Goal: Information Seeking & Learning: Learn about a topic

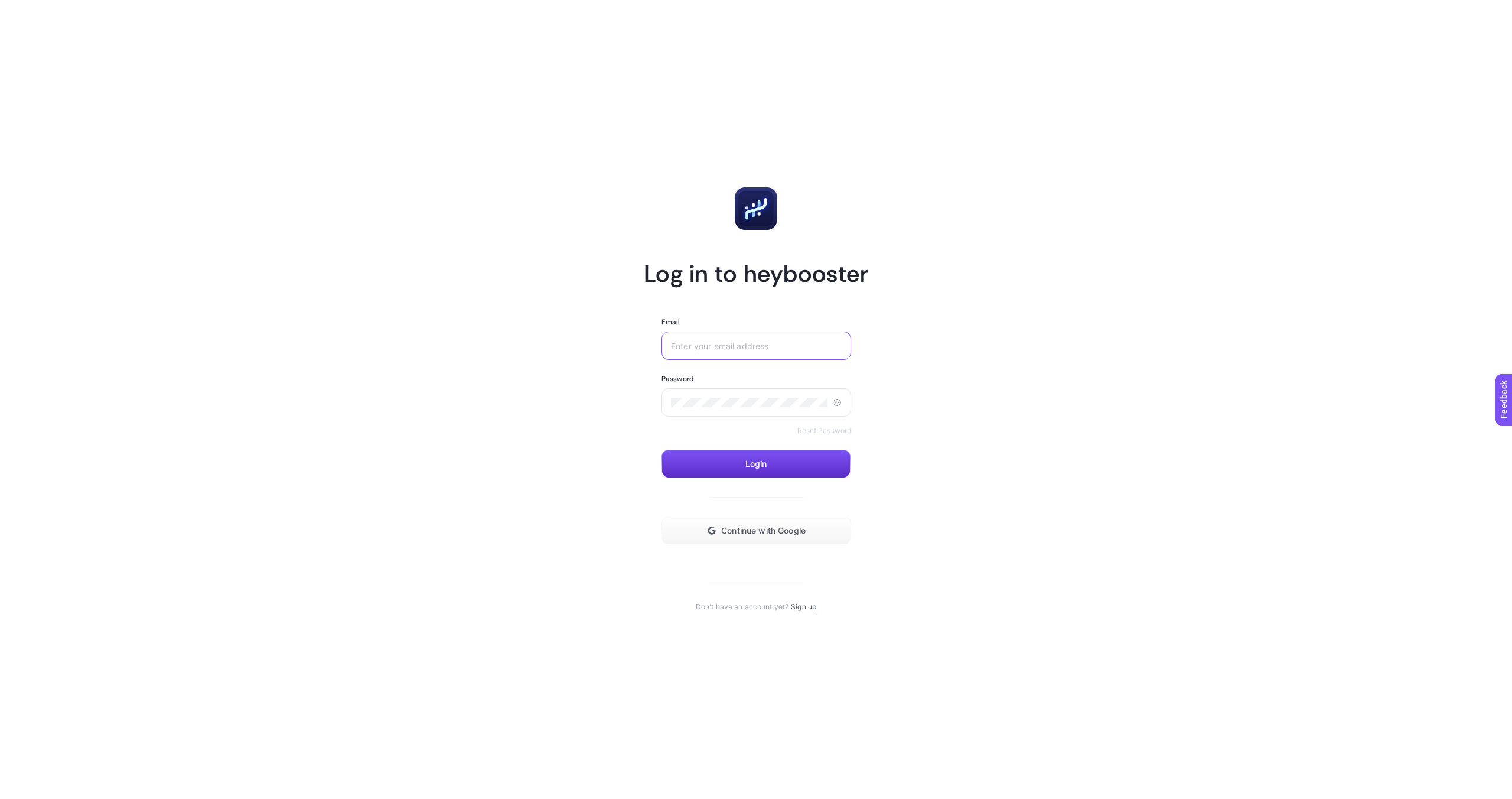
click at [744, 344] on input "Email" at bounding box center [756, 346] width 171 height 10
type input "edi"
click at [758, 539] on button "Continue with Google" at bounding box center [756, 530] width 189 height 28
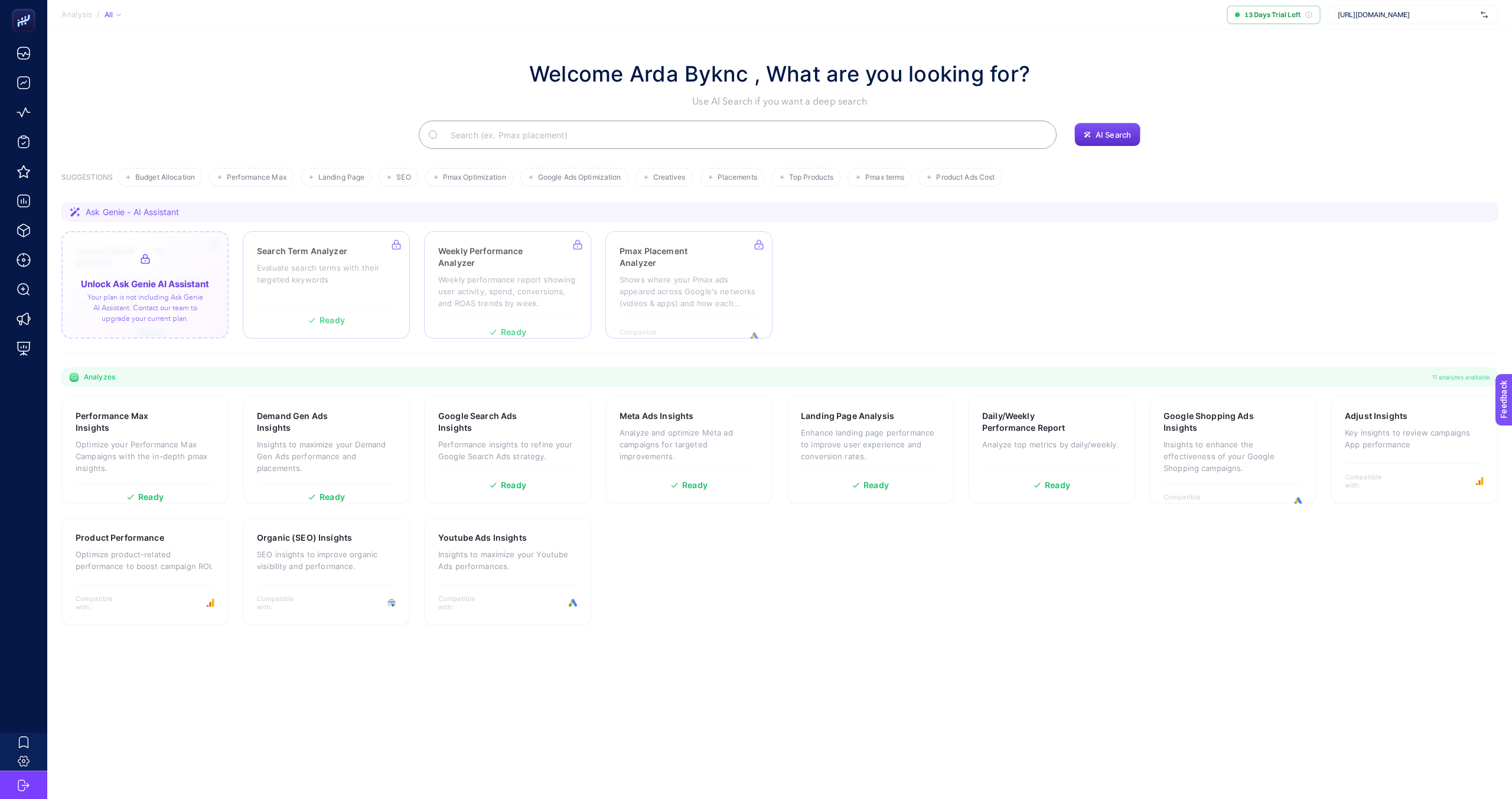
click at [139, 299] on div at bounding box center [145, 284] width 168 height 108
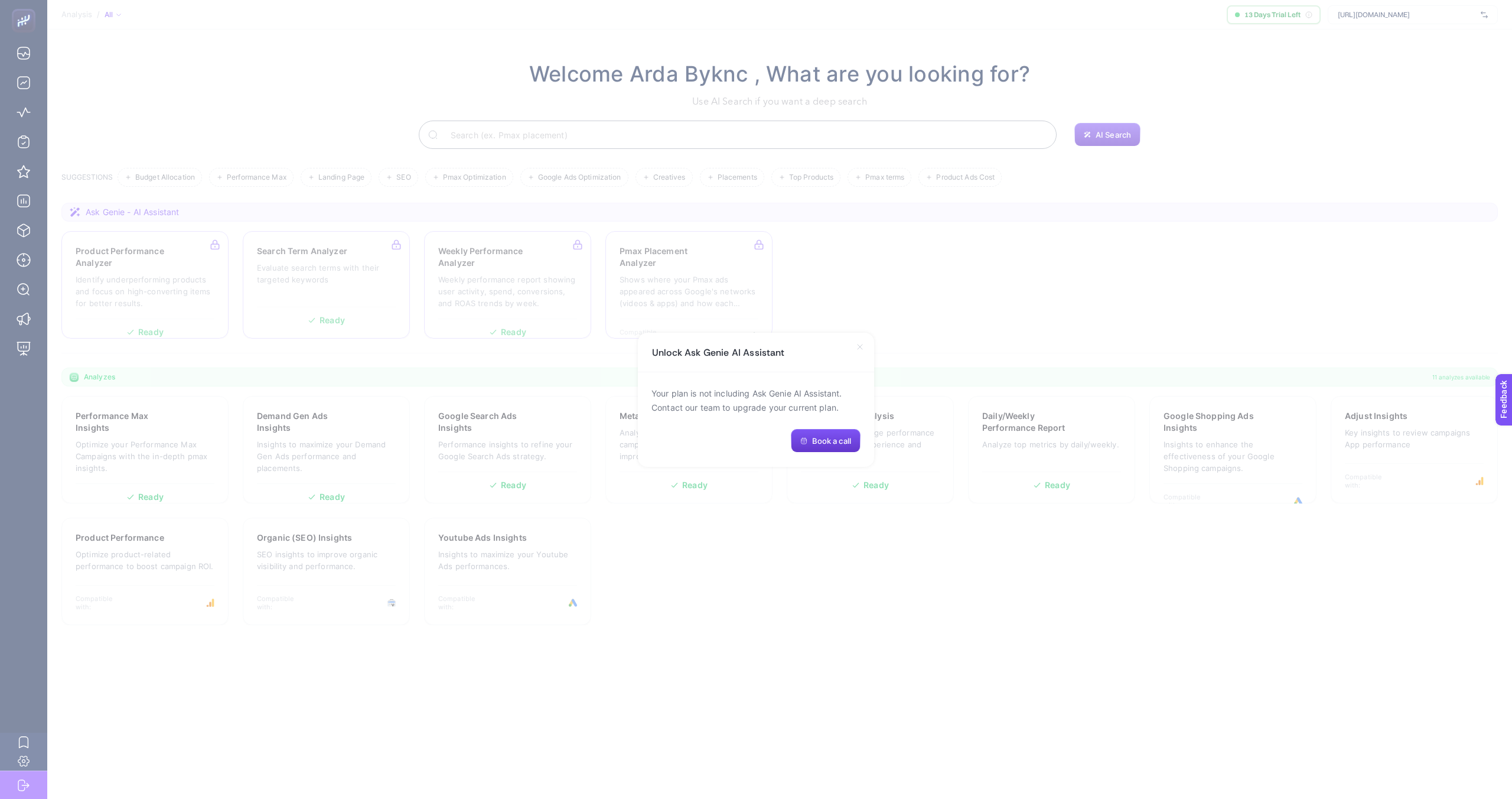
click at [802, 443] on icon "button" at bounding box center [804, 440] width 7 height 7
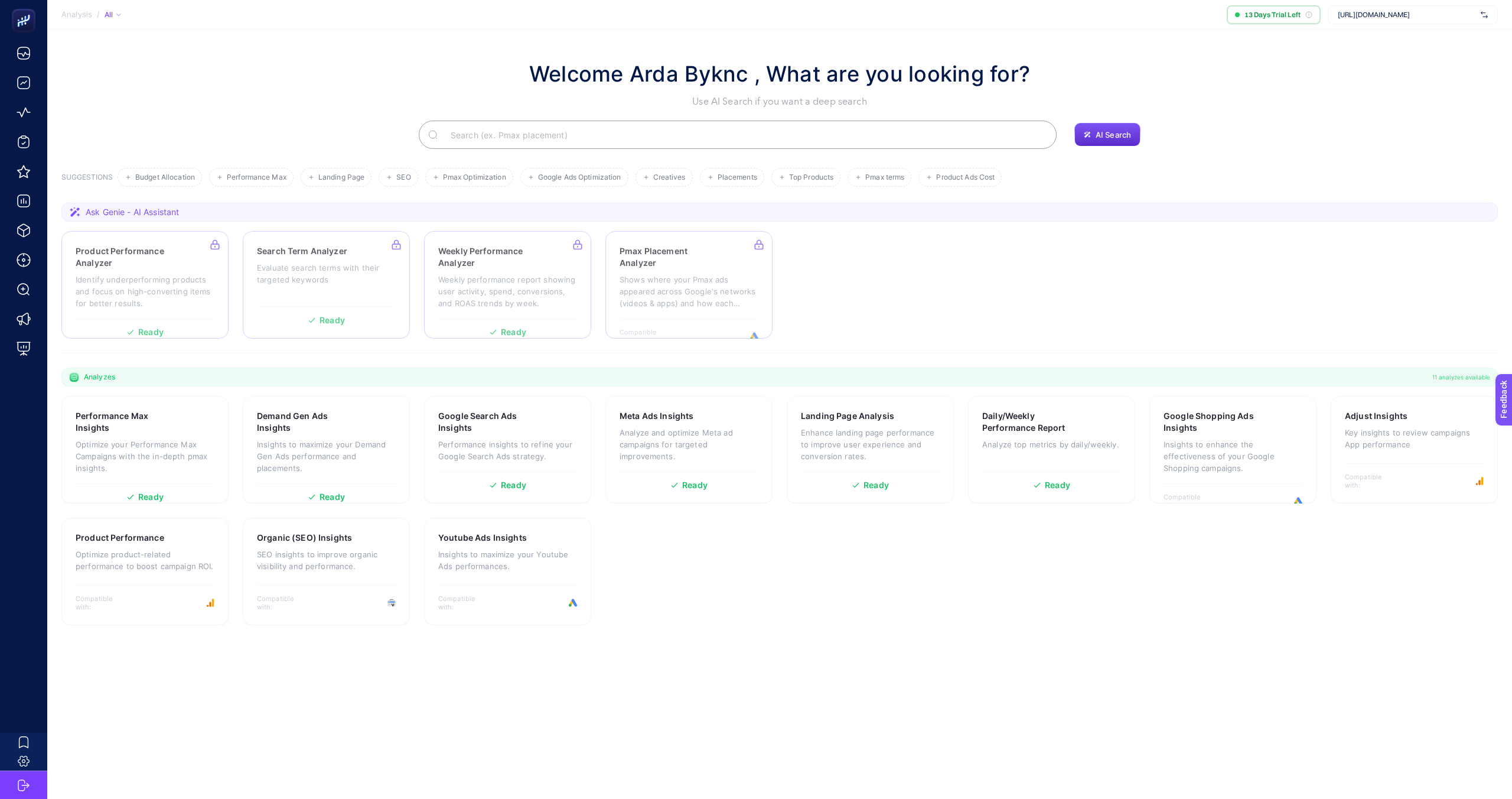
click at [333, 113] on div "Welcome Arda Byknc , What are you looking for? Use AI Search if you want a deep…" at bounding box center [779, 104] width 1437 height 91
click at [155, 461] on p "Optimize your Performance Max Campaigns with the in-depth pmax insights." at bounding box center [145, 457] width 139 height 36
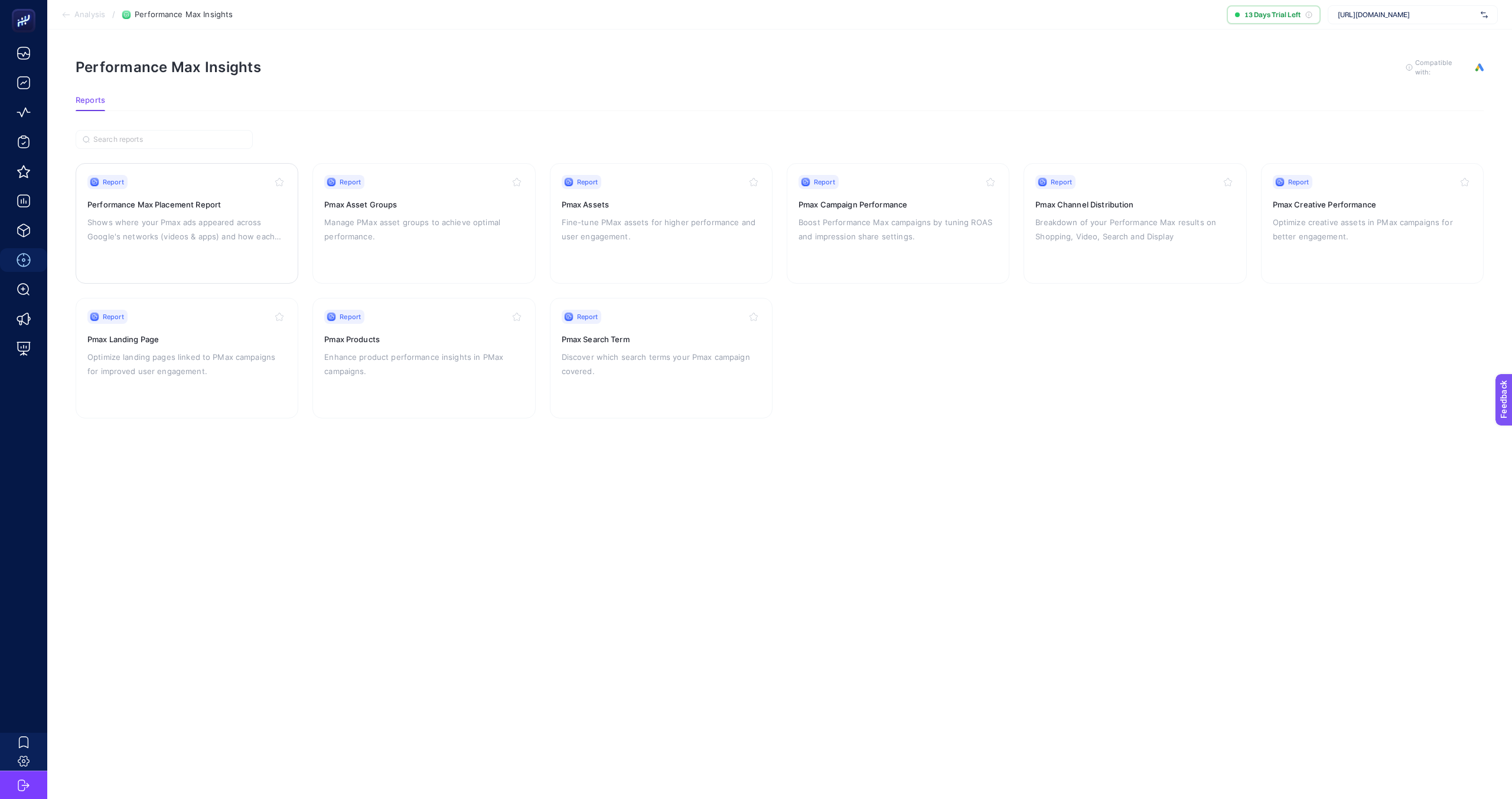
click at [159, 217] on p "Shows where your Pmax ads appeared across Google's networks (videos & apps) and…" at bounding box center [187, 229] width 199 height 28
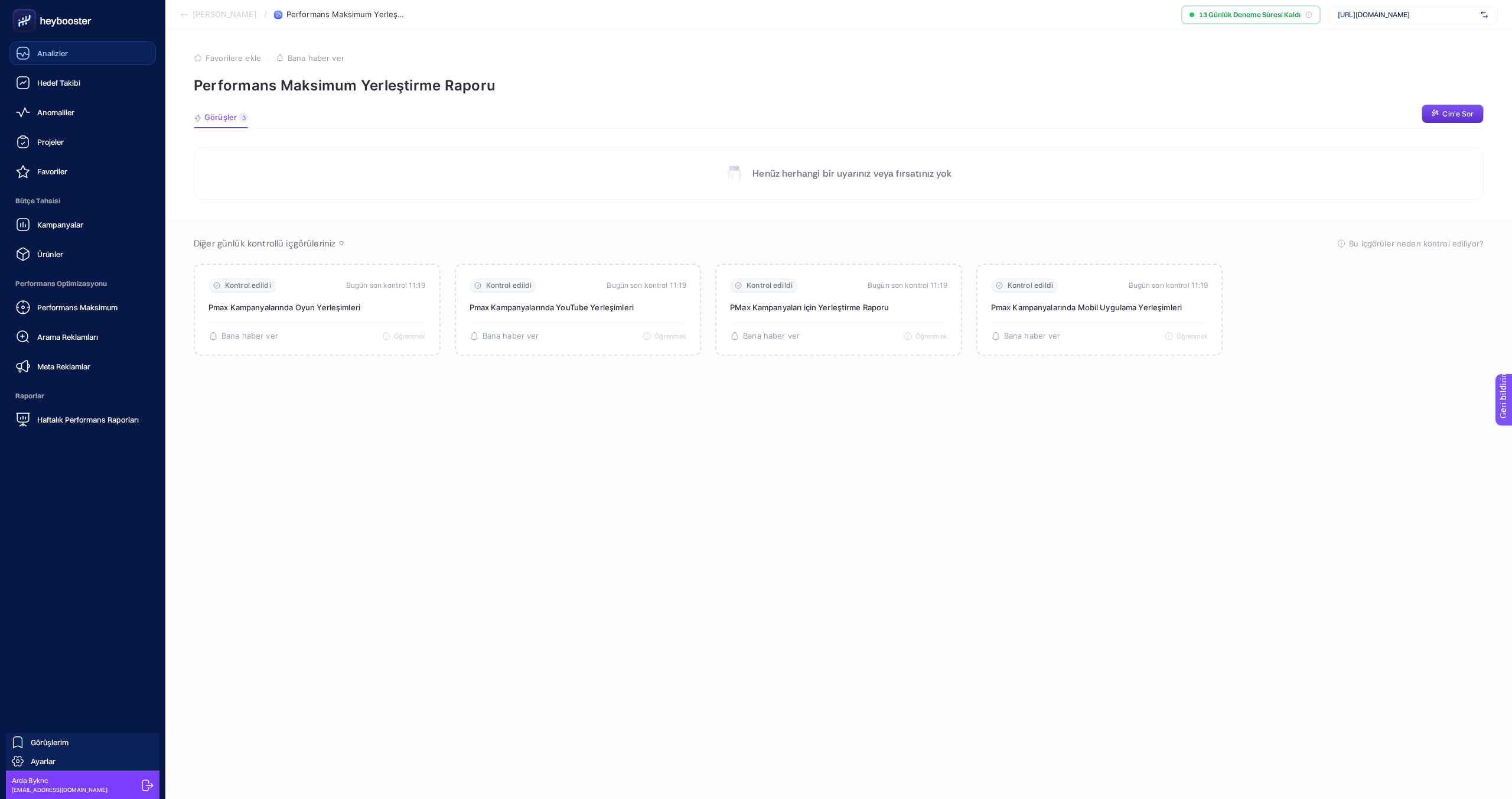
click at [43, 53] on font "Analizler" at bounding box center [53, 53] width 31 height 10
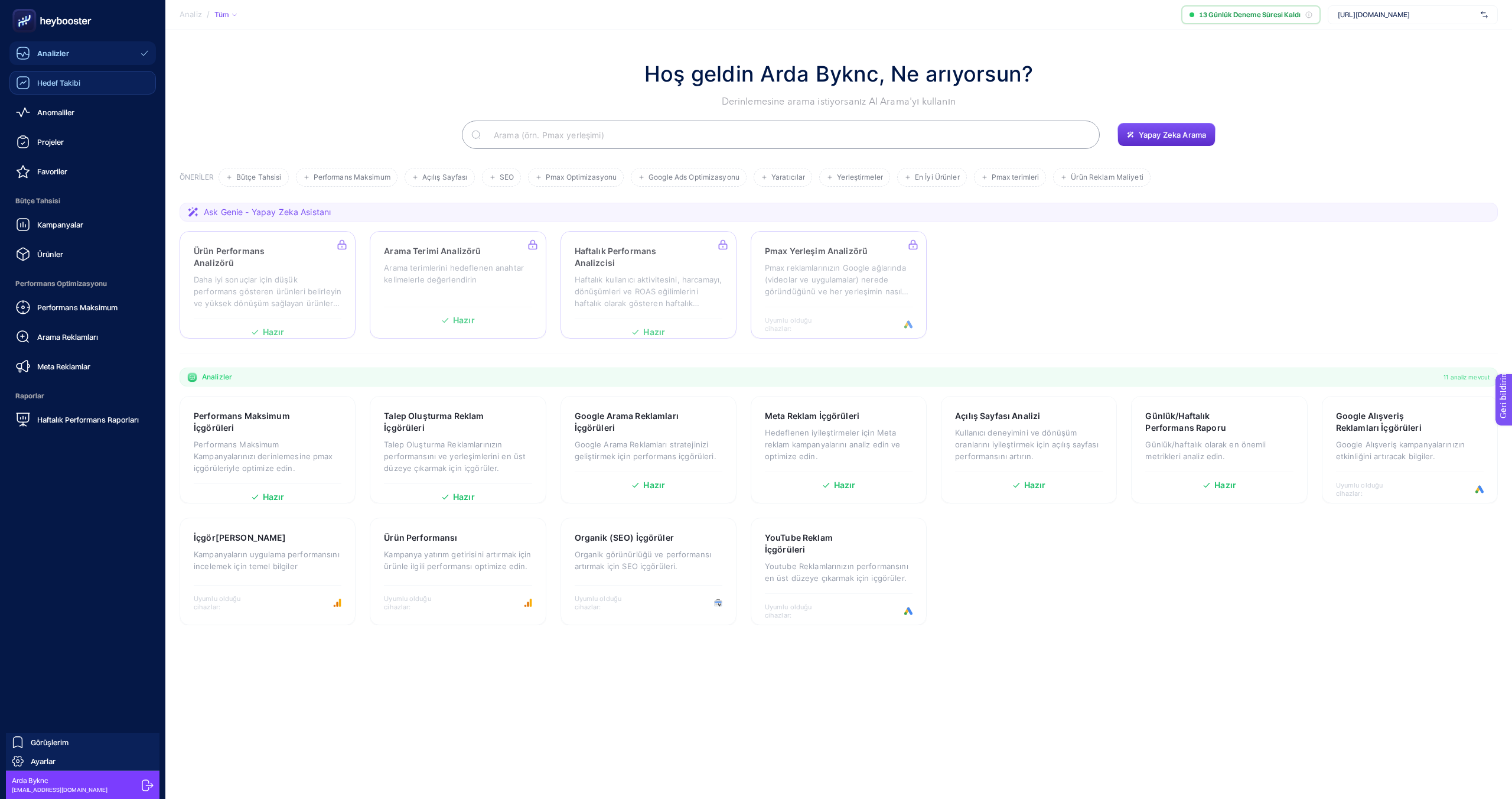
click at [34, 84] on div "Hedef Takibi" at bounding box center [49, 83] width 65 height 15
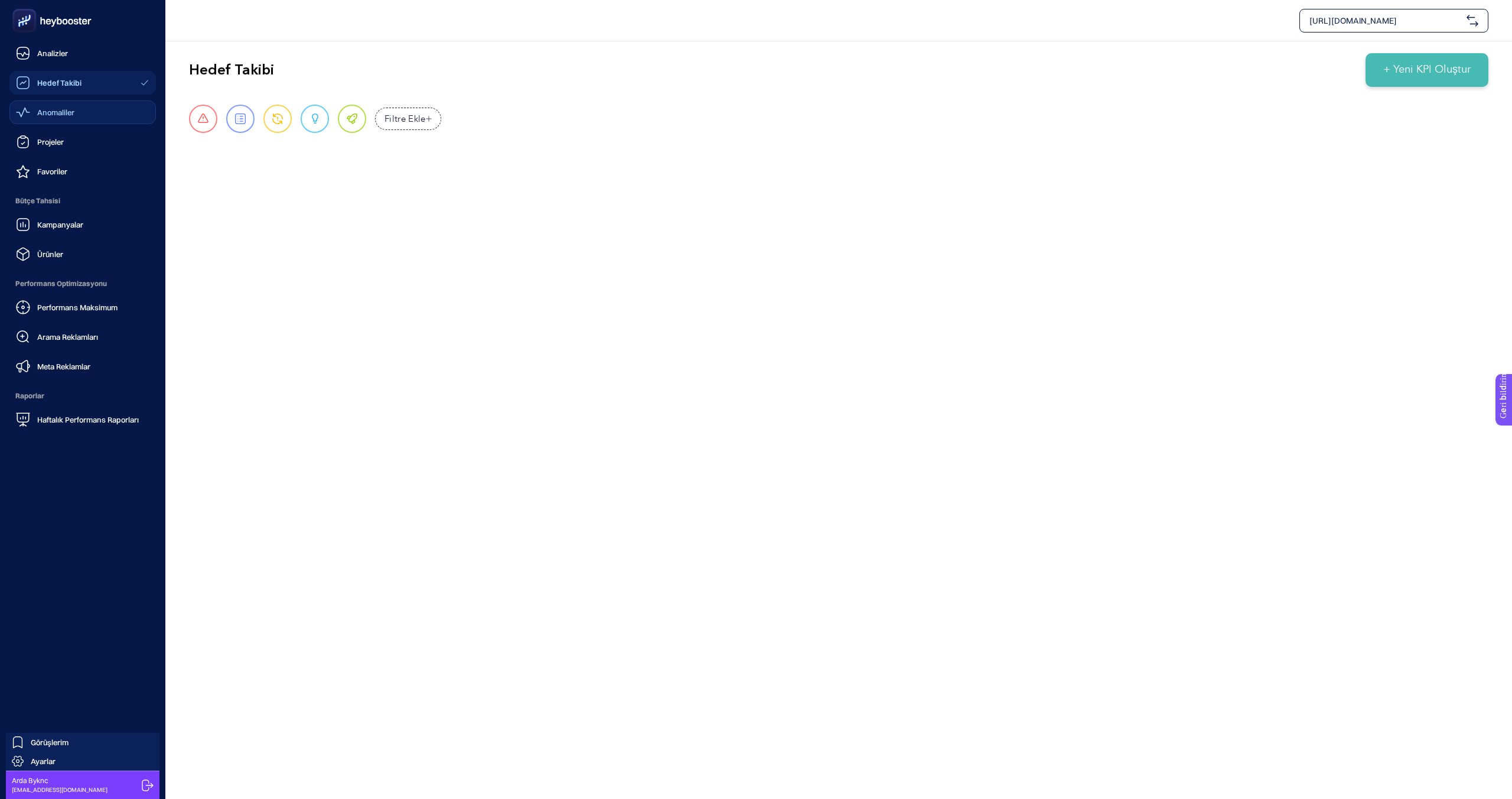
click at [45, 112] on font "Anomaliler" at bounding box center [56, 113] width 37 height 10
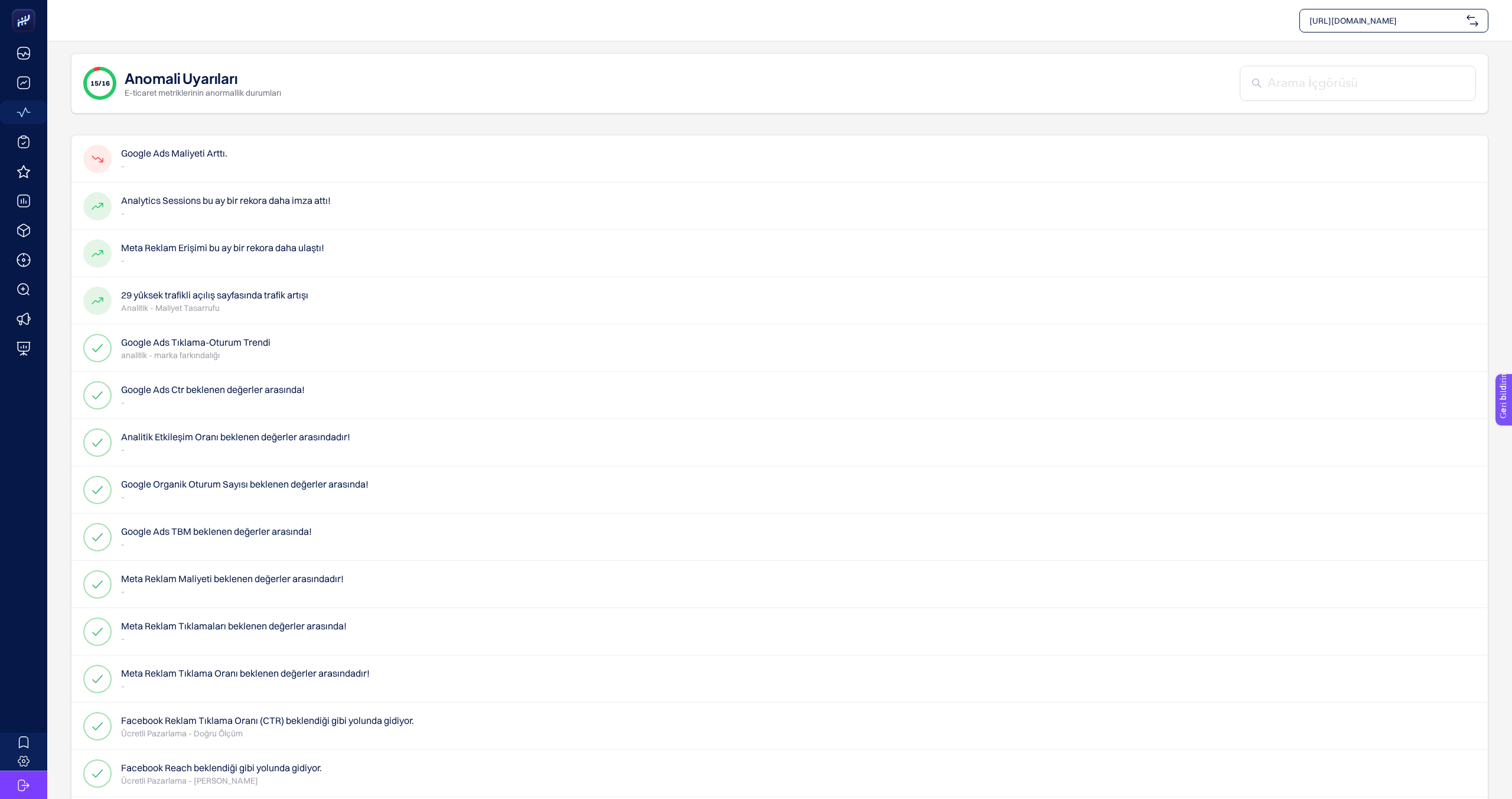
click at [191, 163] on p "-" at bounding box center [174, 166] width 106 height 12
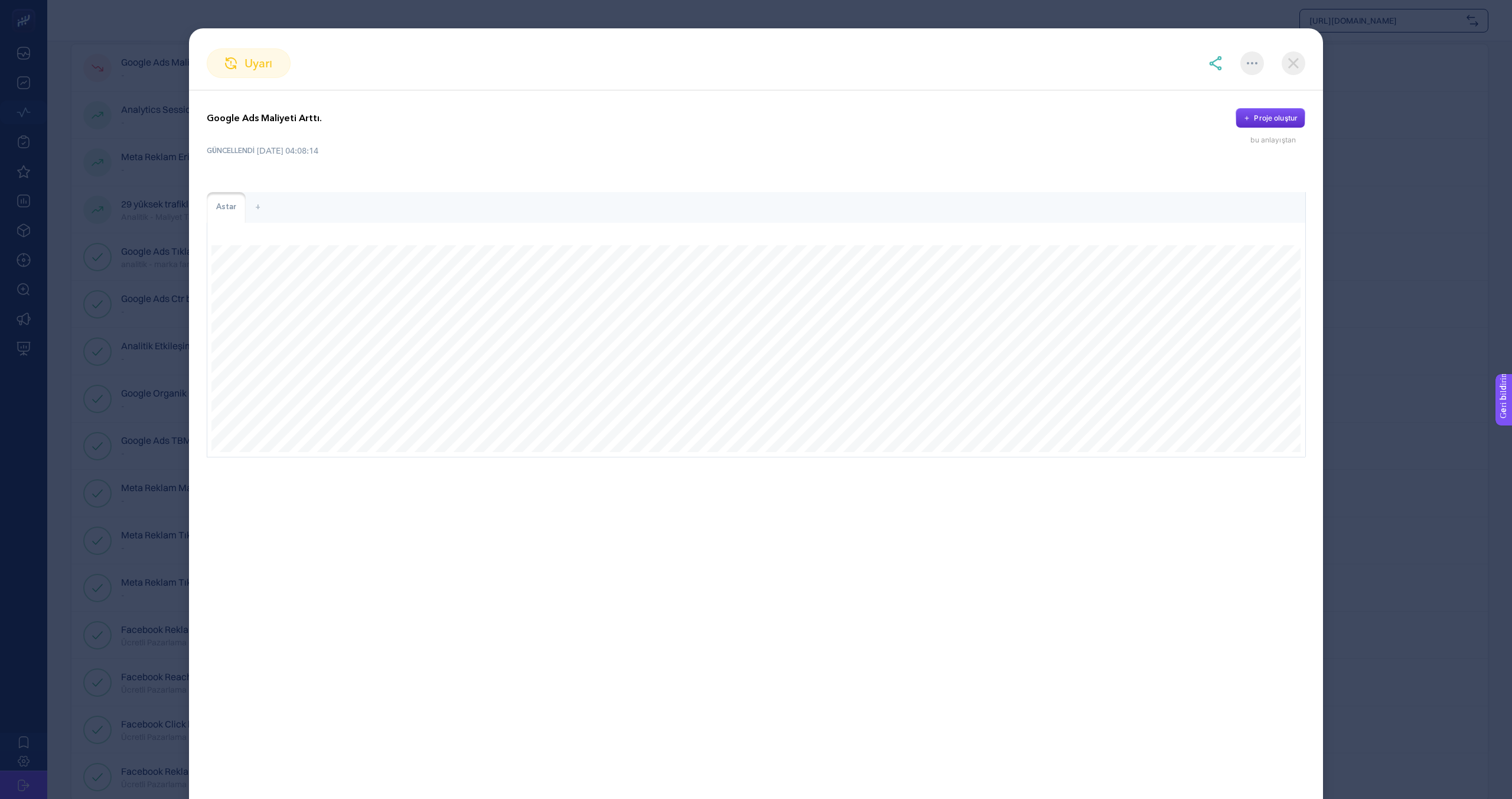
scroll to position [102, 0]
click at [1257, 120] on font "Proje oluştur" at bounding box center [1276, 117] width 44 height 9
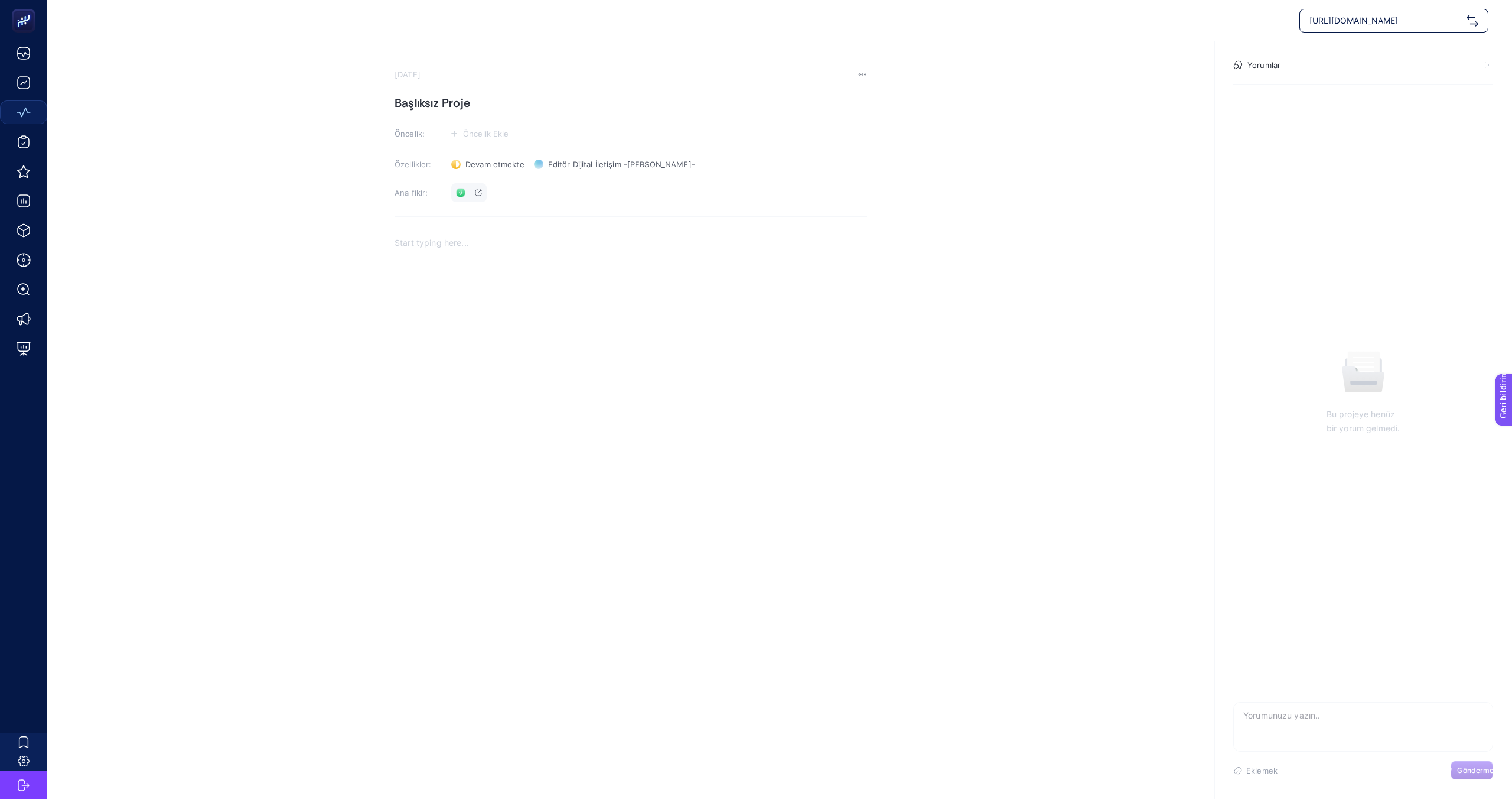
click at [459, 193] on icon at bounding box center [461, 193] width 8 height 8
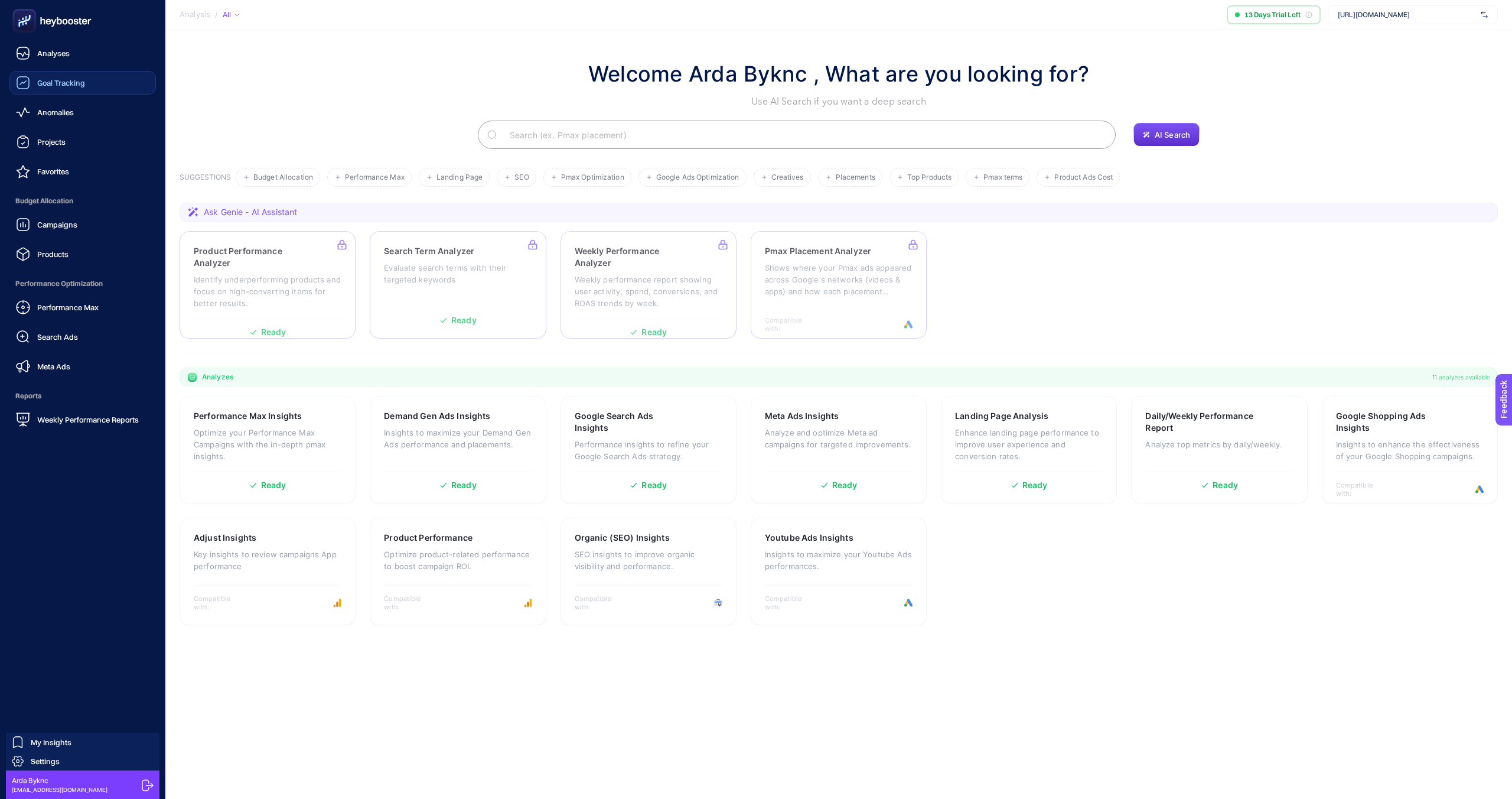
click at [49, 87] on span "Goal Tracking" at bounding box center [61, 83] width 48 height 10
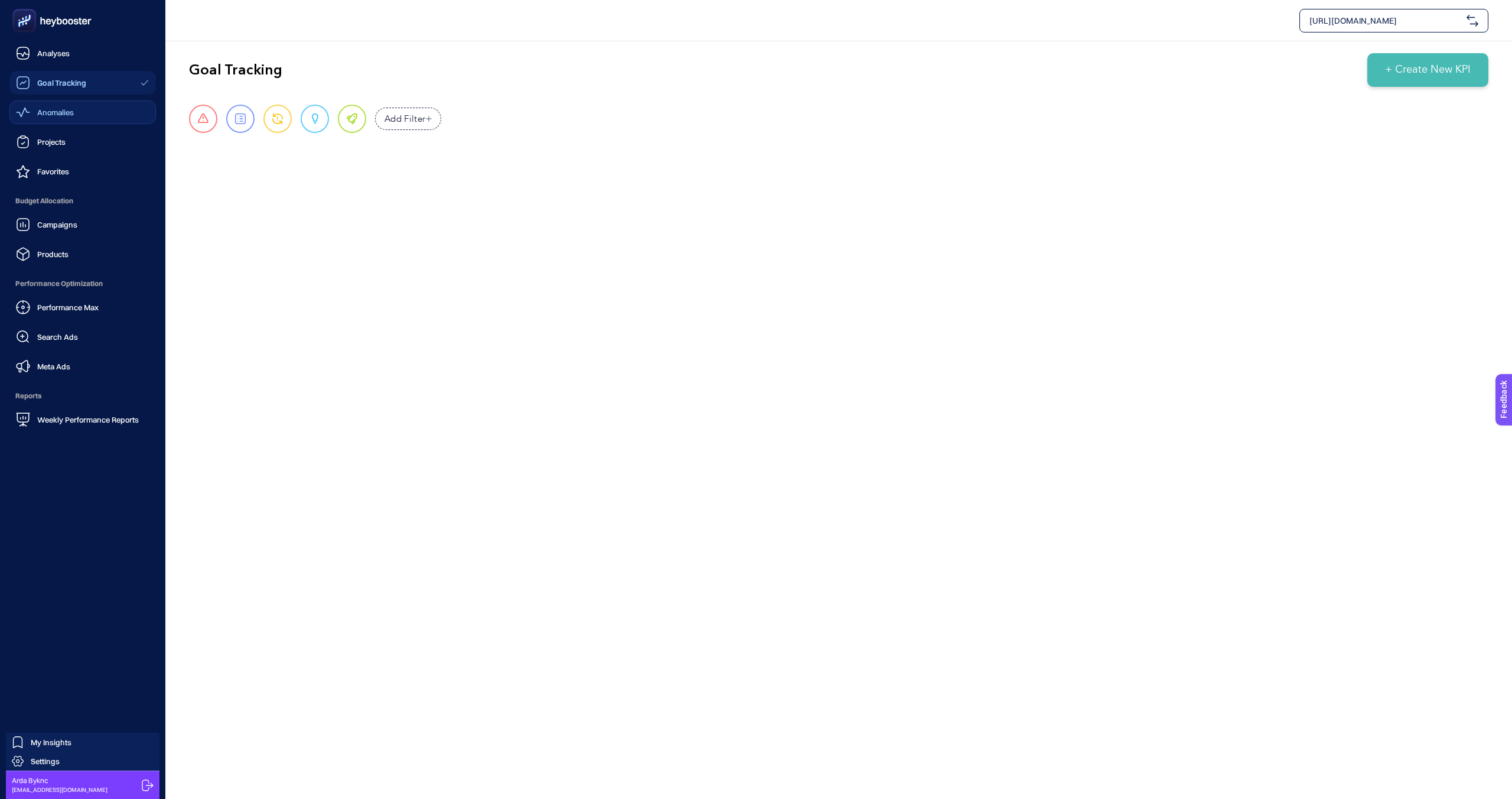
click at [29, 113] on icon at bounding box center [23, 113] width 15 height 15
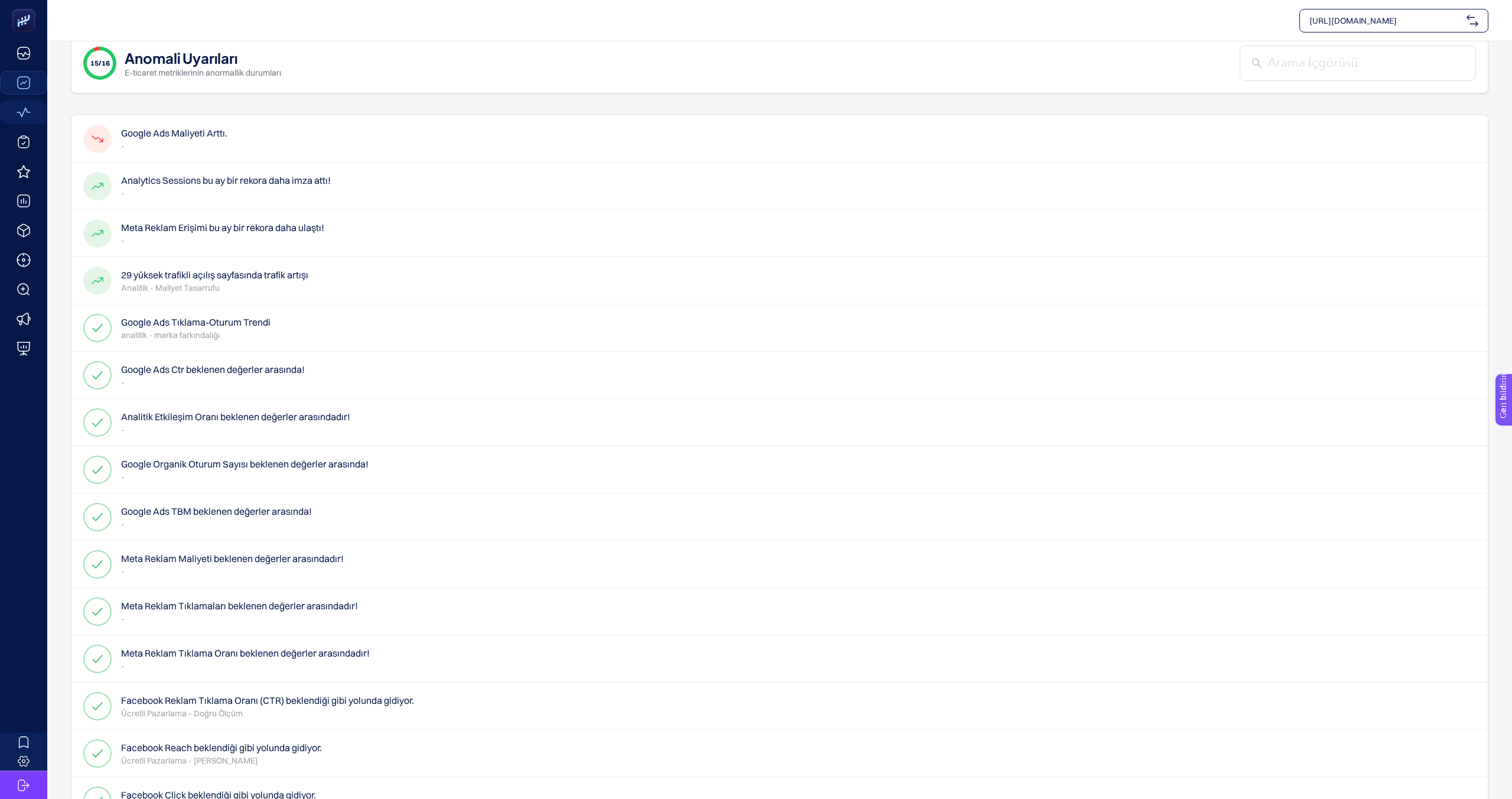
scroll to position [23, 0]
click at [113, 137] on div "Google Ads Maliyeti Arttı. -" at bounding box center [155, 135] width 144 height 28
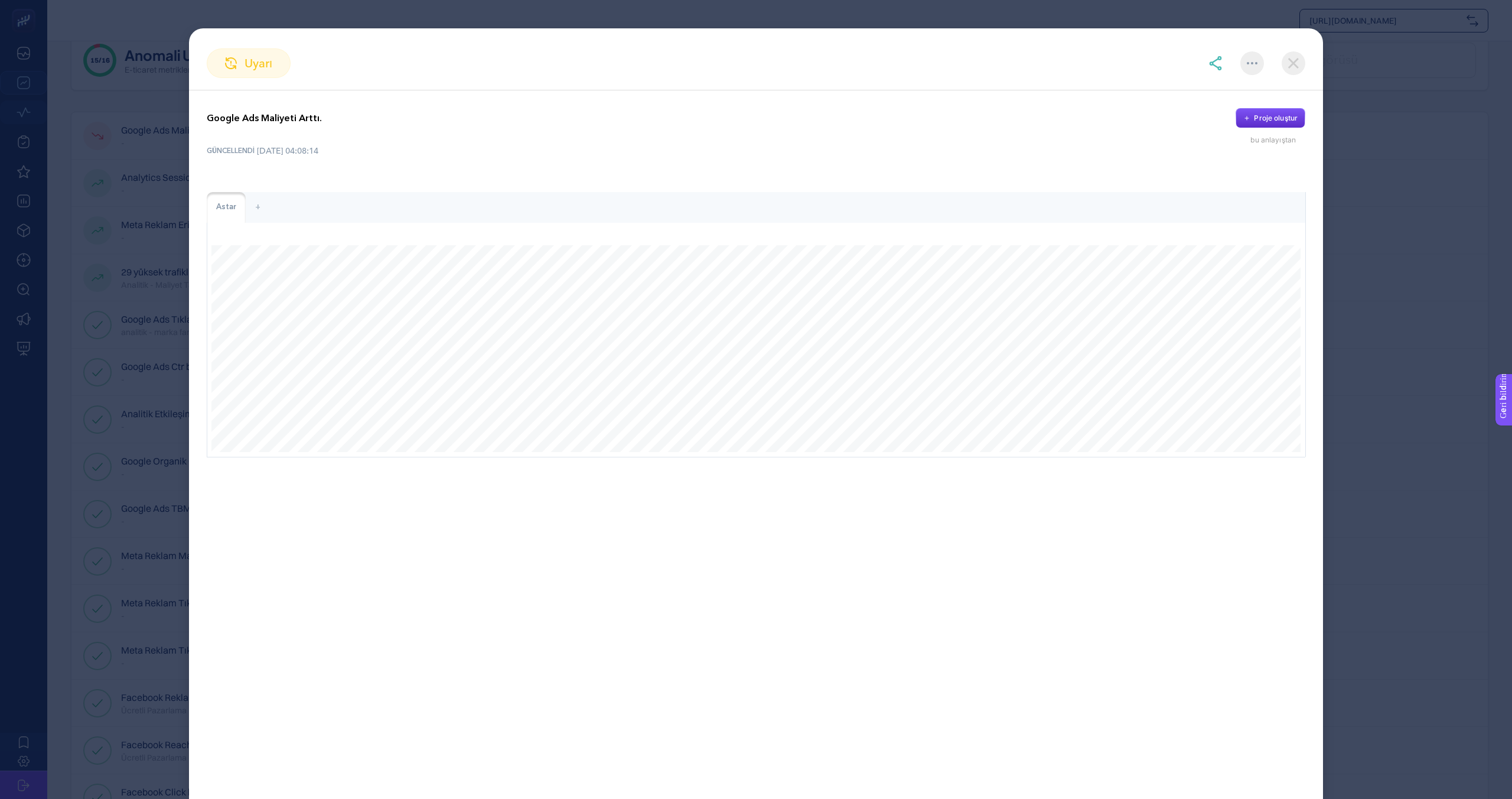
click at [1256, 64] on img at bounding box center [1252, 63] width 11 height 2
click at [1250, 66] on div "Görmezden gelmek Favorilere ekle Bir Bildirim Ayarla" at bounding box center [1252, 62] width 23 height 23
click at [1217, 66] on img at bounding box center [1216, 63] width 15 height 15
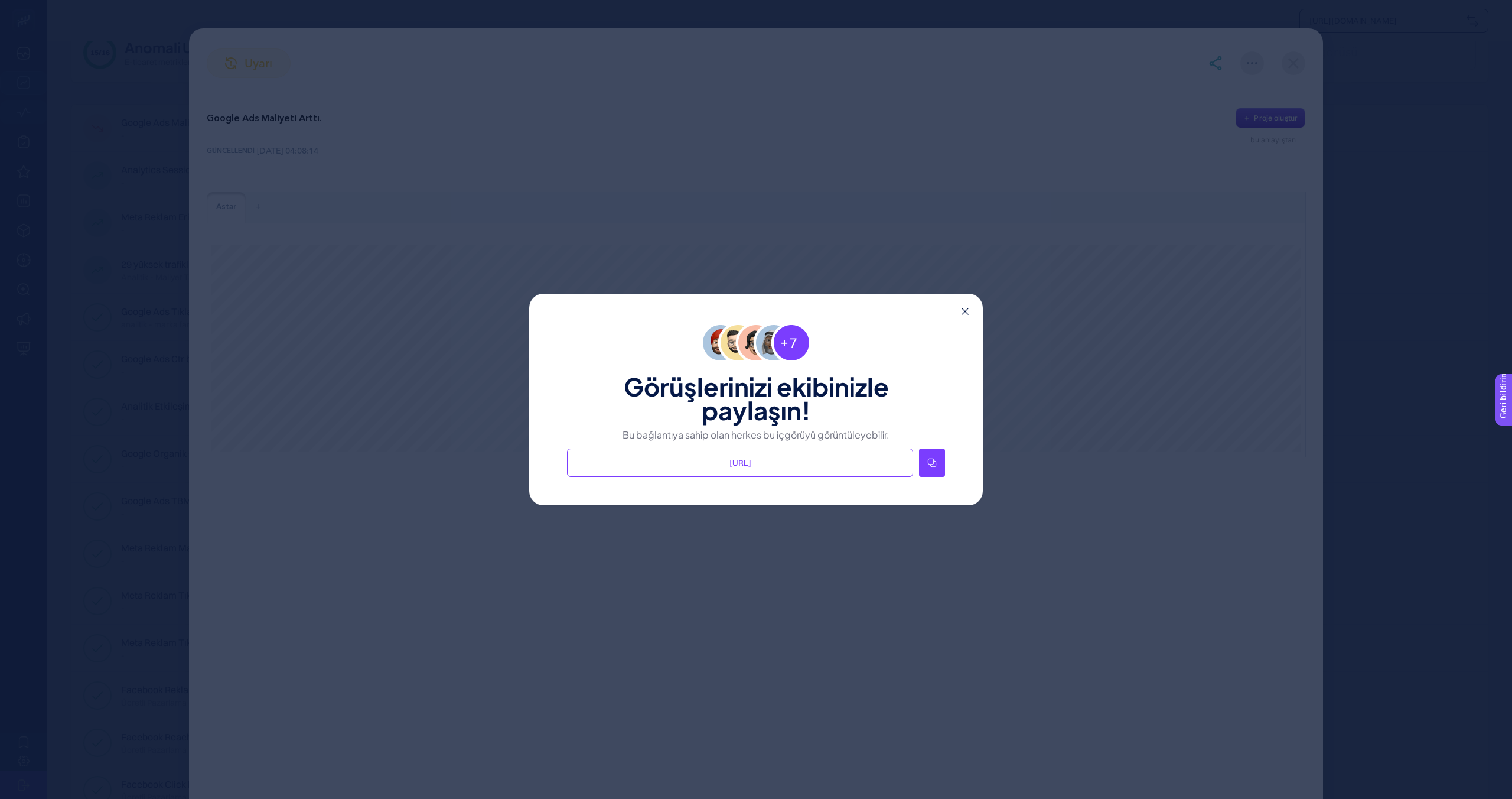
click at [963, 315] on icon at bounding box center [965, 311] width 7 height 7
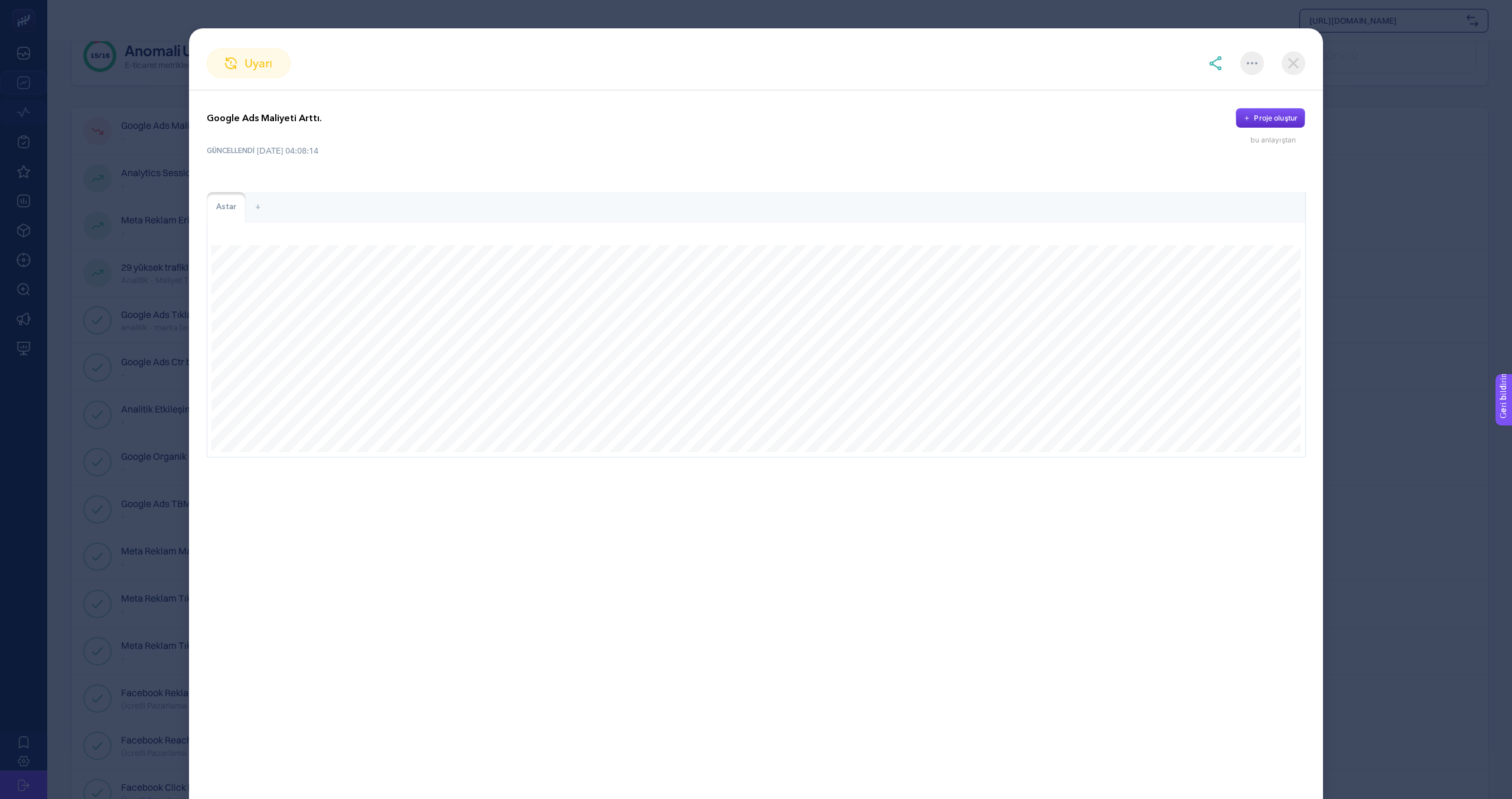
click at [1297, 64] on img at bounding box center [1293, 62] width 23 height 23
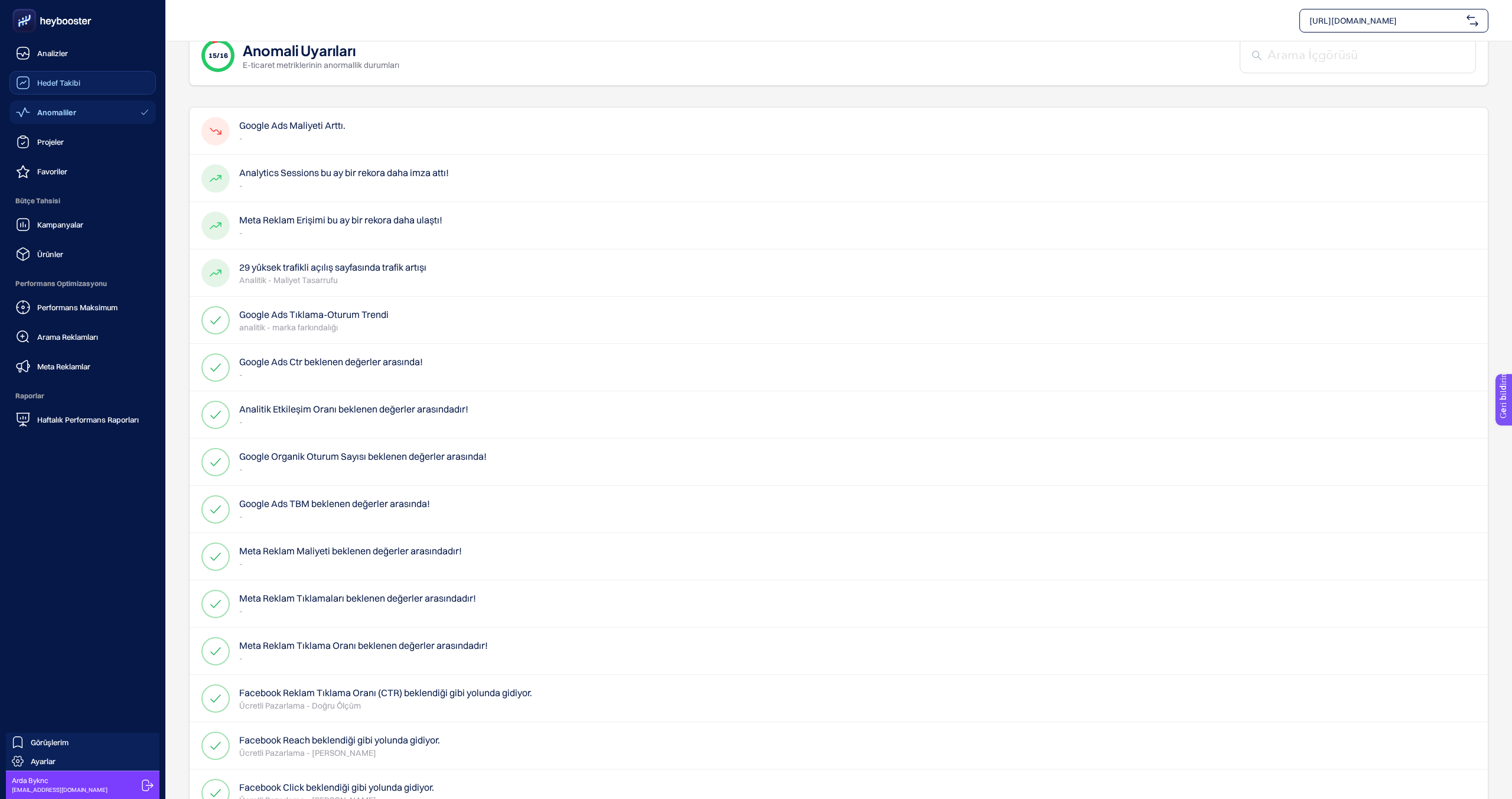
click at [66, 80] on font "Hedef Takibi" at bounding box center [58, 83] width 43 height 10
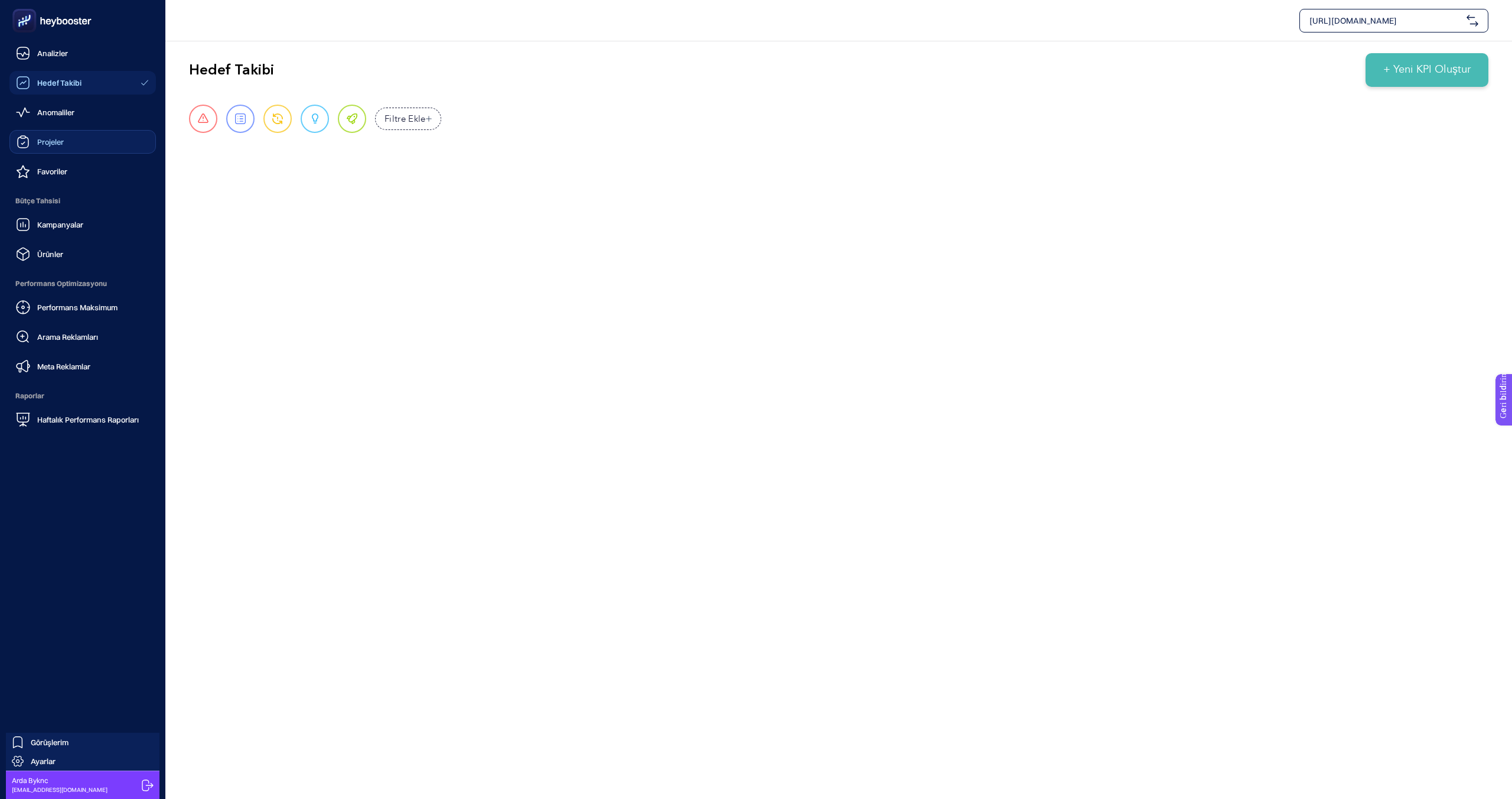
click at [53, 146] on font "Projeler" at bounding box center [50, 142] width 27 height 10
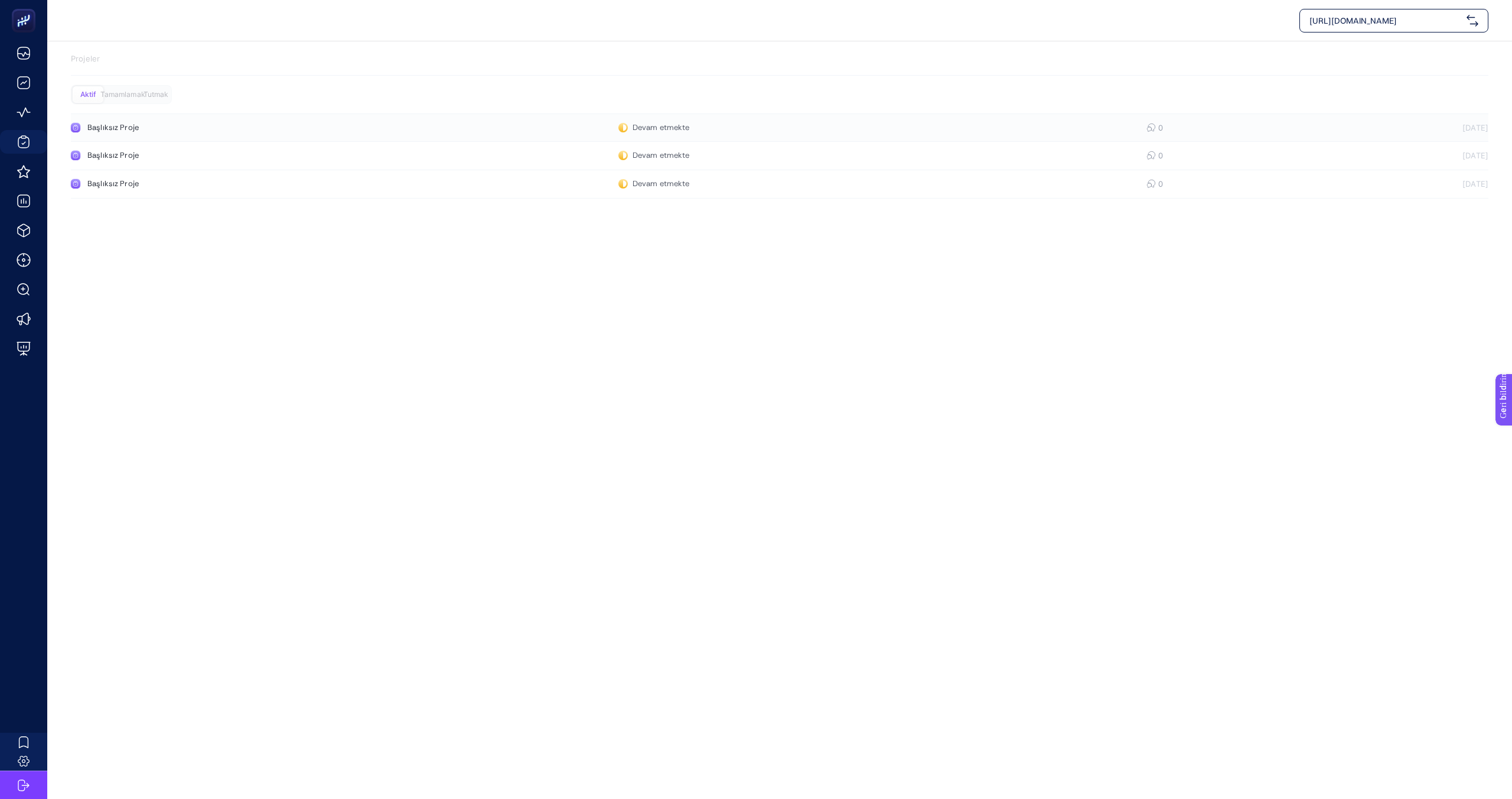
click at [1407, 132] on link "Başlıksız Proje Devam etmekte 0 17.09.2025" at bounding box center [780, 127] width 1418 height 28
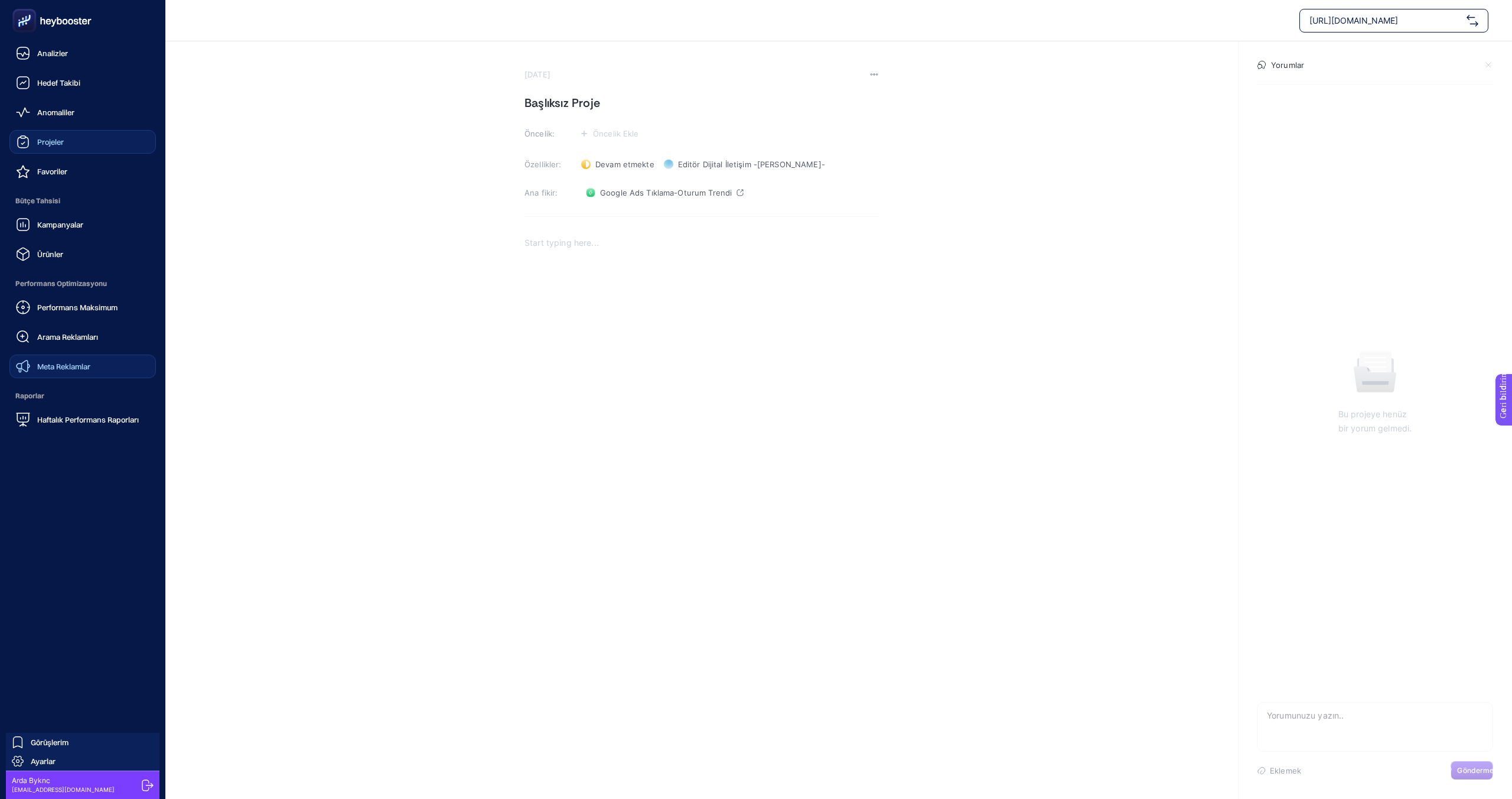
click at [44, 366] on font "Meta Reklamlar" at bounding box center [64, 367] width 53 height 10
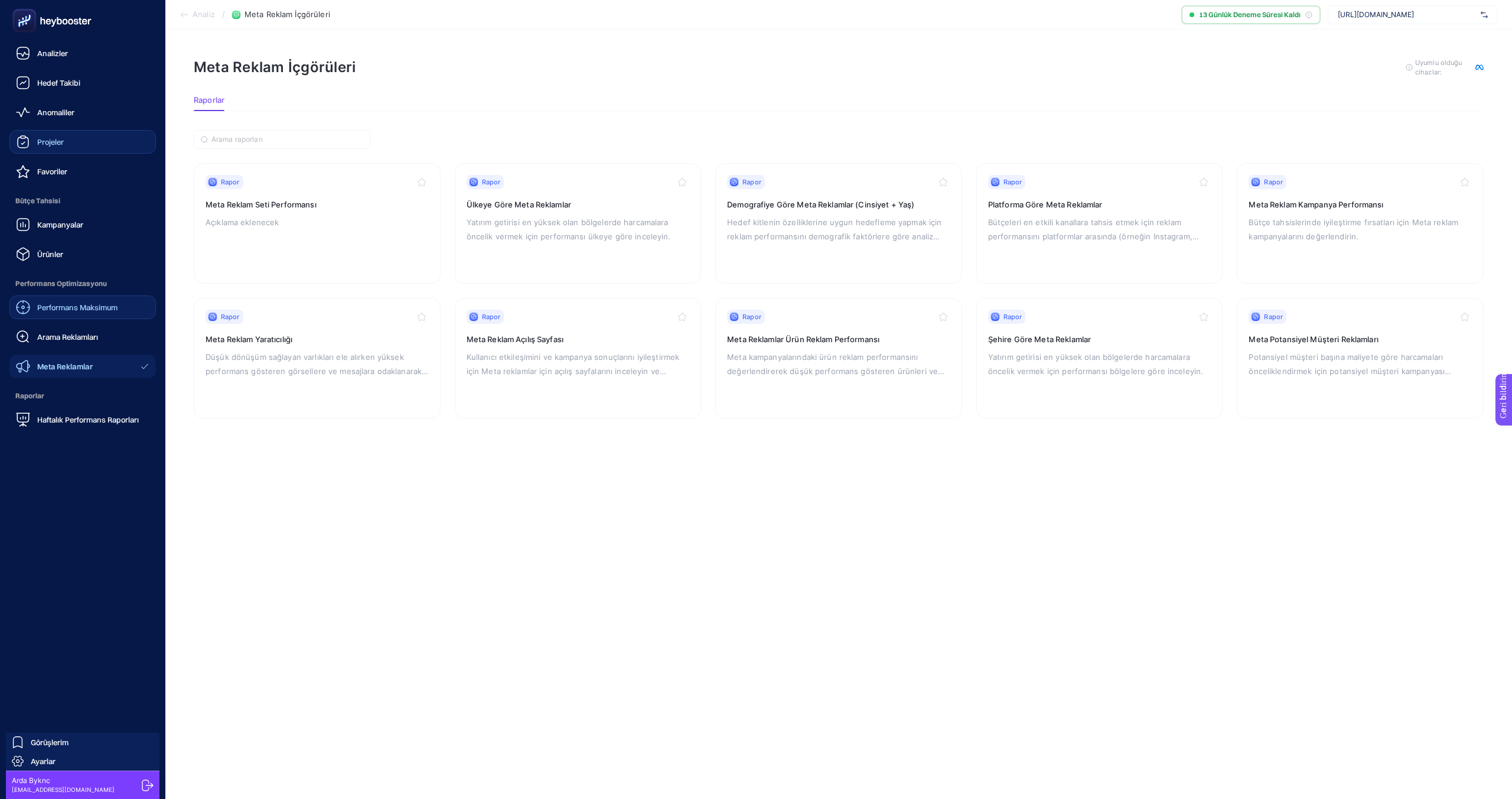
click at [60, 306] on font "Performans Maksimum" at bounding box center [77, 308] width 80 height 10
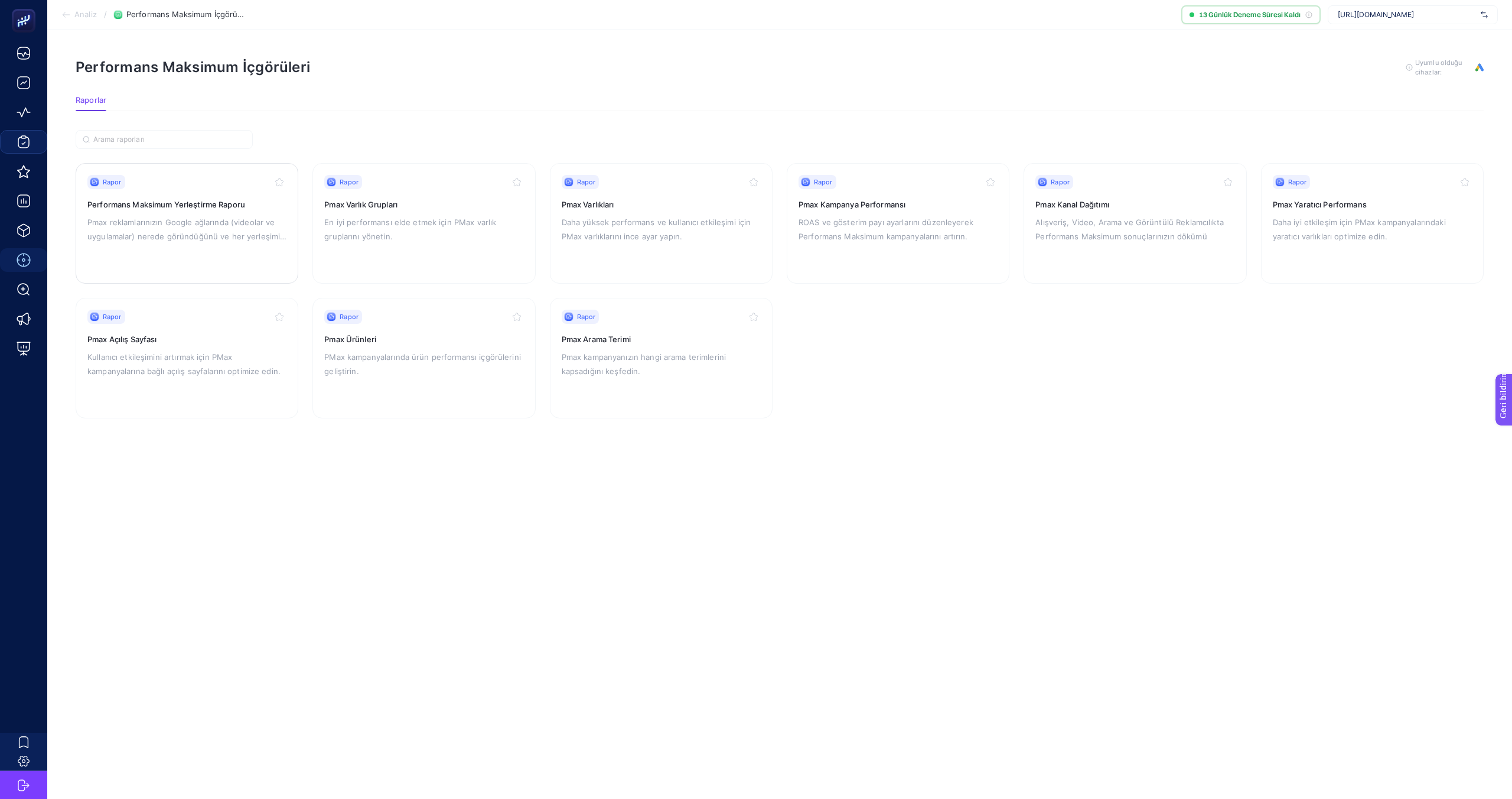
click at [185, 238] on font "Pmax reklamlarınızın Google ağlarında (videolar ve uygulamalar) nerede göründüğ…" at bounding box center [187, 236] width 199 height 38
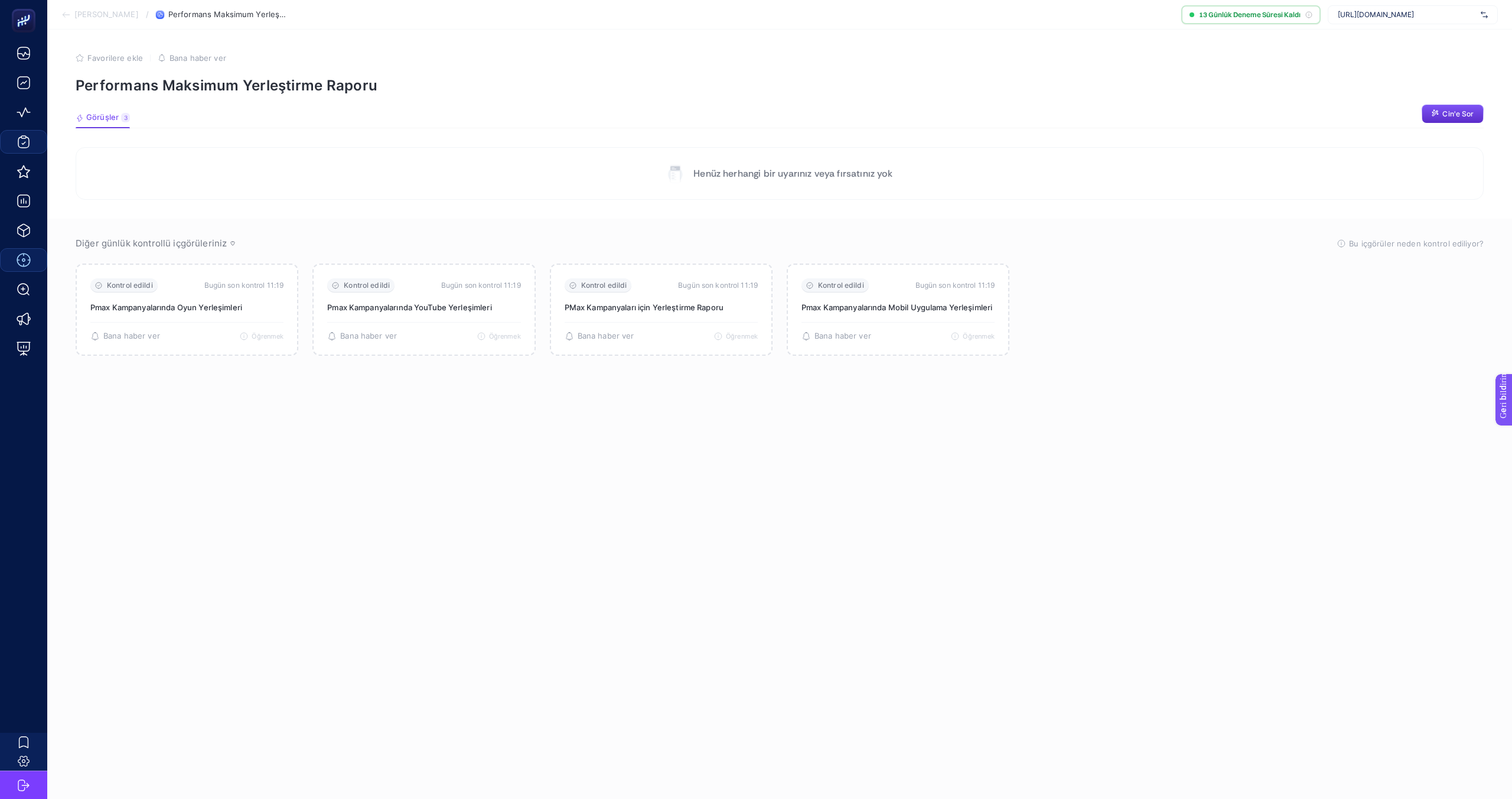
click at [108, 119] on font "Görüşler" at bounding box center [103, 117] width 32 height 10
click at [106, 115] on font "Görüşler" at bounding box center [103, 117] width 32 height 10
click at [84, 117] on button "Görüşler 3" at bounding box center [102, 119] width 54 height 15
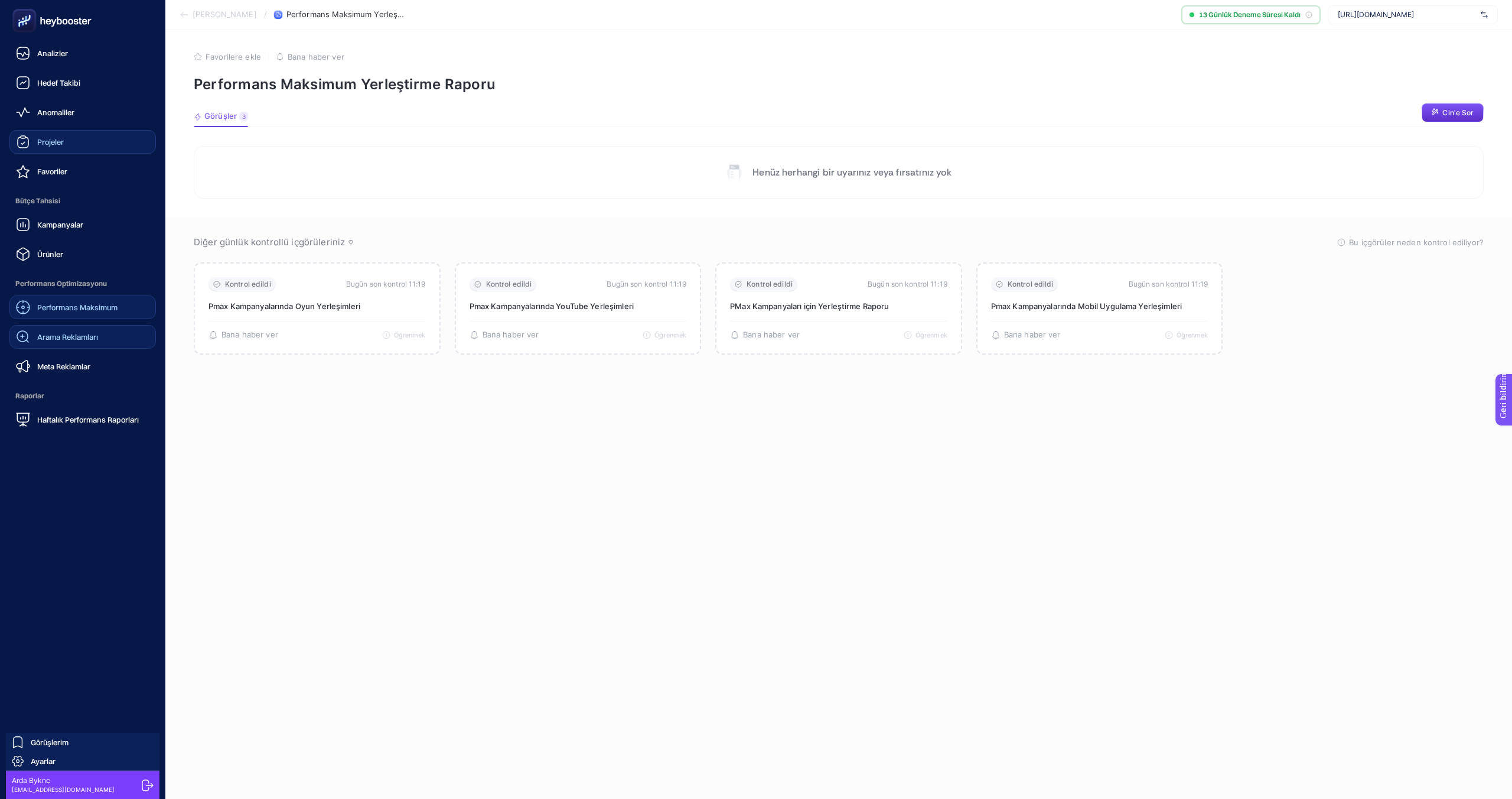
click at [55, 336] on font "Arama Reklamları" at bounding box center [67, 337] width 61 height 10
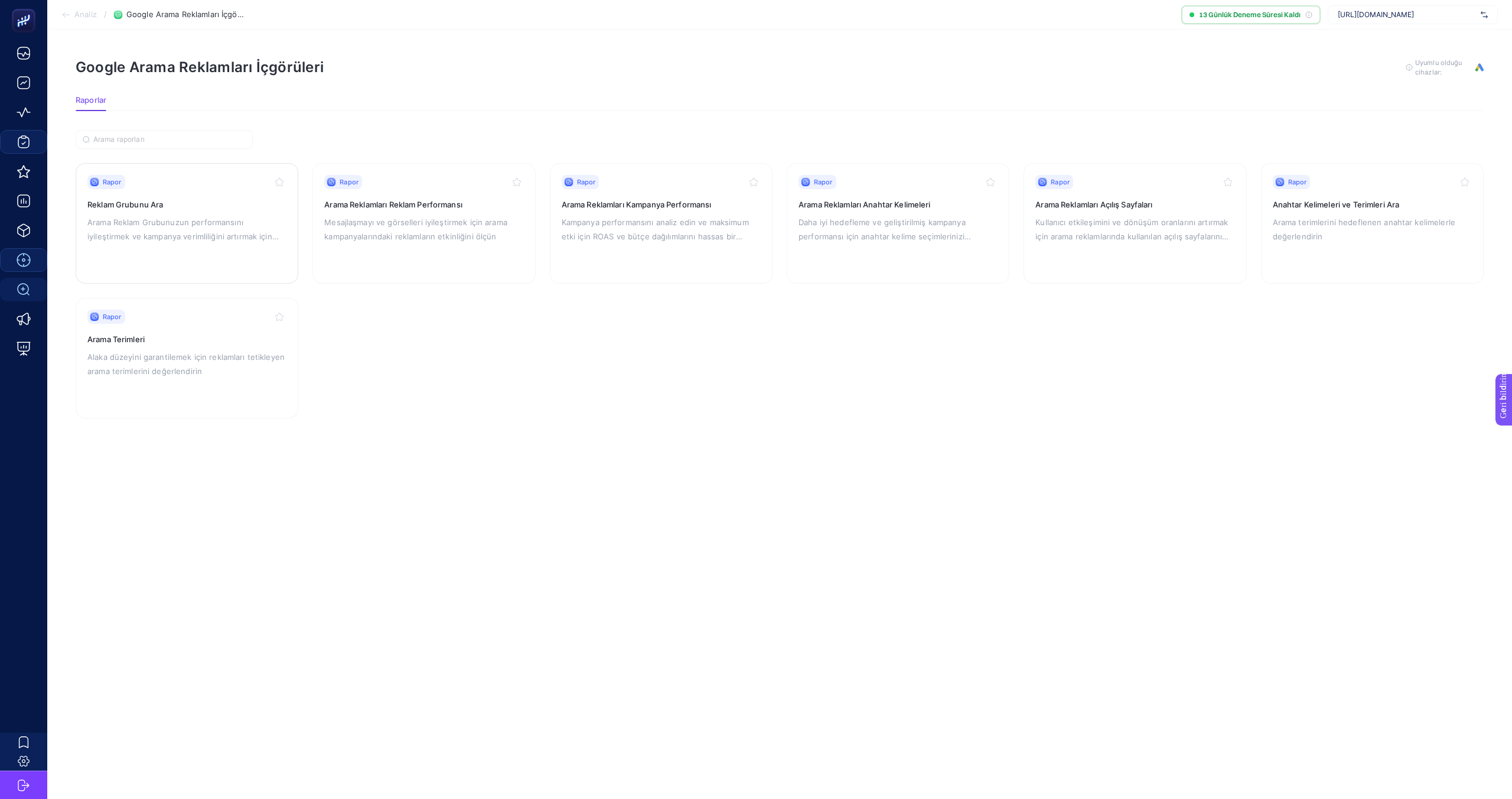
click at [176, 219] on font "Arama Reklam Grubunuzun performansını iyileştirmek ve kampanya verimliliğini ar…" at bounding box center [183, 236] width 191 height 38
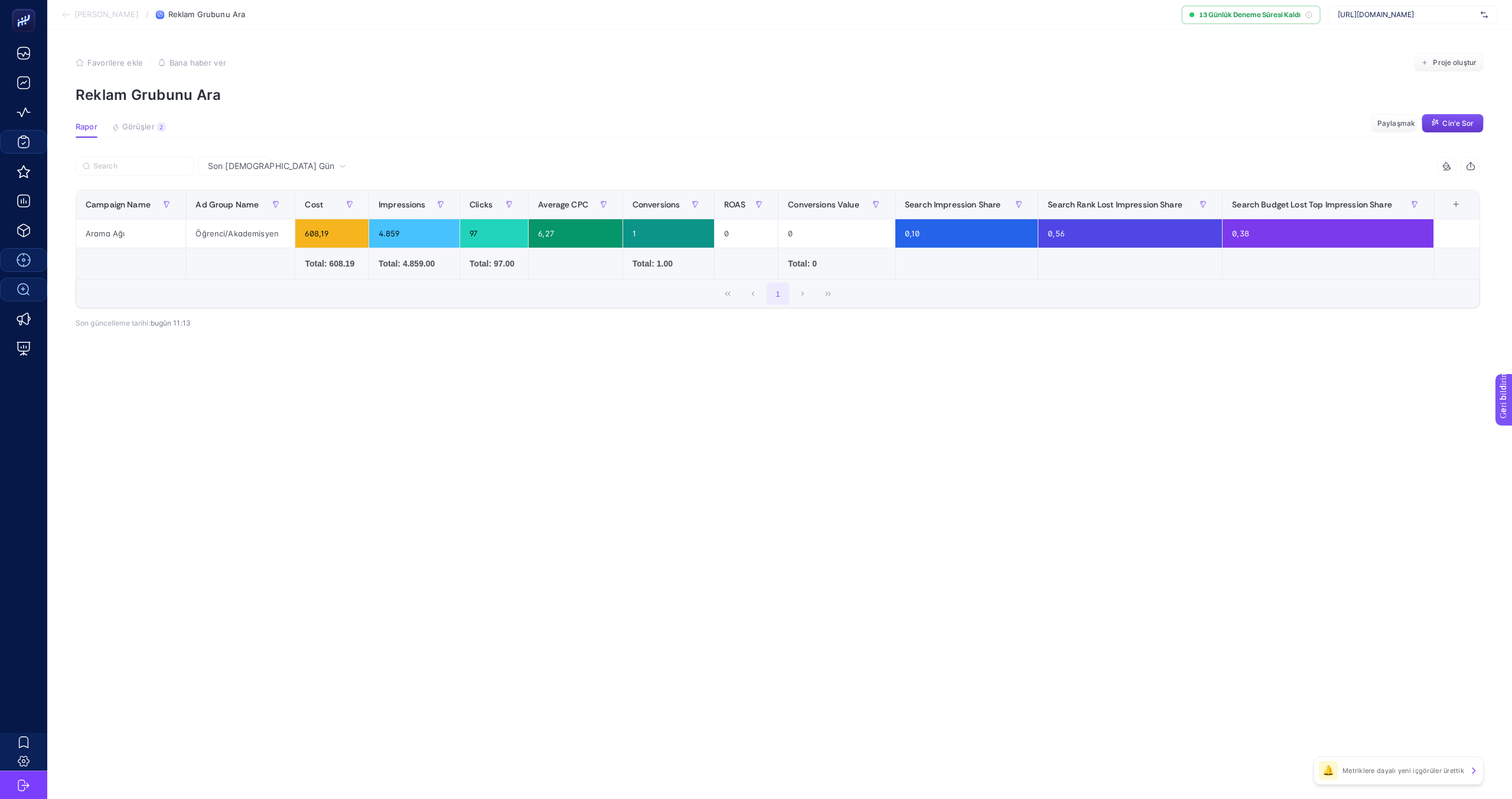
drag, startPoint x: 1400, startPoint y: 117, endPoint x: 1454, endPoint y: 118, distance: 54.0
click at [1454, 118] on div "Paylaşmak Cin'e Sor" at bounding box center [1427, 123] width 113 height 19
click at [1452, 119] on font "Cin'e Sor" at bounding box center [1458, 123] width 32 height 9
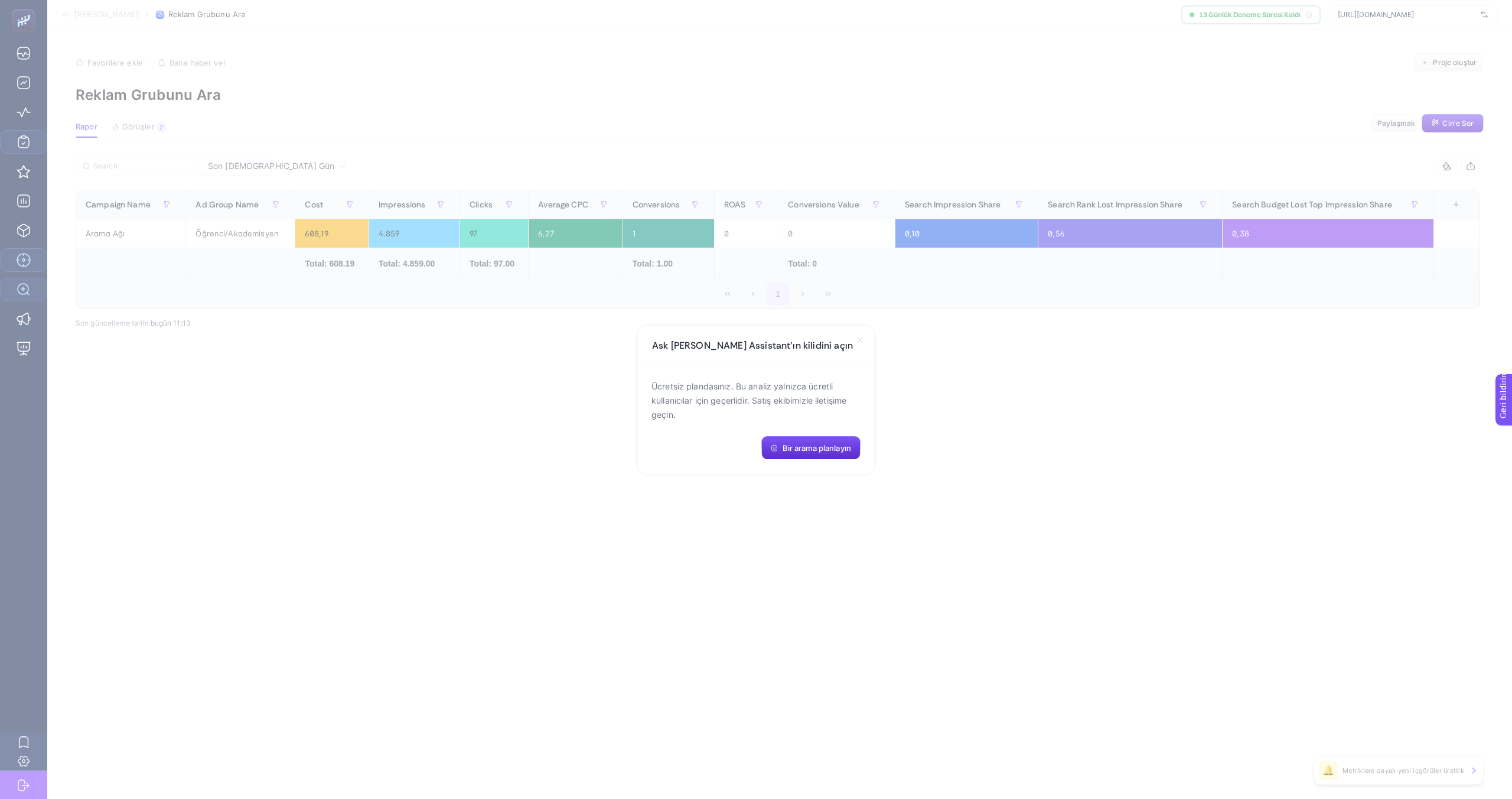
drag, startPoint x: 818, startPoint y: 449, endPoint x: 1130, endPoint y: 423, distance: 313.1
click at [1130, 423] on section "Ask Genie AI Assistant'ın kilidini açın Ücretsiz plandasınız. Bu analiz yalnızc…" at bounding box center [756, 399] width 1512 height 799
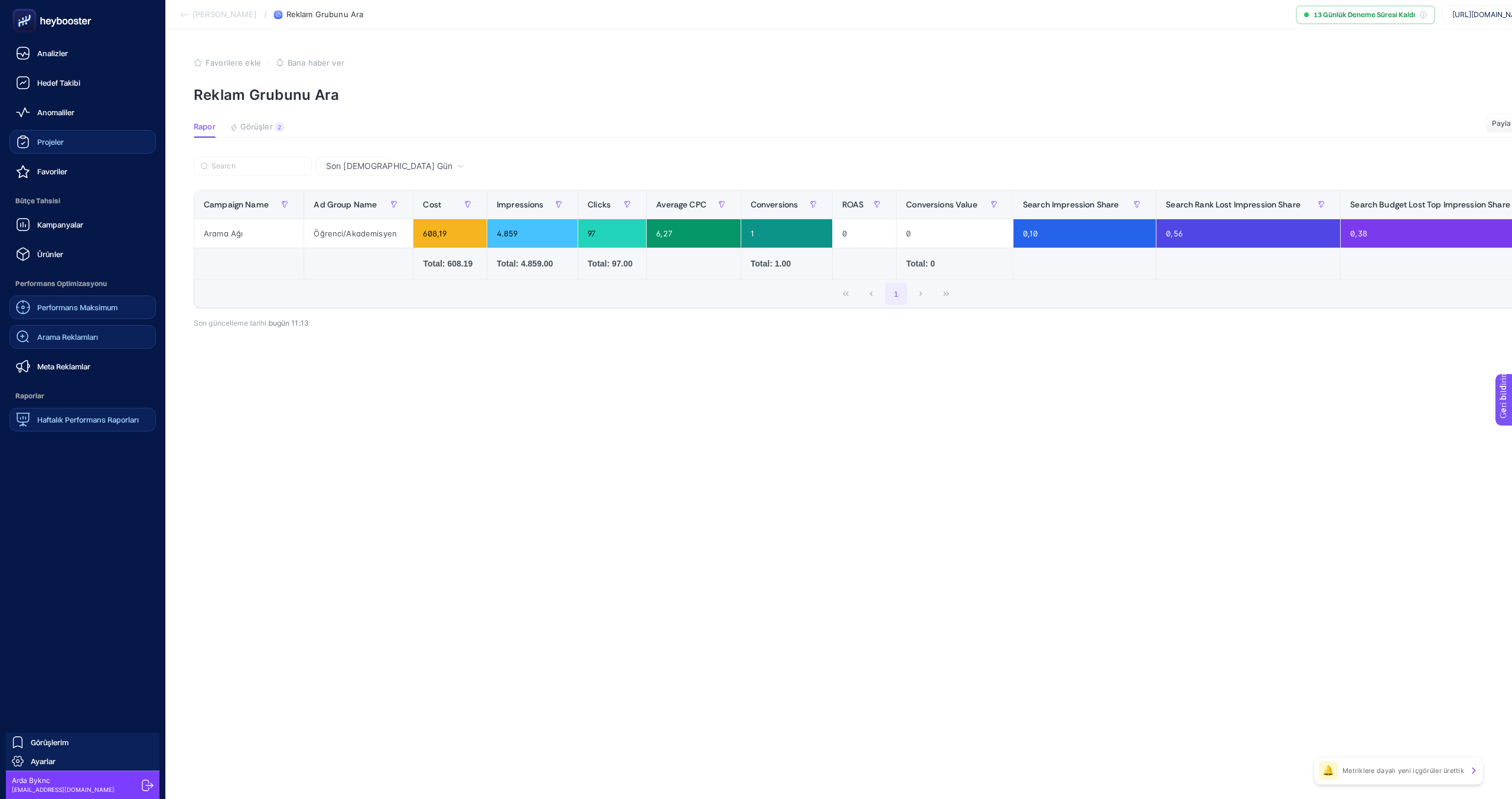
click at [51, 413] on div "Haftalık Performans Raporları" at bounding box center [78, 419] width 123 height 15
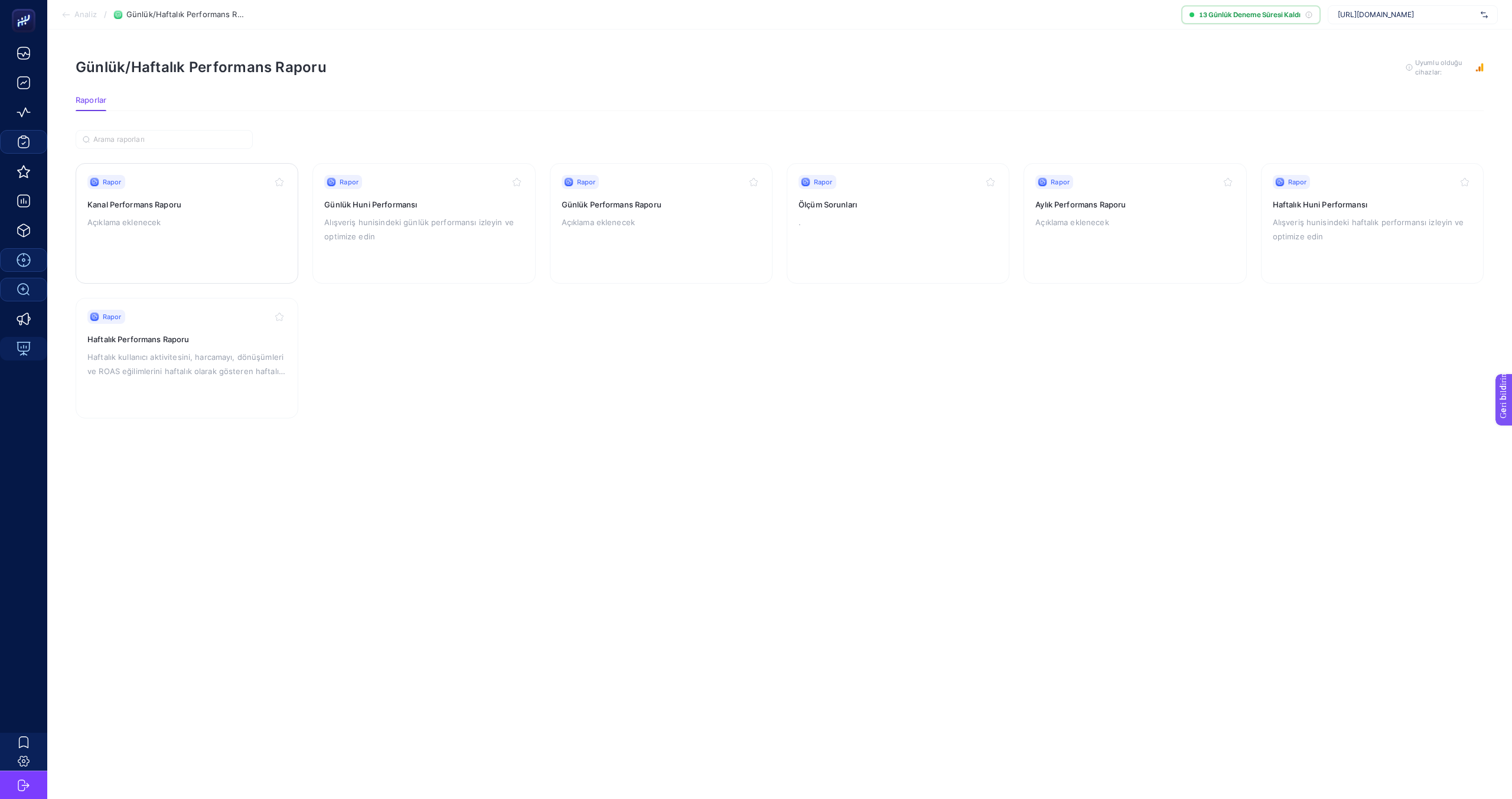
click at [183, 219] on p "Açıklama eklenecek" at bounding box center [187, 223] width 199 height 15
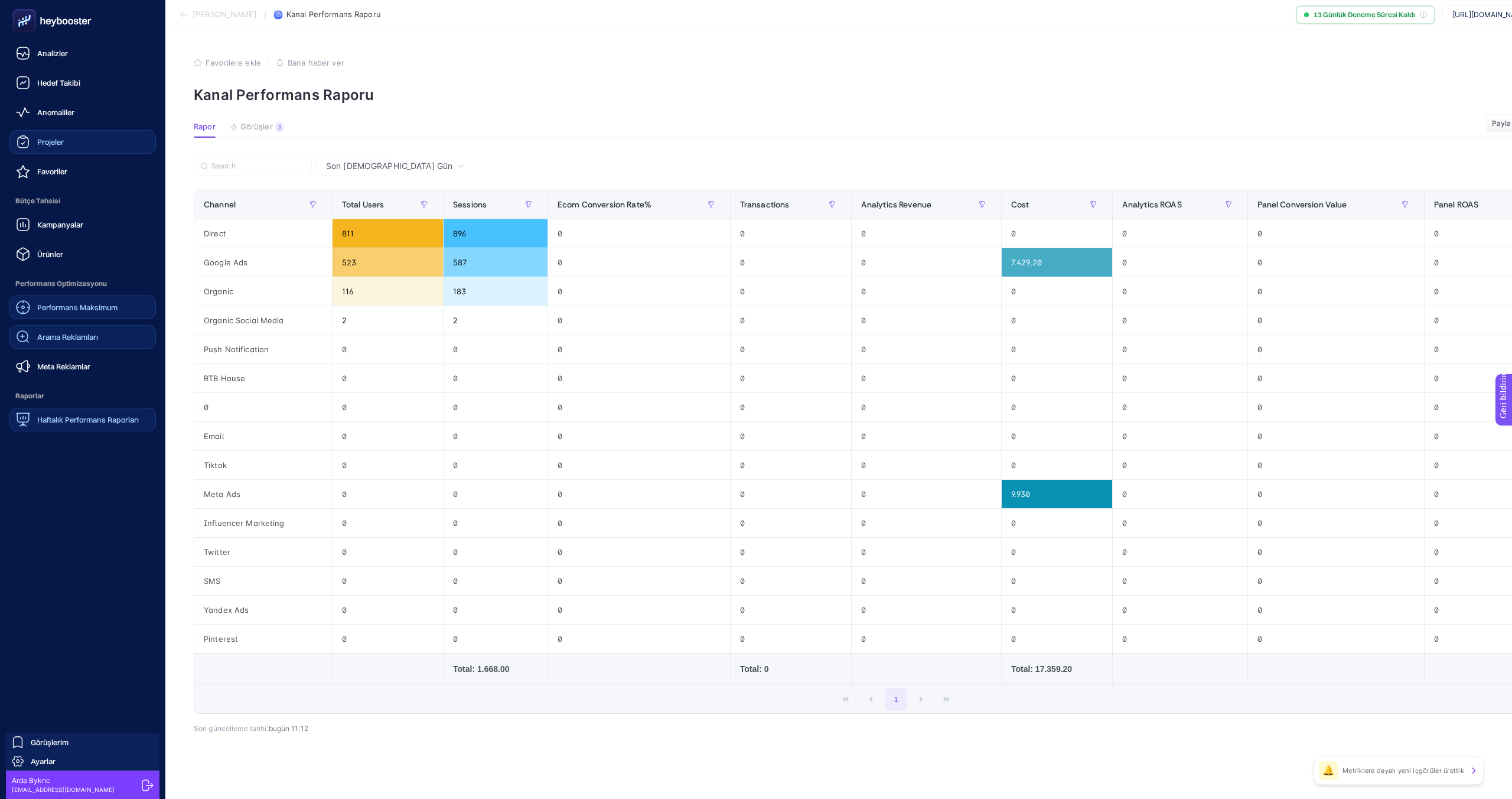
click at [51, 423] on font "Haftalık Performans Raporları" at bounding box center [88, 419] width 102 height 10
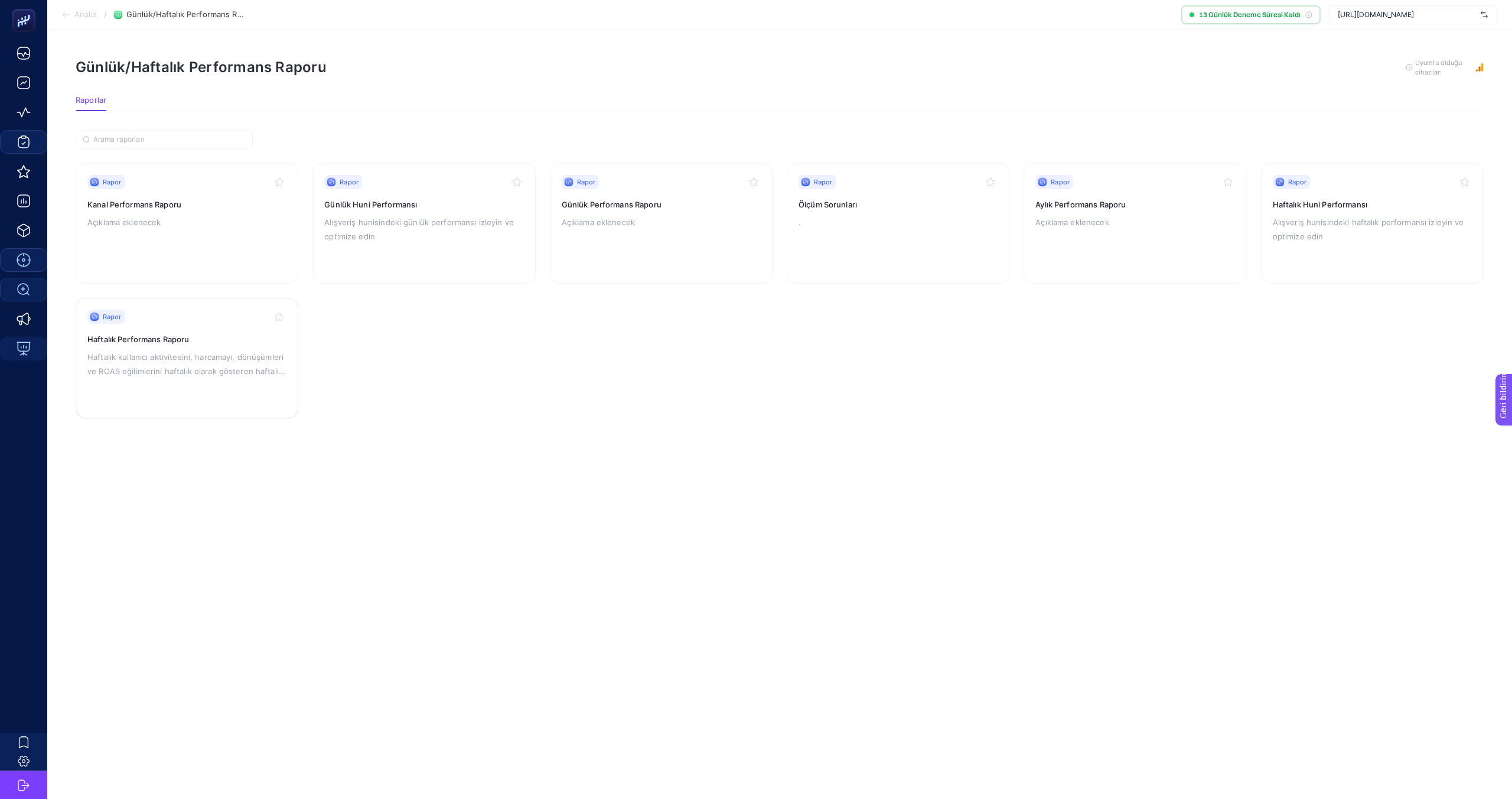
click at [159, 349] on div "Rapor Haftalık Performans Raporu Haftalık kullanıcı aktivitesini, harcamayı, dö…" at bounding box center [187, 358] width 199 height 97
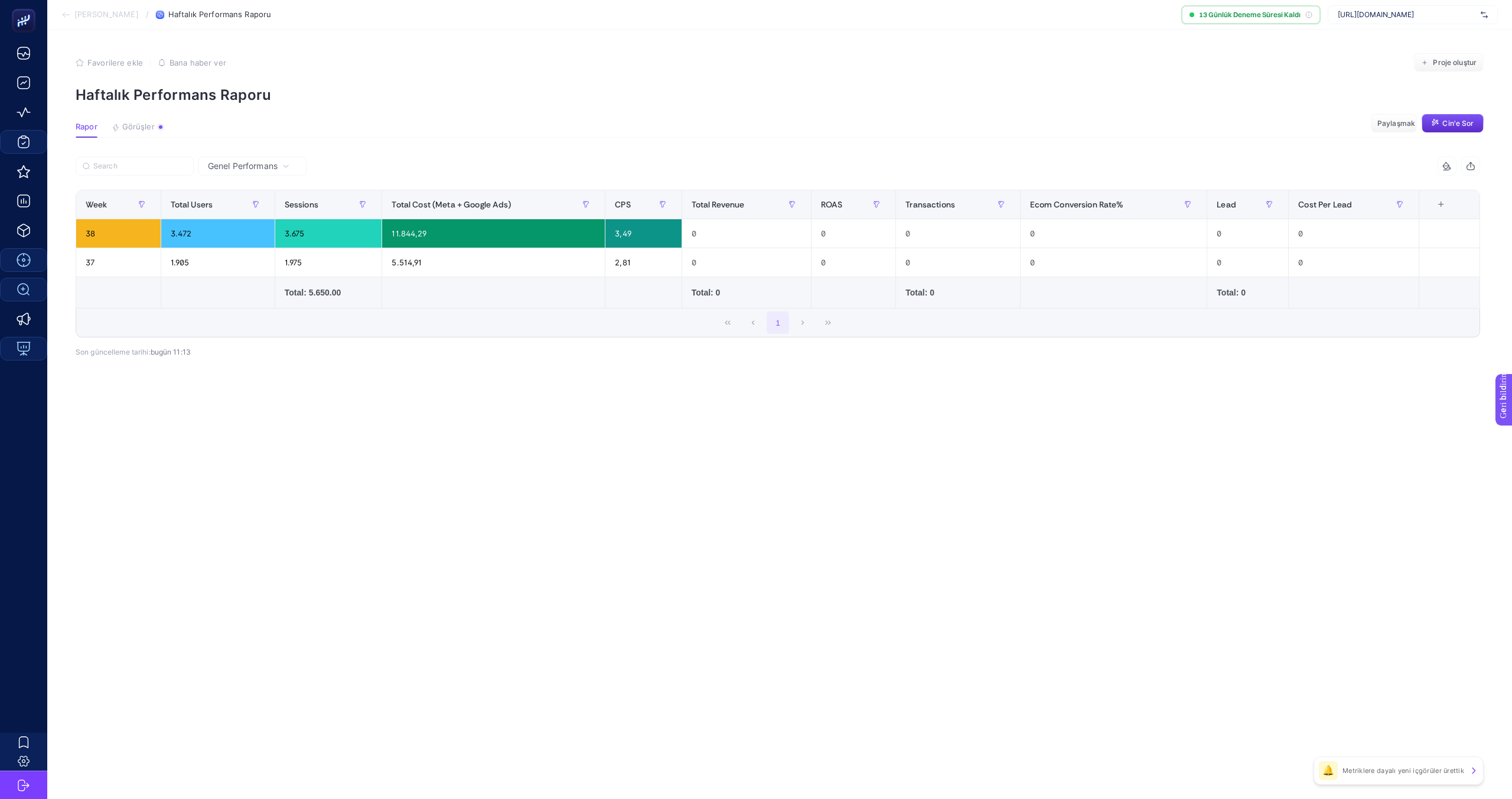
click at [278, 172] on span "Genel Performans" at bounding box center [243, 166] width 70 height 12
click at [228, 219] on font "Meta Reklam Performansı" at bounding box center [231, 217] width 51 height 22
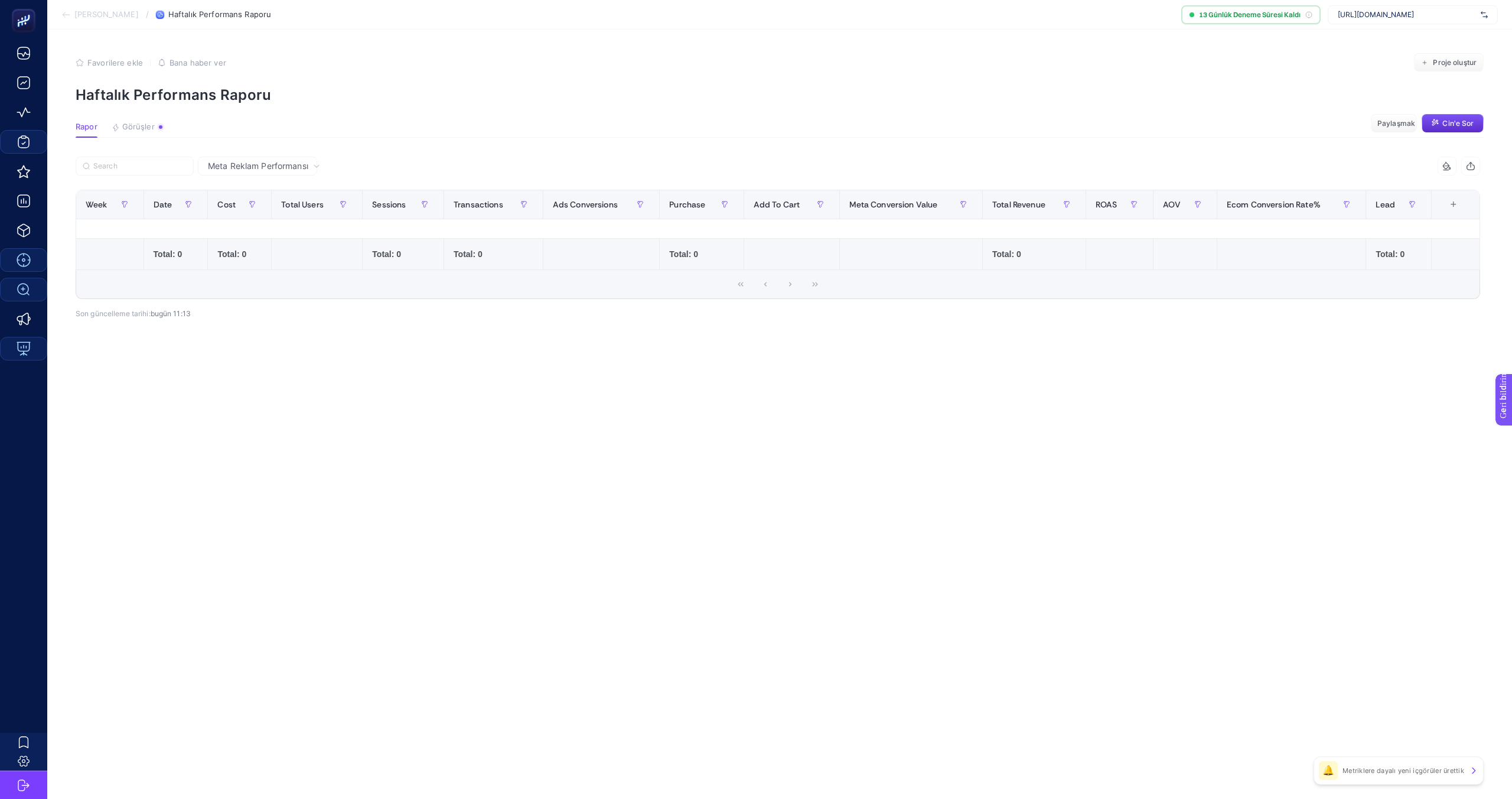
click at [291, 165] on font "Meta Reklam Performansı" at bounding box center [258, 166] width 100 height 10
click at [265, 235] on font "Google Ads Performansı" at bounding box center [253, 233] width 95 height 10
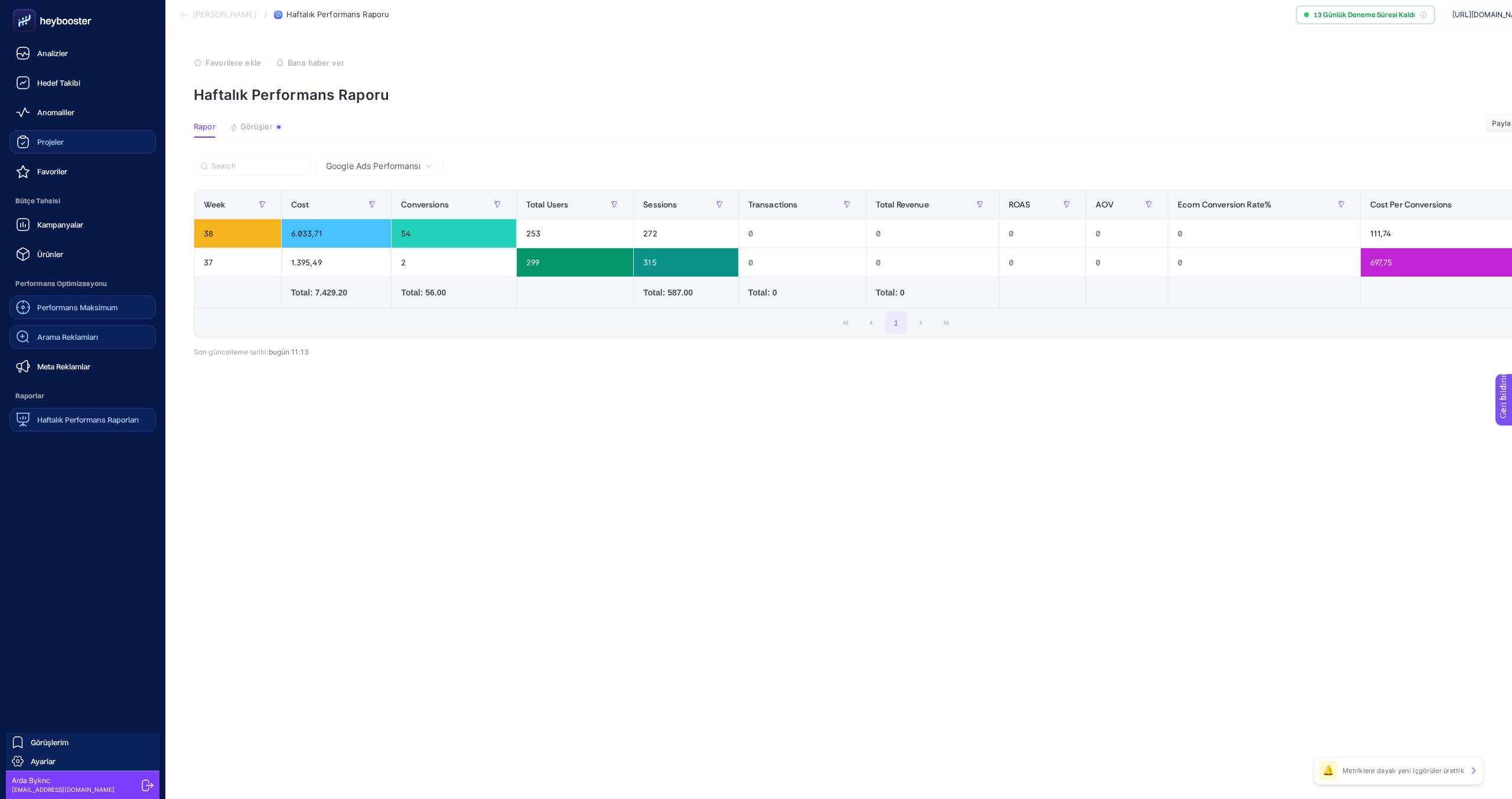
click at [115, 417] on font "Haftalık Performans Raporları" at bounding box center [88, 419] width 102 height 10
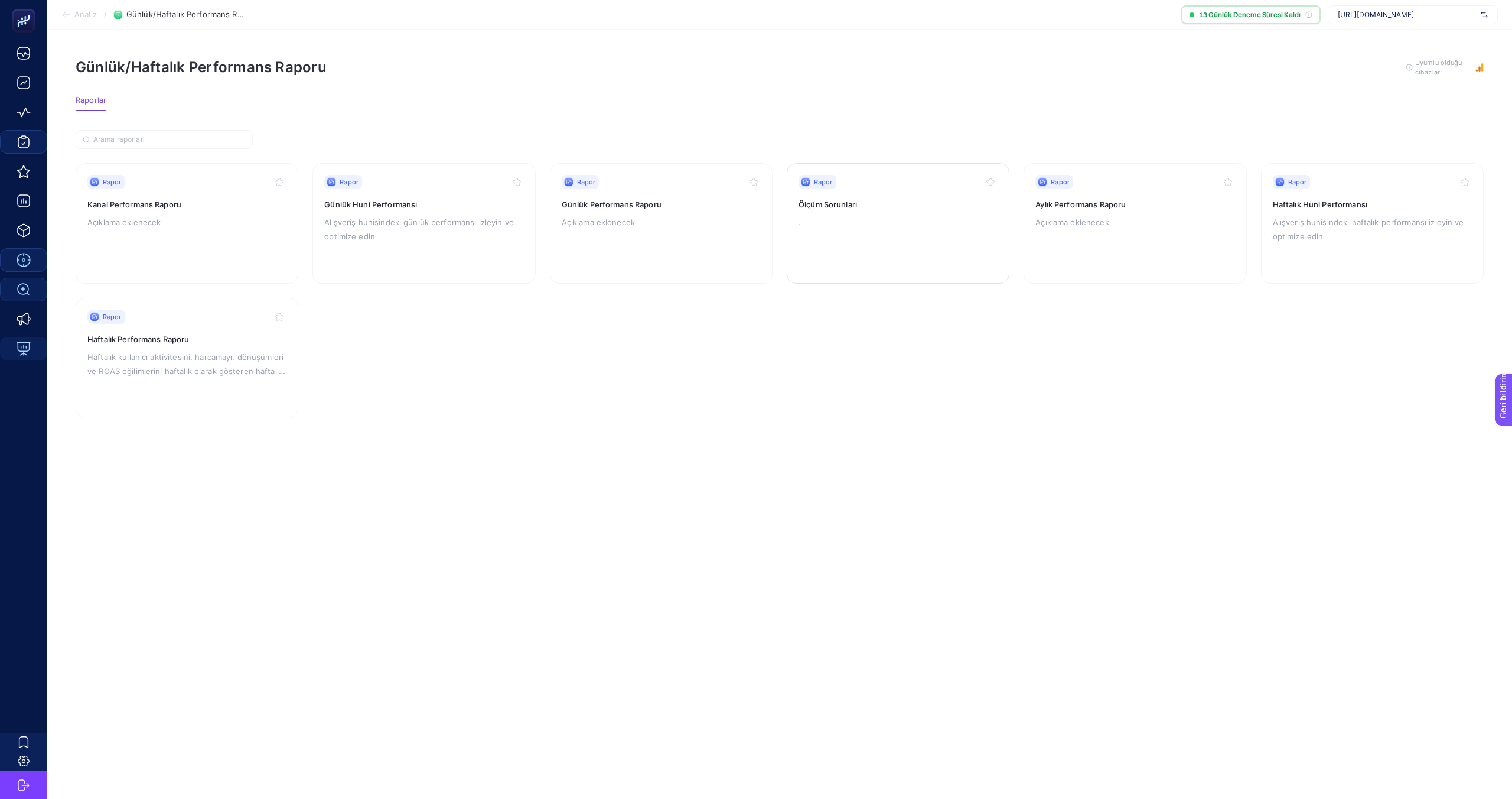
click at [846, 216] on p "." at bounding box center [898, 223] width 199 height 15
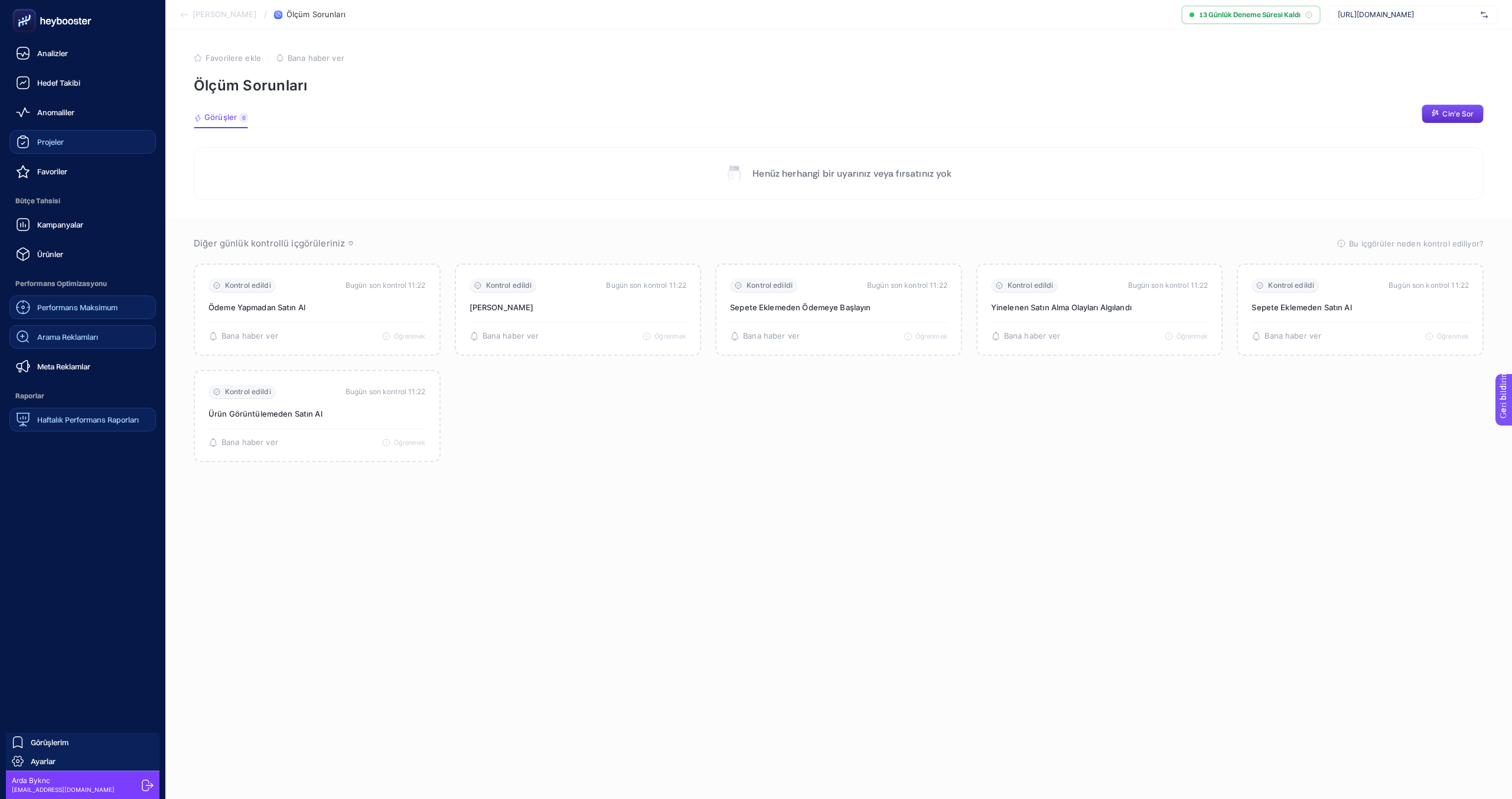
click at [54, 419] on font "Haftalık Performans Raporları" at bounding box center [88, 419] width 102 height 10
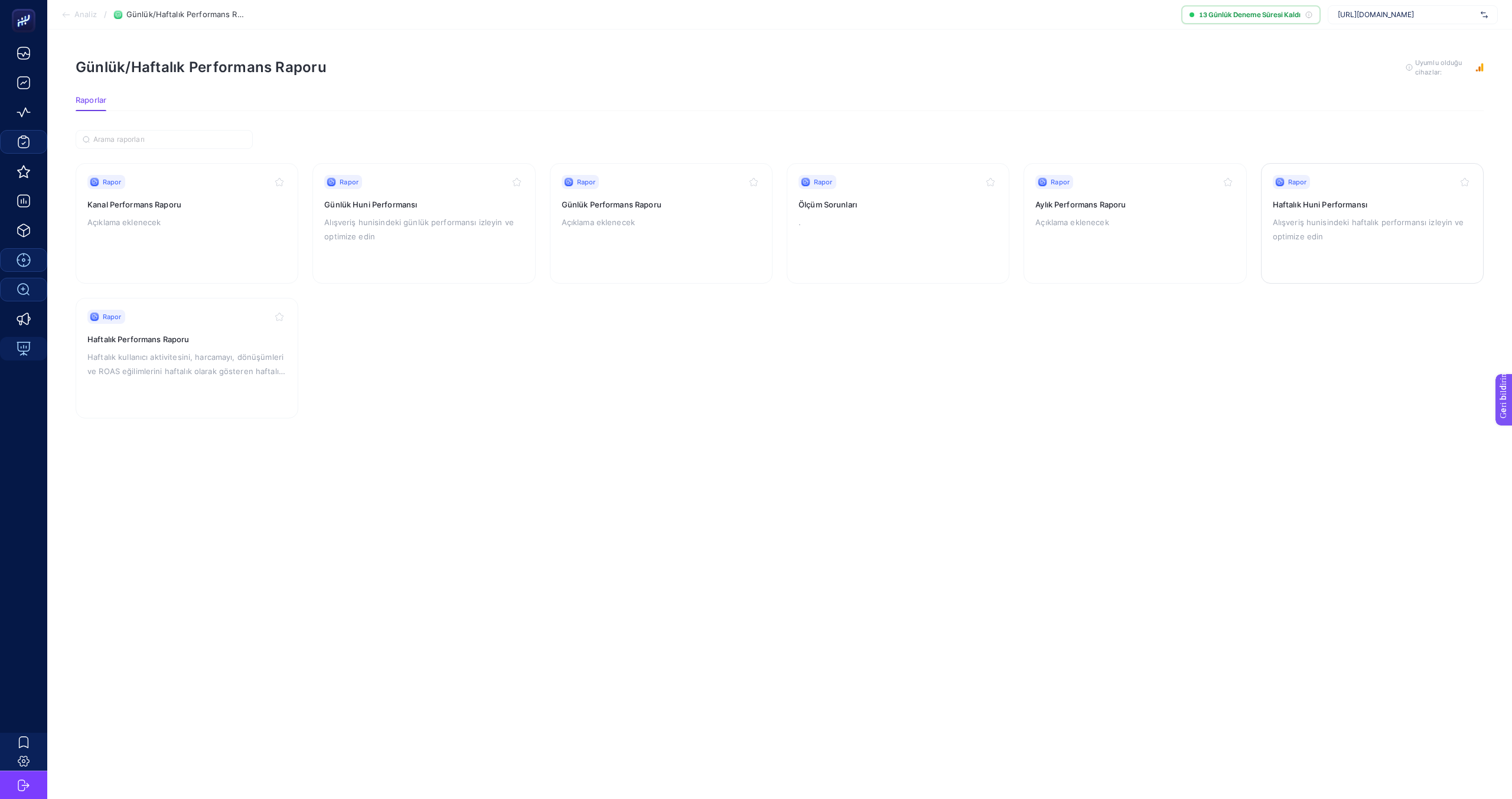
click at [1326, 206] on font "Haftalık Huni Performansı" at bounding box center [1320, 205] width 95 height 10
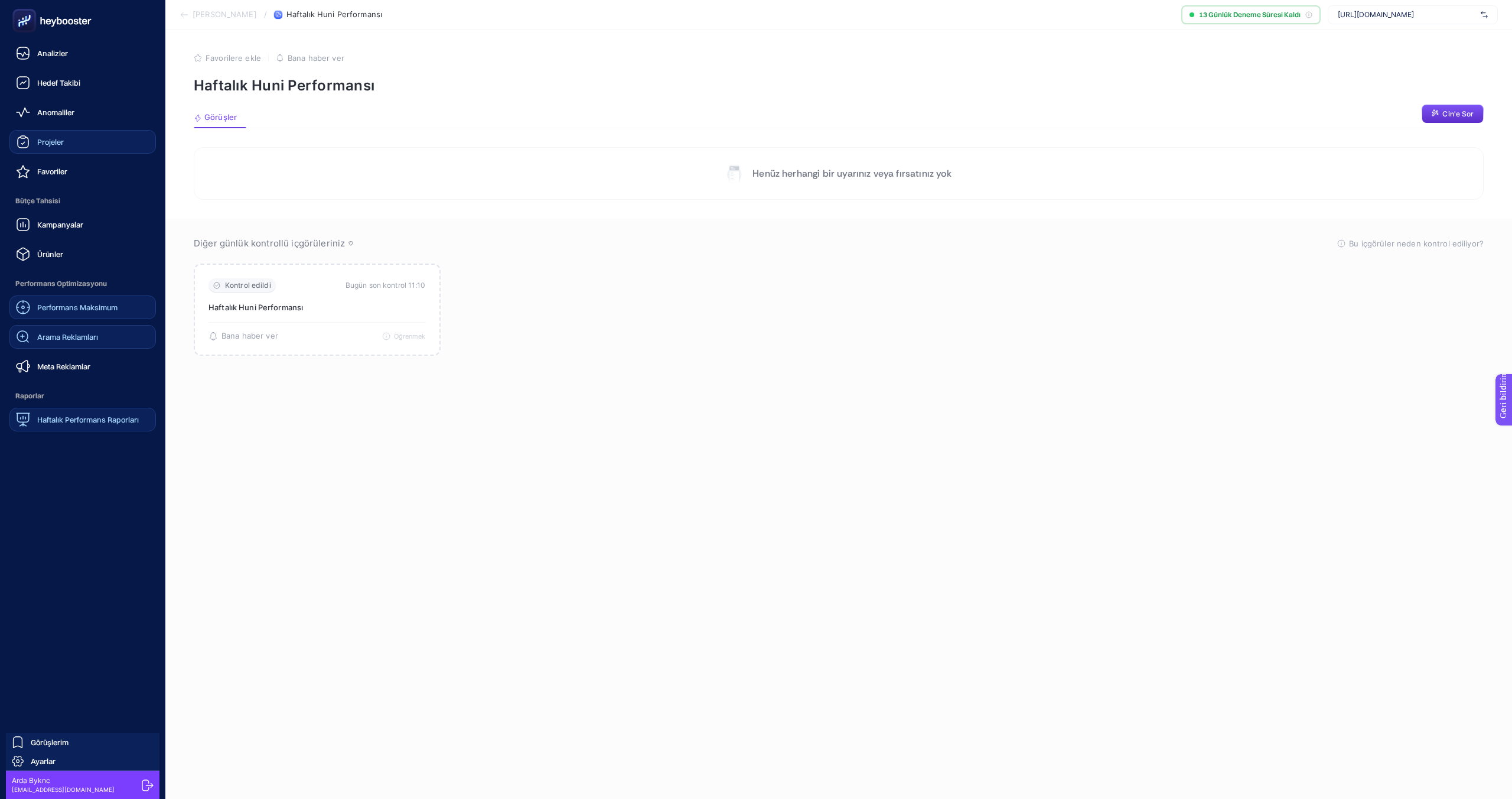
click at [58, 421] on font "Haftalık Performans Raporları" at bounding box center [88, 419] width 102 height 10
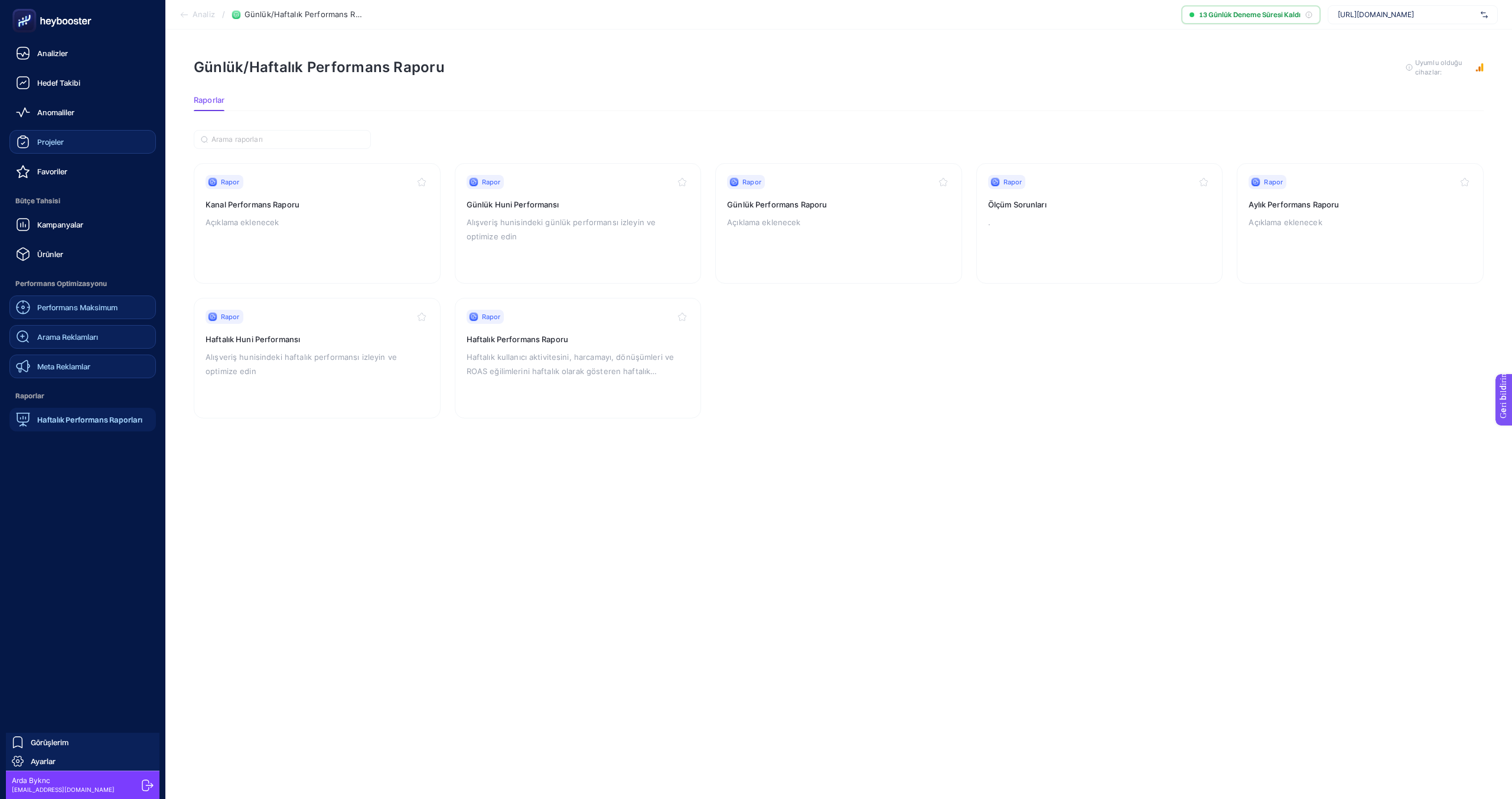
click at [49, 368] on font "Meta Reklamlar" at bounding box center [64, 367] width 53 height 10
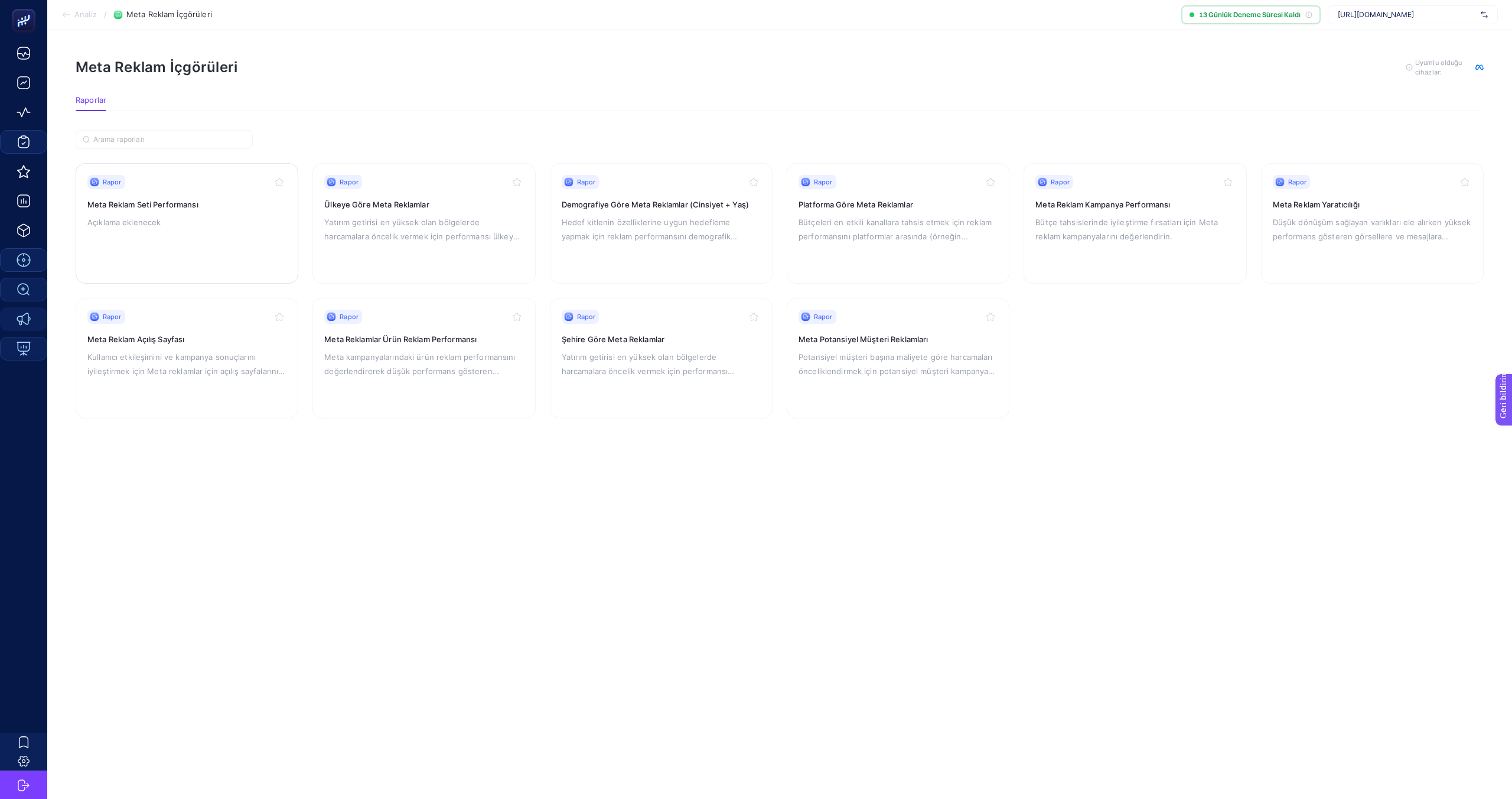
click at [175, 232] on div "Rapor Meta Reklam Seti Performansı Açıklama eklenecek" at bounding box center [187, 223] width 199 height 97
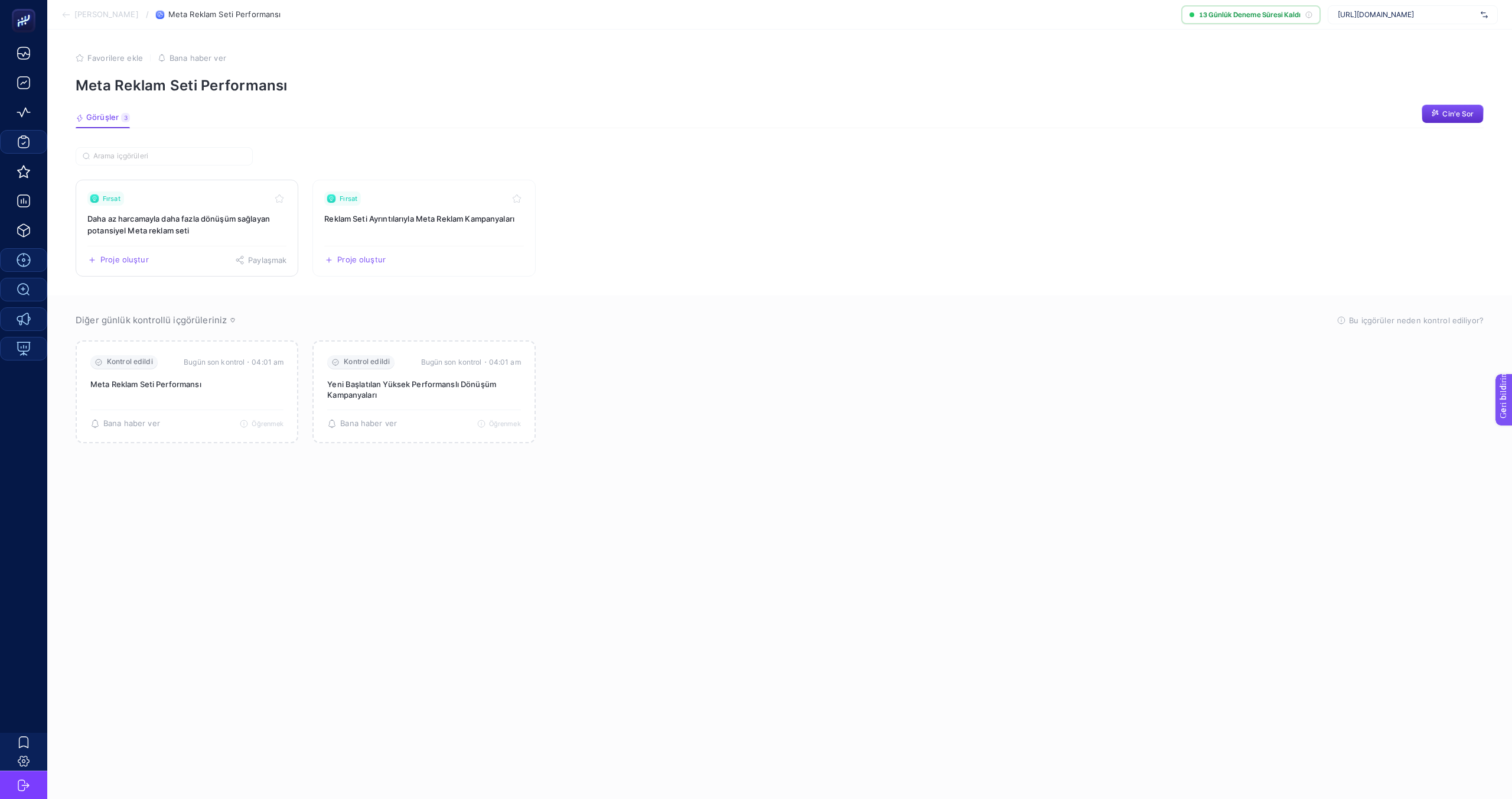
click at [150, 228] on font "Daha az harcamayla daha fazla dönüşüm sağlayan potansiyel Meta reklam seti" at bounding box center [179, 224] width 183 height 21
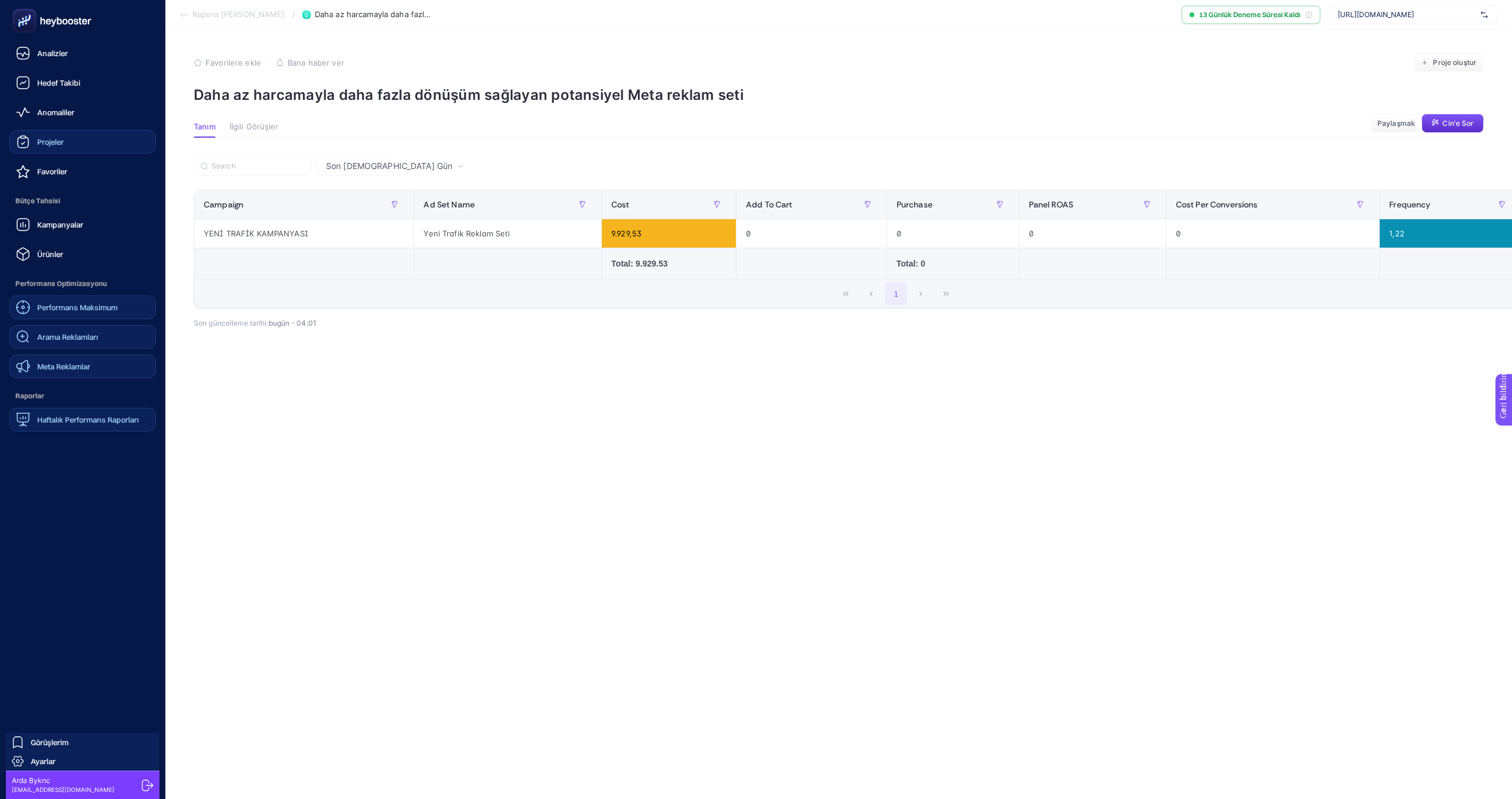
click at [60, 306] on font "Performans Maksimum" at bounding box center [77, 308] width 80 height 10
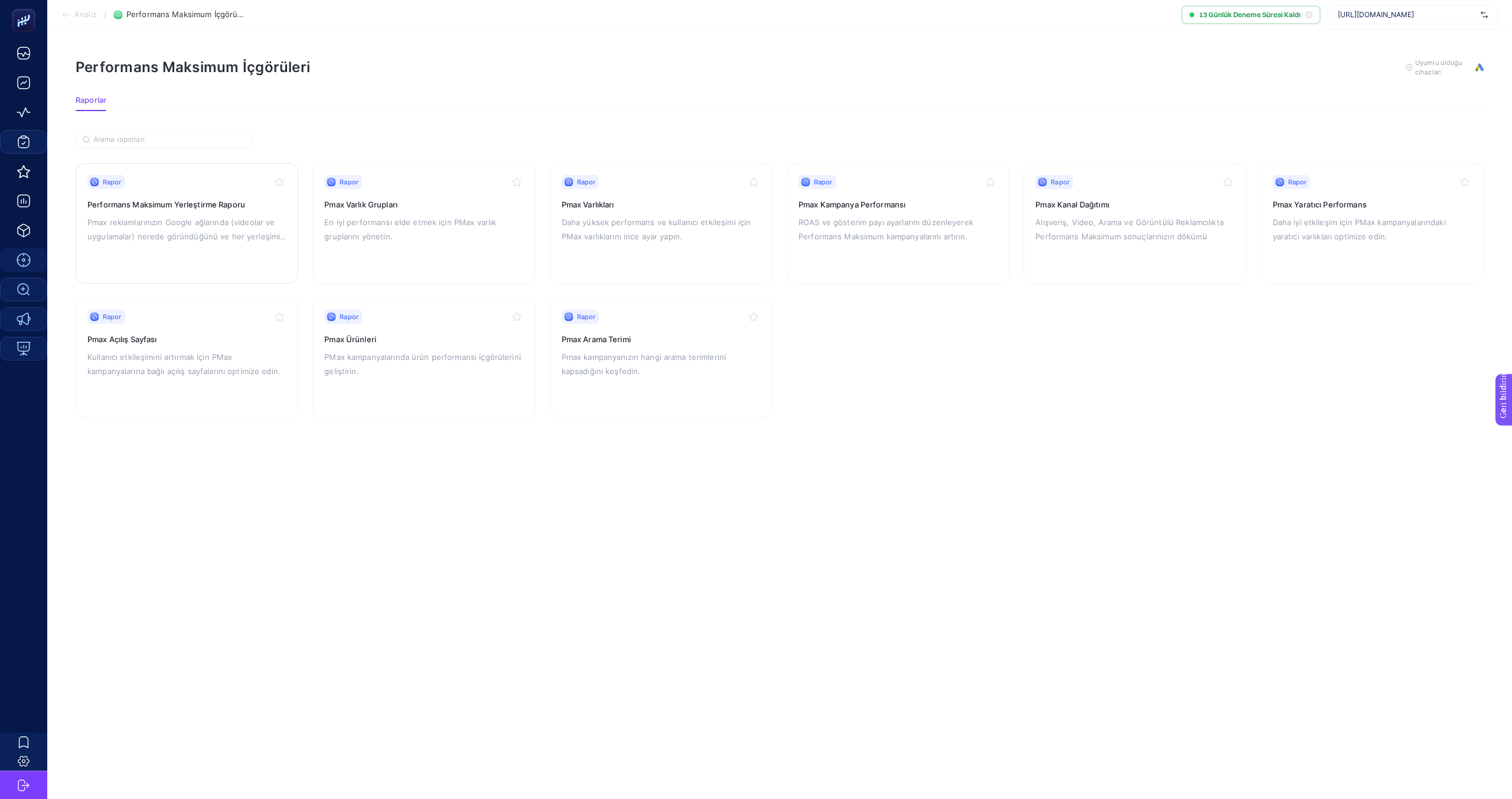
click at [136, 183] on div "Rapor" at bounding box center [187, 182] width 199 height 15
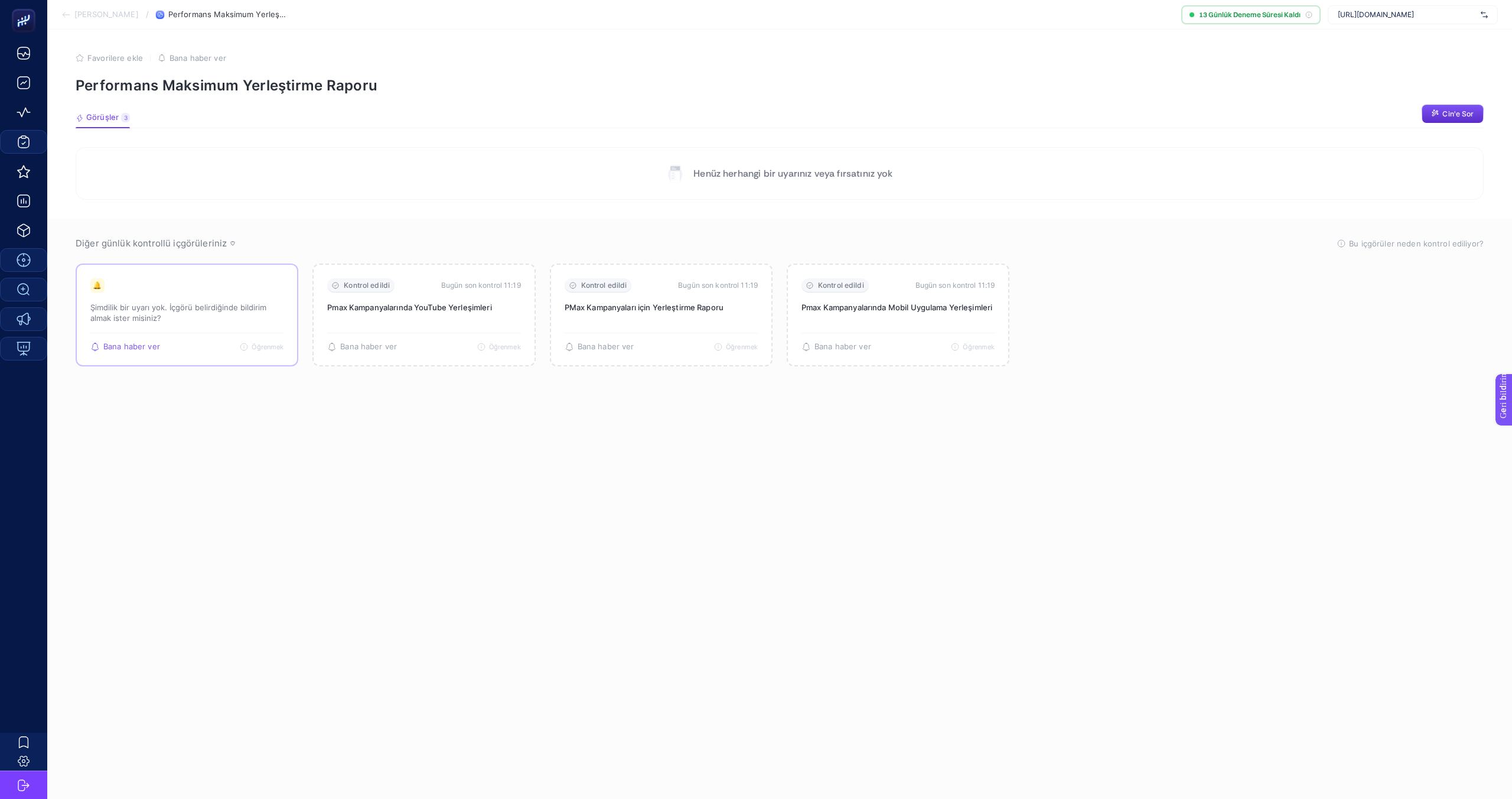
click at [143, 308] on font "Şimdilik bir uyarı yok. İçgörü belirdiğinde bildirim almak ister misiniz?" at bounding box center [178, 312] width 176 height 20
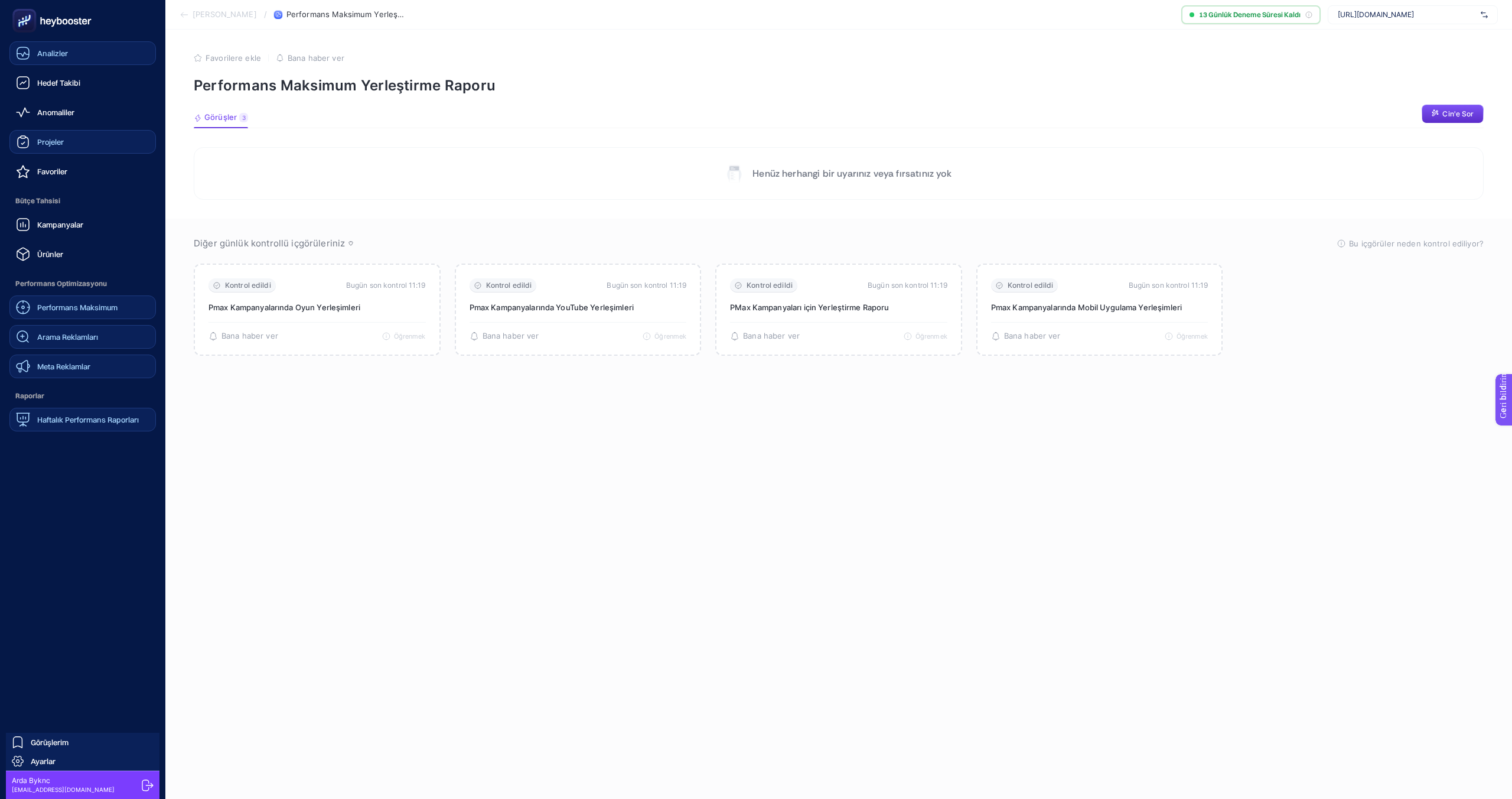
click at [45, 49] on font "Analizler" at bounding box center [53, 53] width 31 height 10
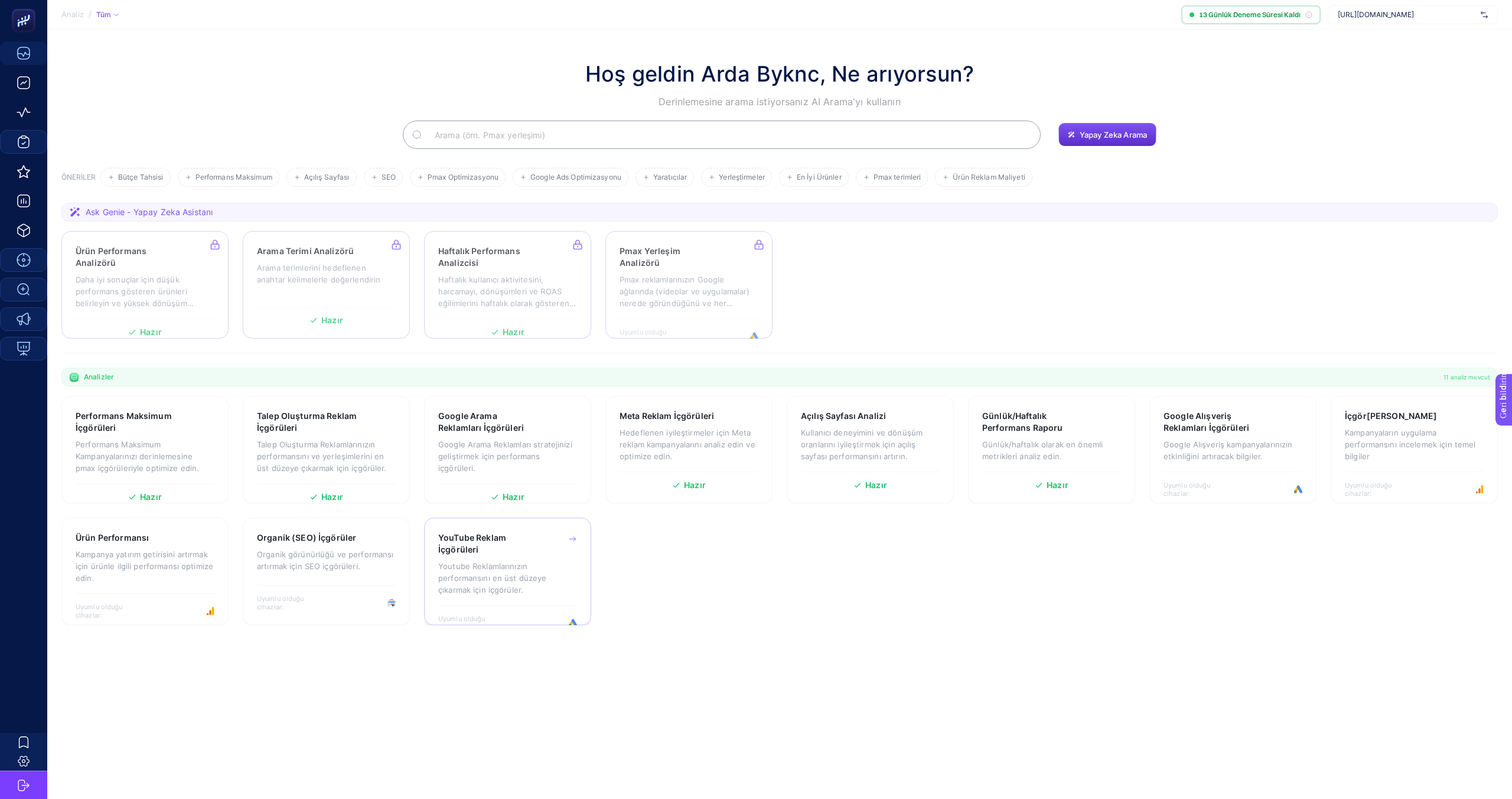
click at [472, 580] on font "Youtube Reklamlarınızın performansını en üst düzeye çıkarmak için içgörüler." at bounding box center [493, 577] width 108 height 33
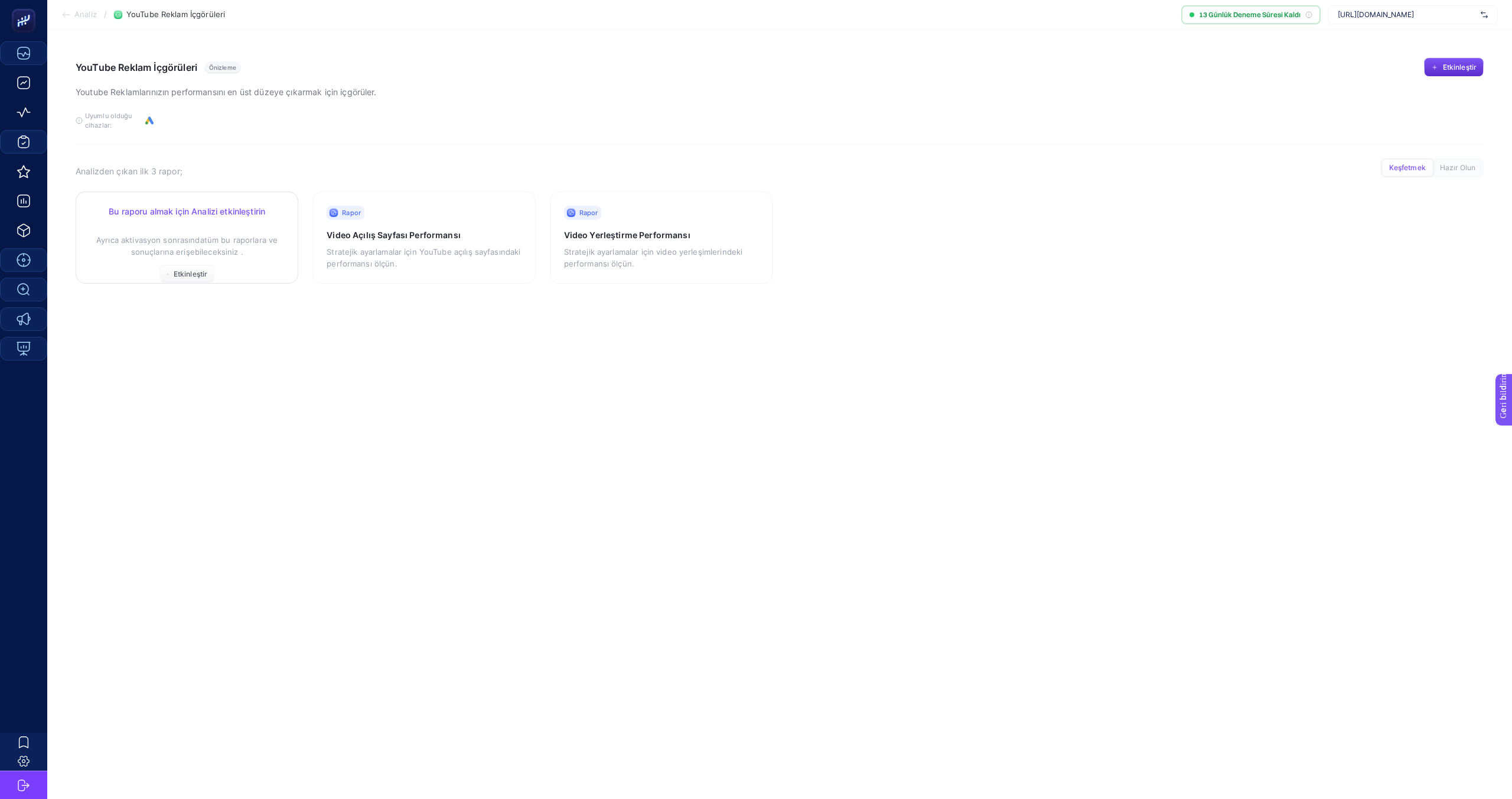
click at [152, 221] on div "Bu raporu almak için Analizi etkinleştirin Ayrıca aktivasyon sonrasında tüm bu …" at bounding box center [187, 244] width 194 height 78
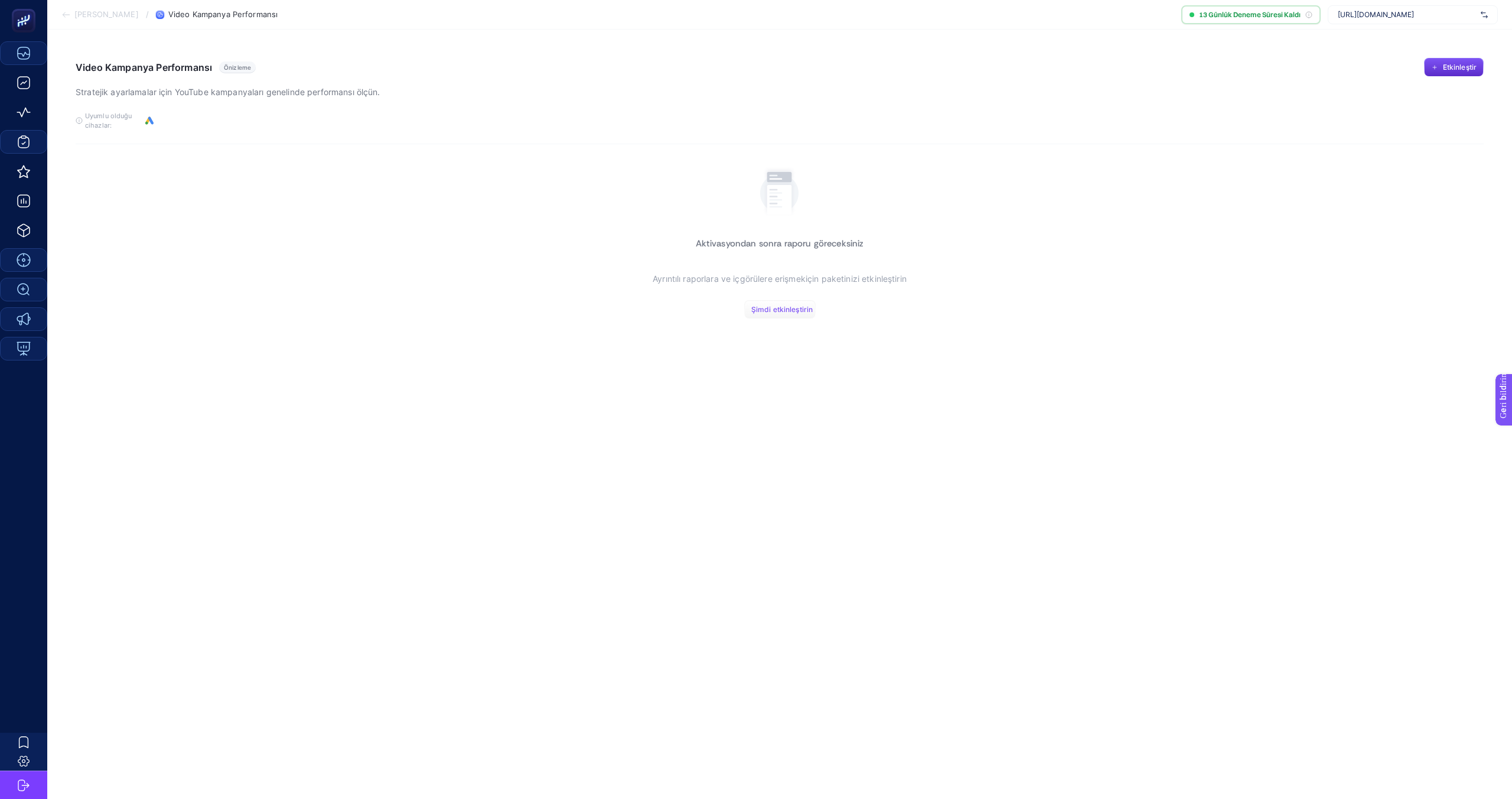
click at [774, 309] on font "Şimdi etkinleştirin" at bounding box center [782, 309] width 62 height 9
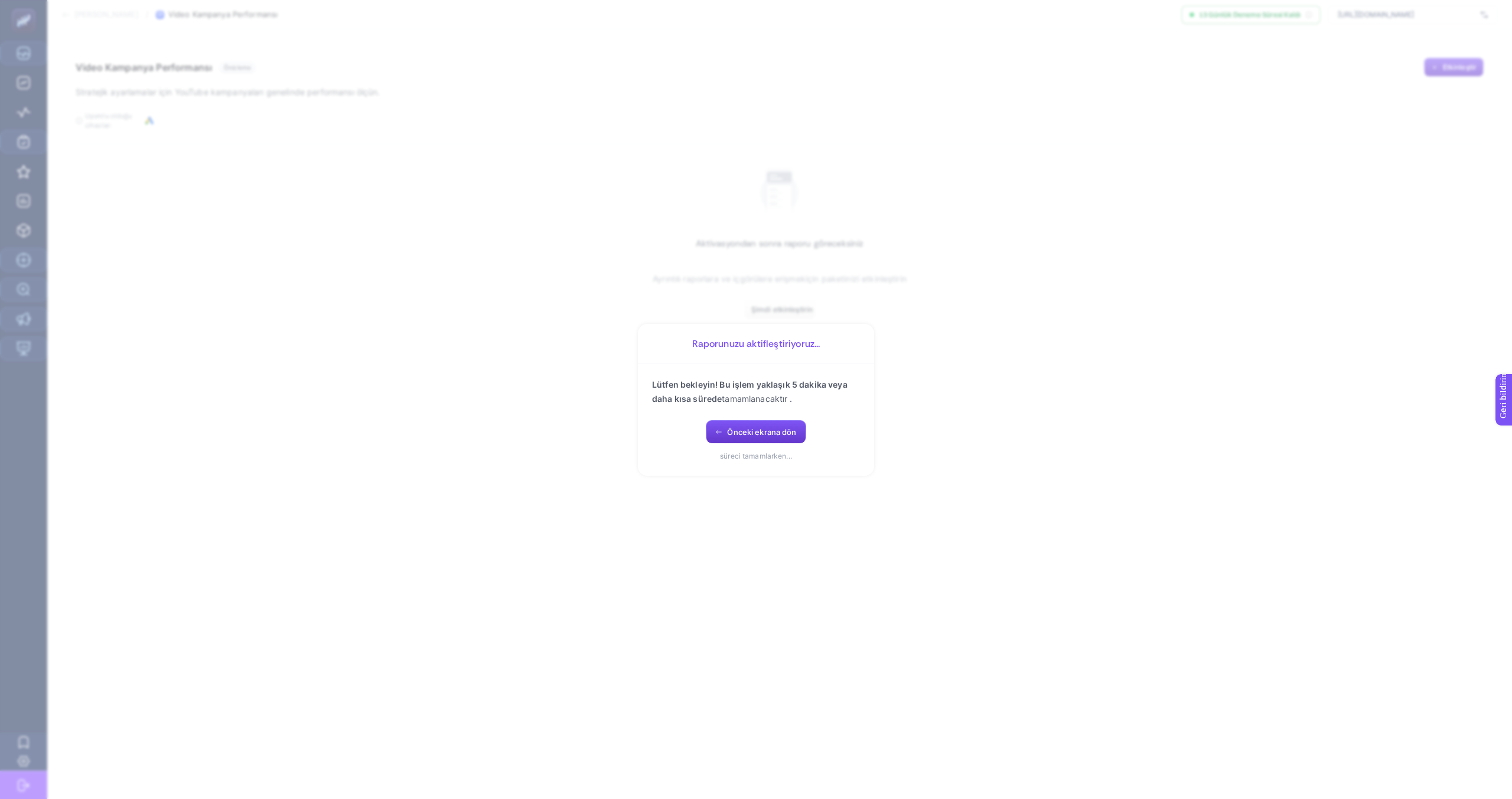
click at [733, 433] on font "Önceki ekrana dön" at bounding box center [761, 432] width 69 height 10
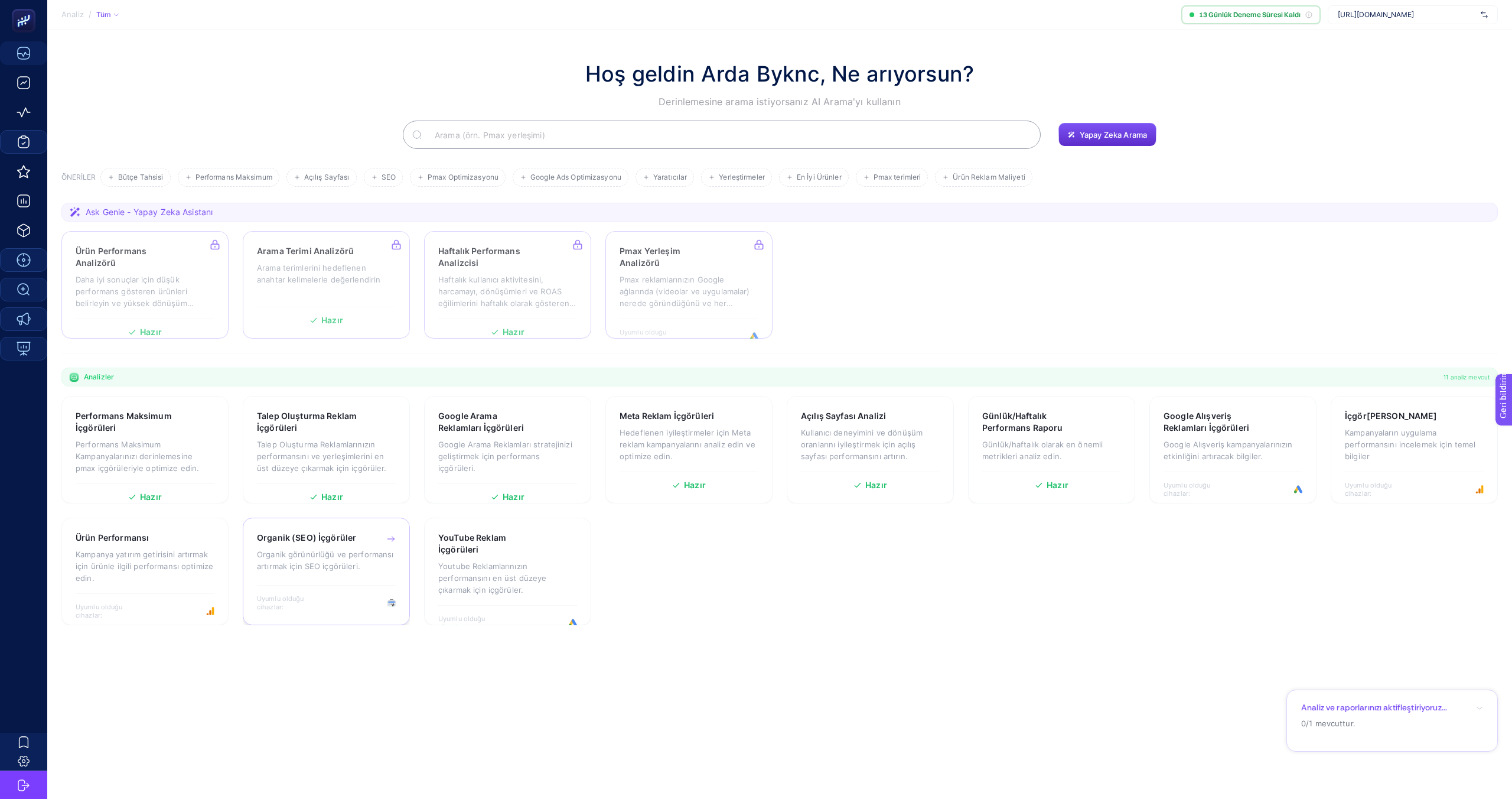
click at [337, 591] on div "Uyumlu olduğu cihazlar:" at bounding box center [326, 598] width 139 height 26
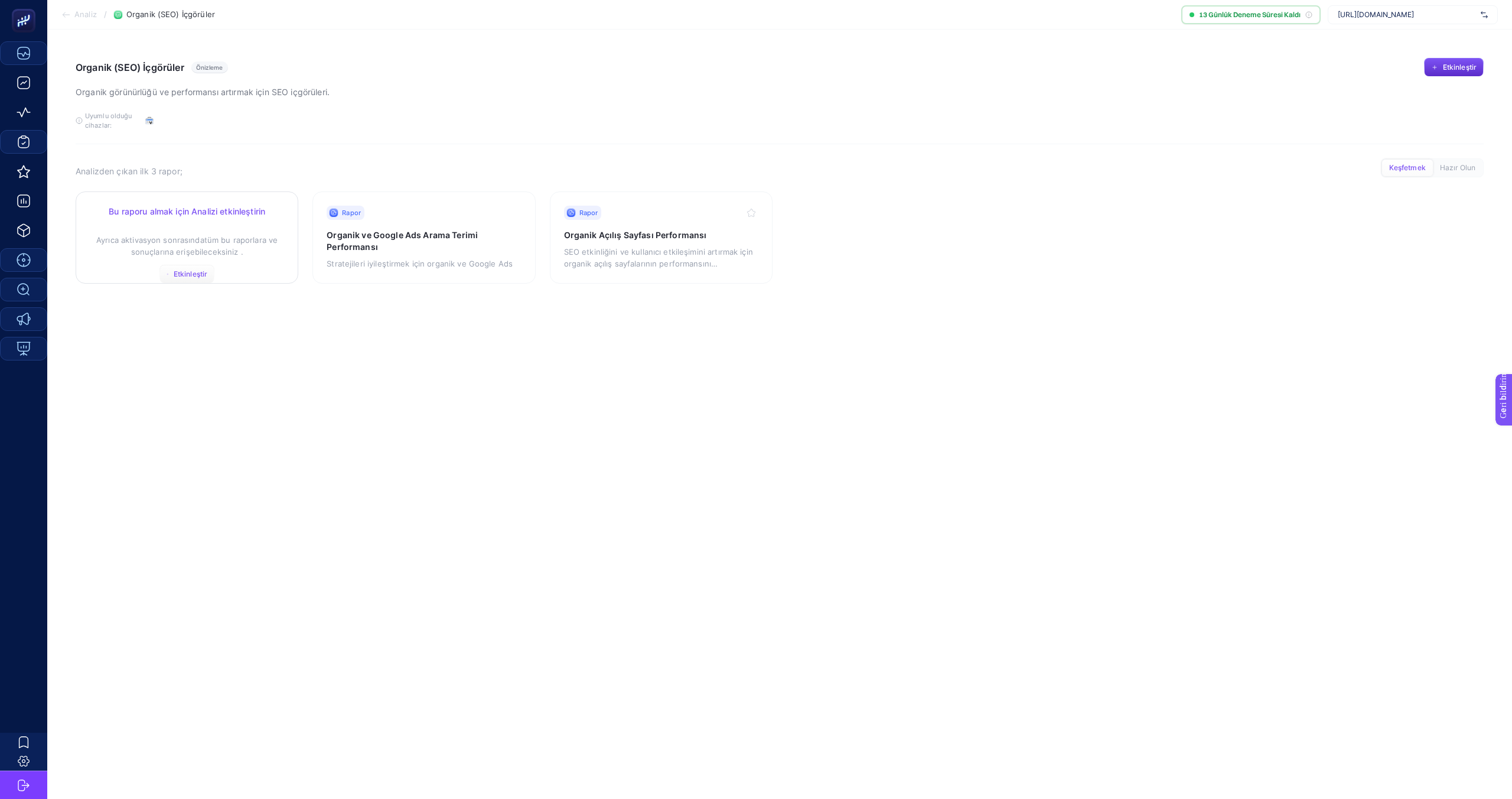
click at [181, 272] on font "Etkinleştir" at bounding box center [191, 274] width 34 height 9
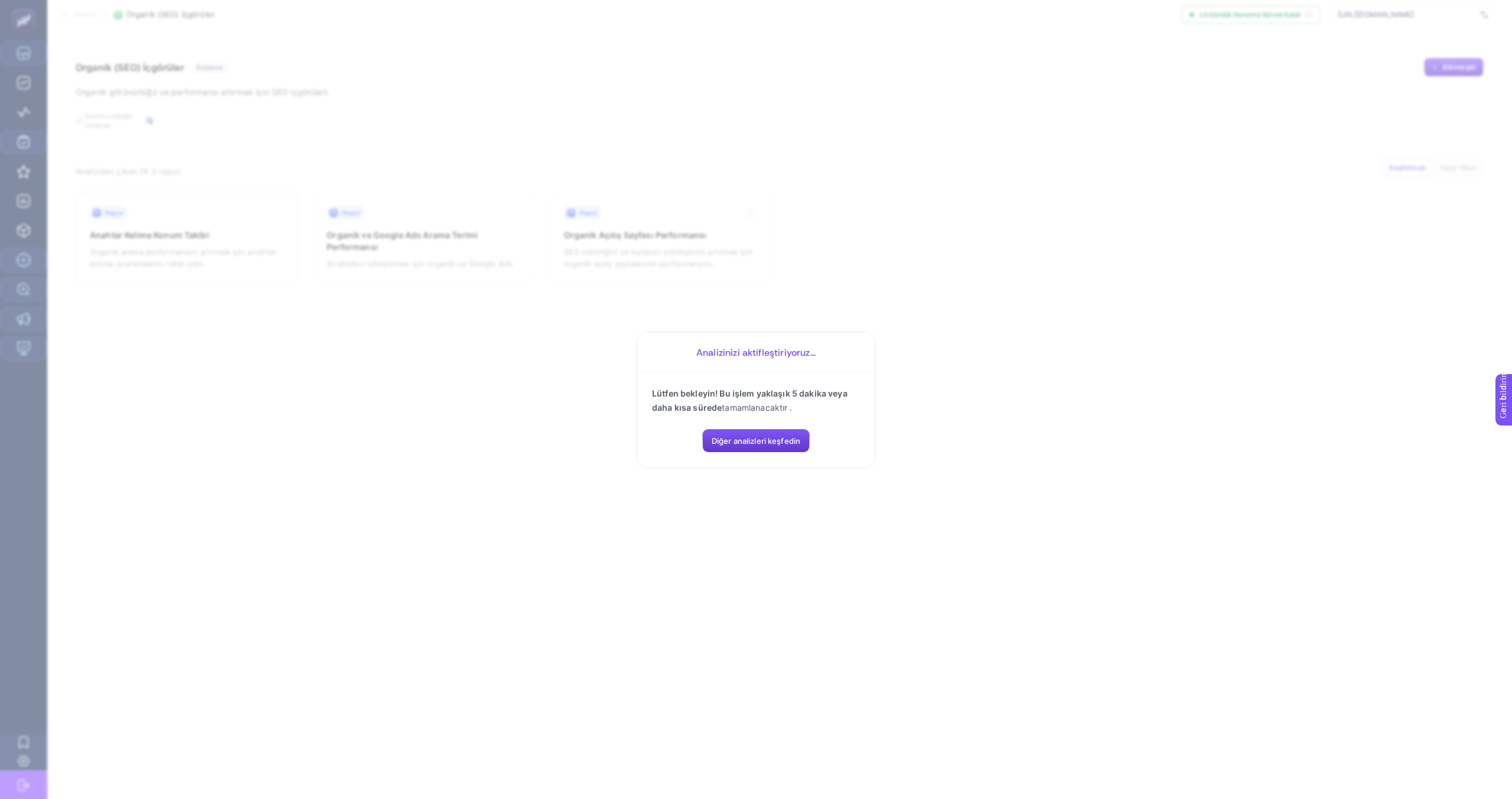
click at [740, 443] on font "Diğer analizleri keşfedin" at bounding box center [755, 441] width 88 height 10
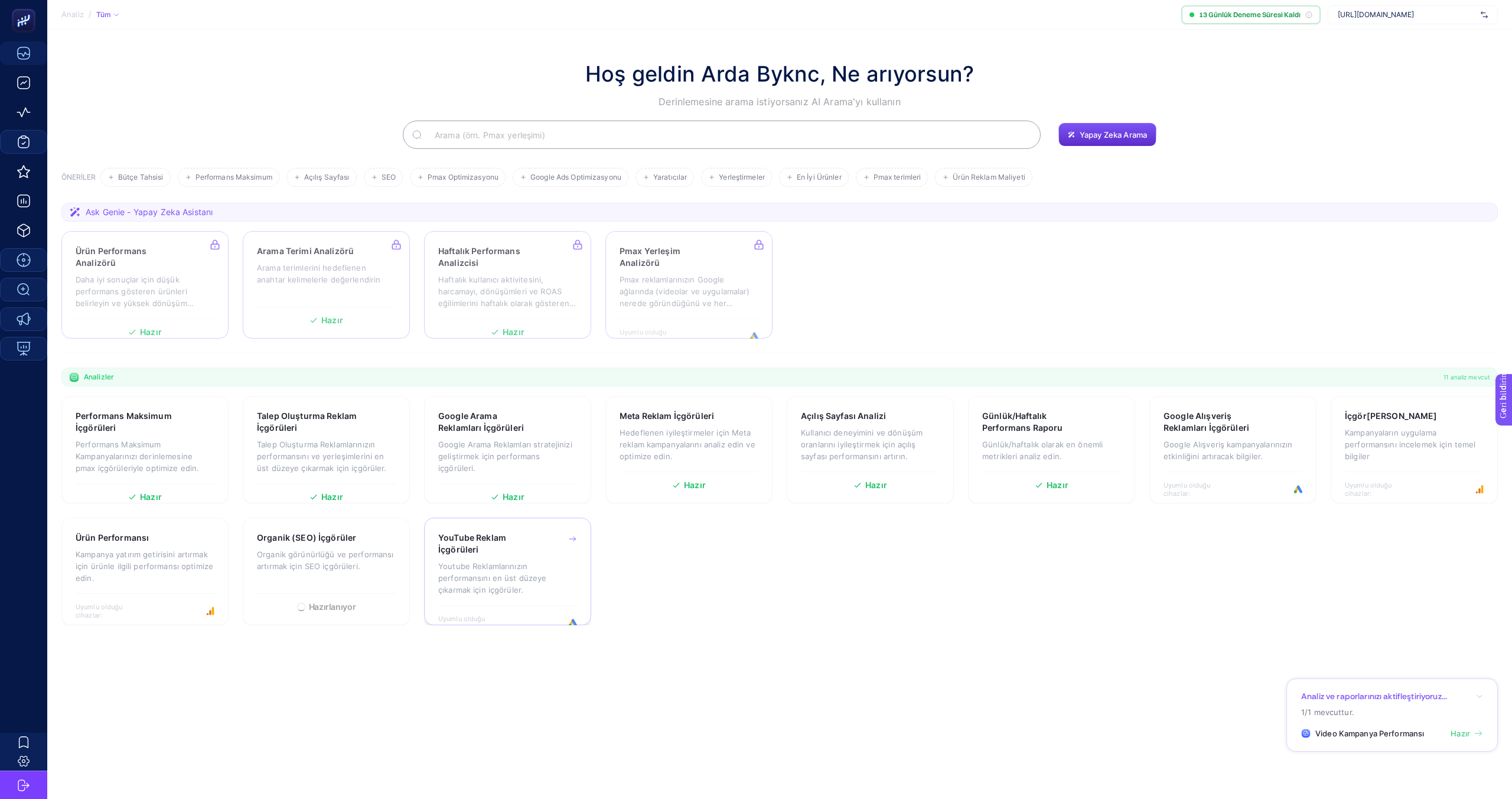
click at [506, 550] on h3 "YouTube Reklam İçgörüleri" at bounding box center [490, 543] width 102 height 23
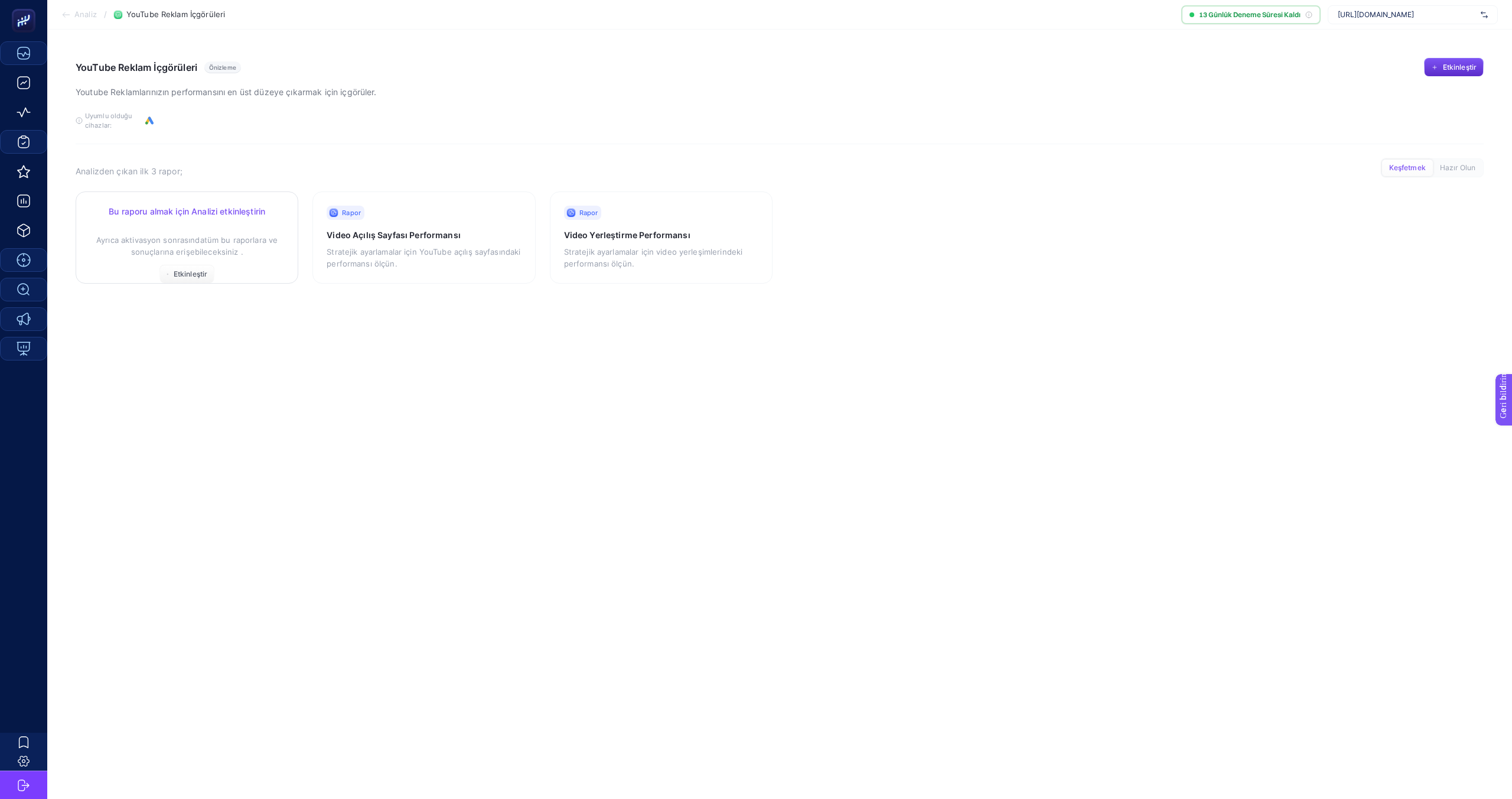
click at [166, 250] on font "tüm bu raporlara ve sonuçlarına erişebileceksiniz ." at bounding box center [205, 245] width 147 height 21
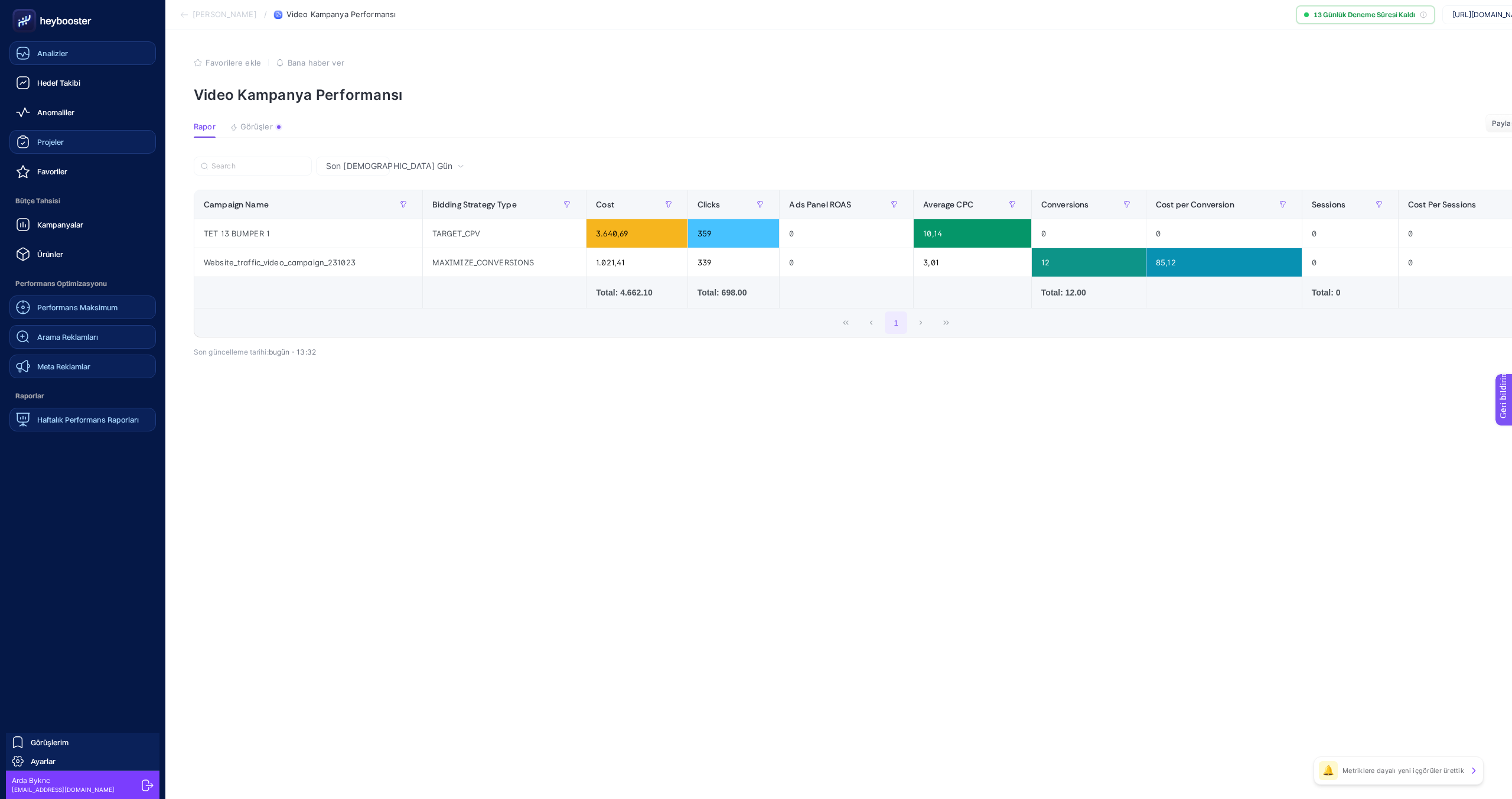
click at [56, 50] on font "Analizler" at bounding box center [53, 53] width 31 height 10
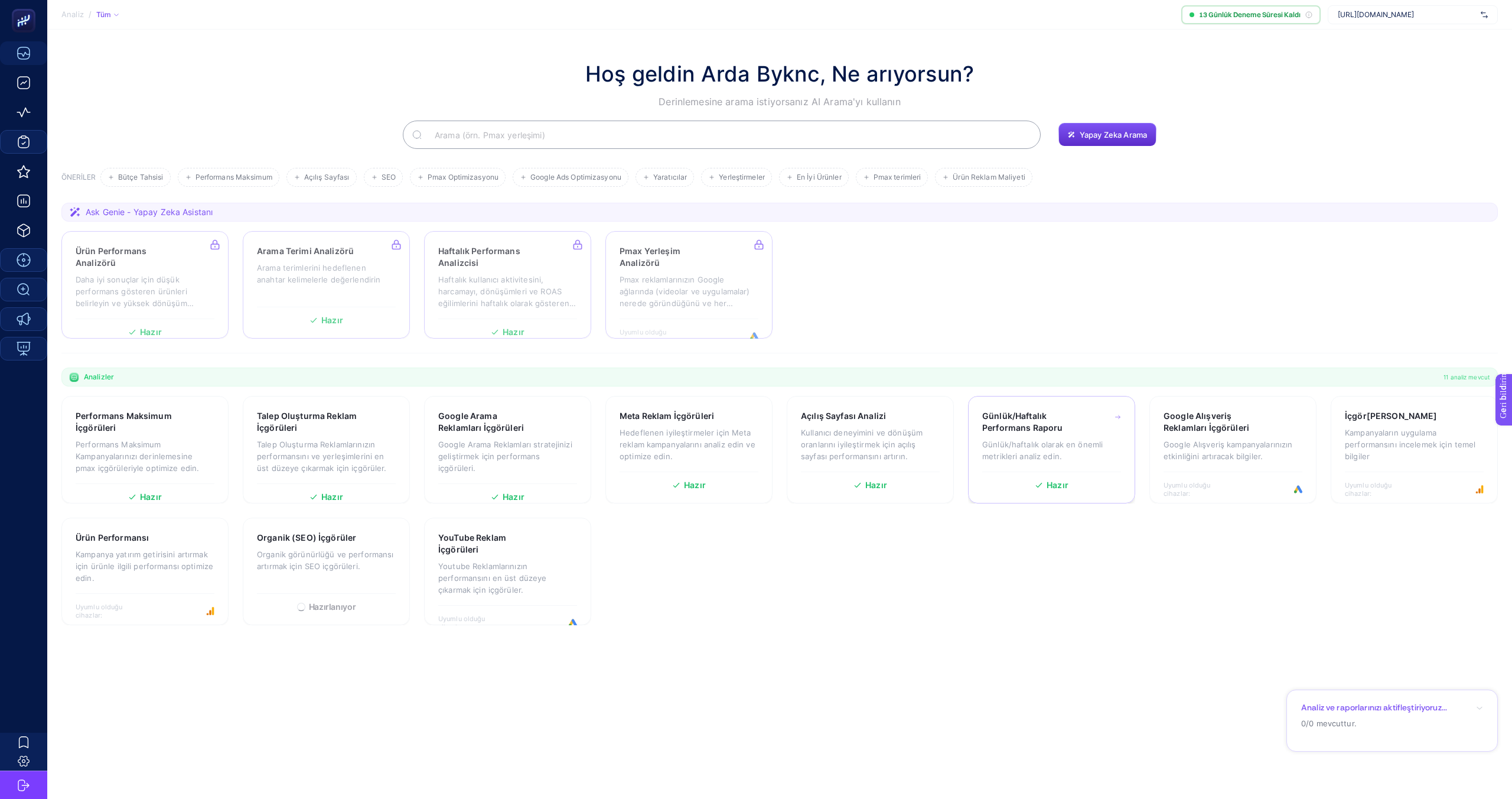
click at [1039, 449] on p "Günlük/haftalık olarak en önemli metrikleri analiz edin." at bounding box center [1052, 450] width 139 height 23
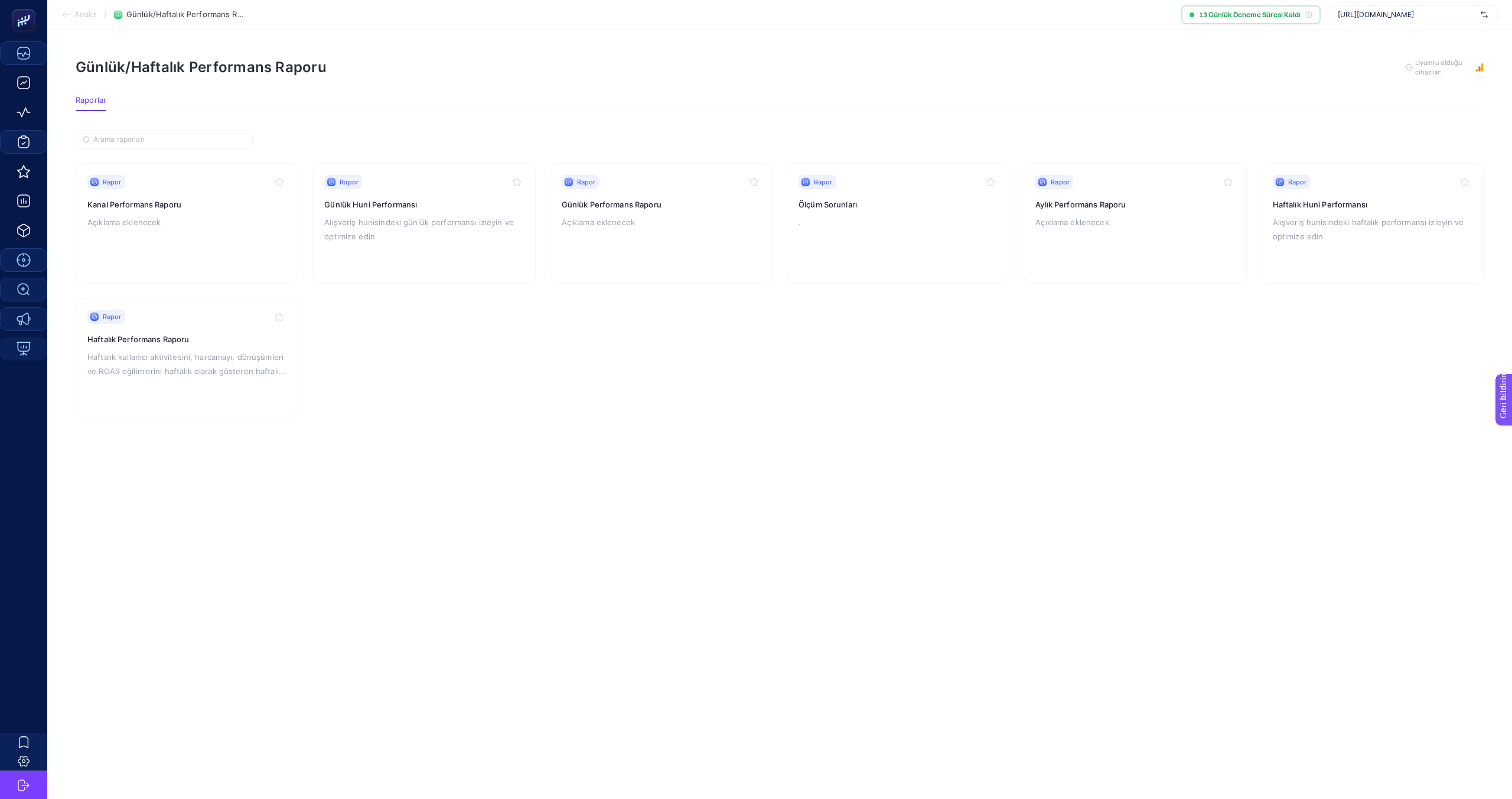
scroll to position [0, 6]
click at [195, 226] on p "Açıklama eklenecek" at bounding box center [181, 223] width 199 height 15
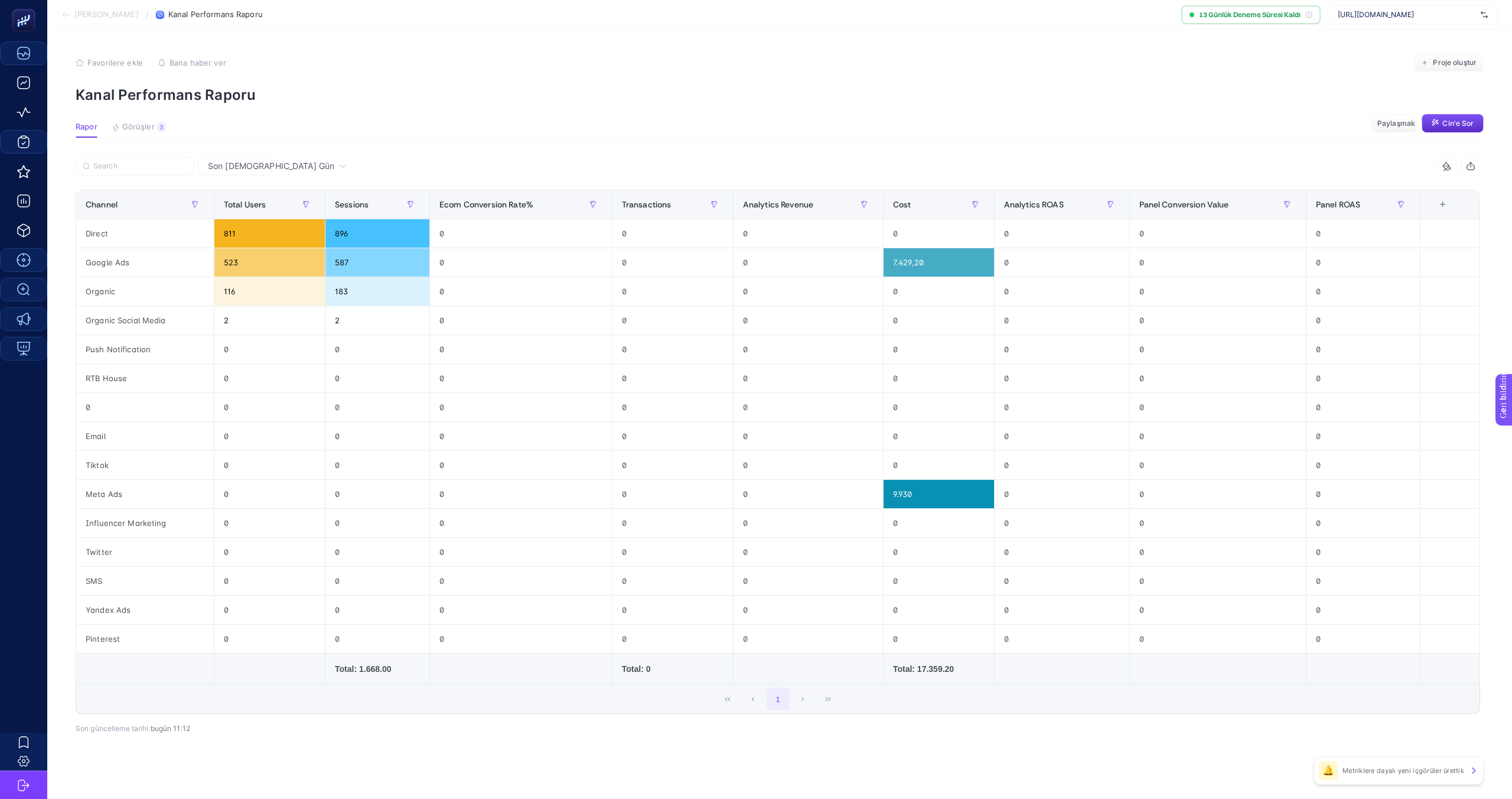
click at [253, 167] on div "Son 7 Gün" at bounding box center [277, 166] width 147 height 8
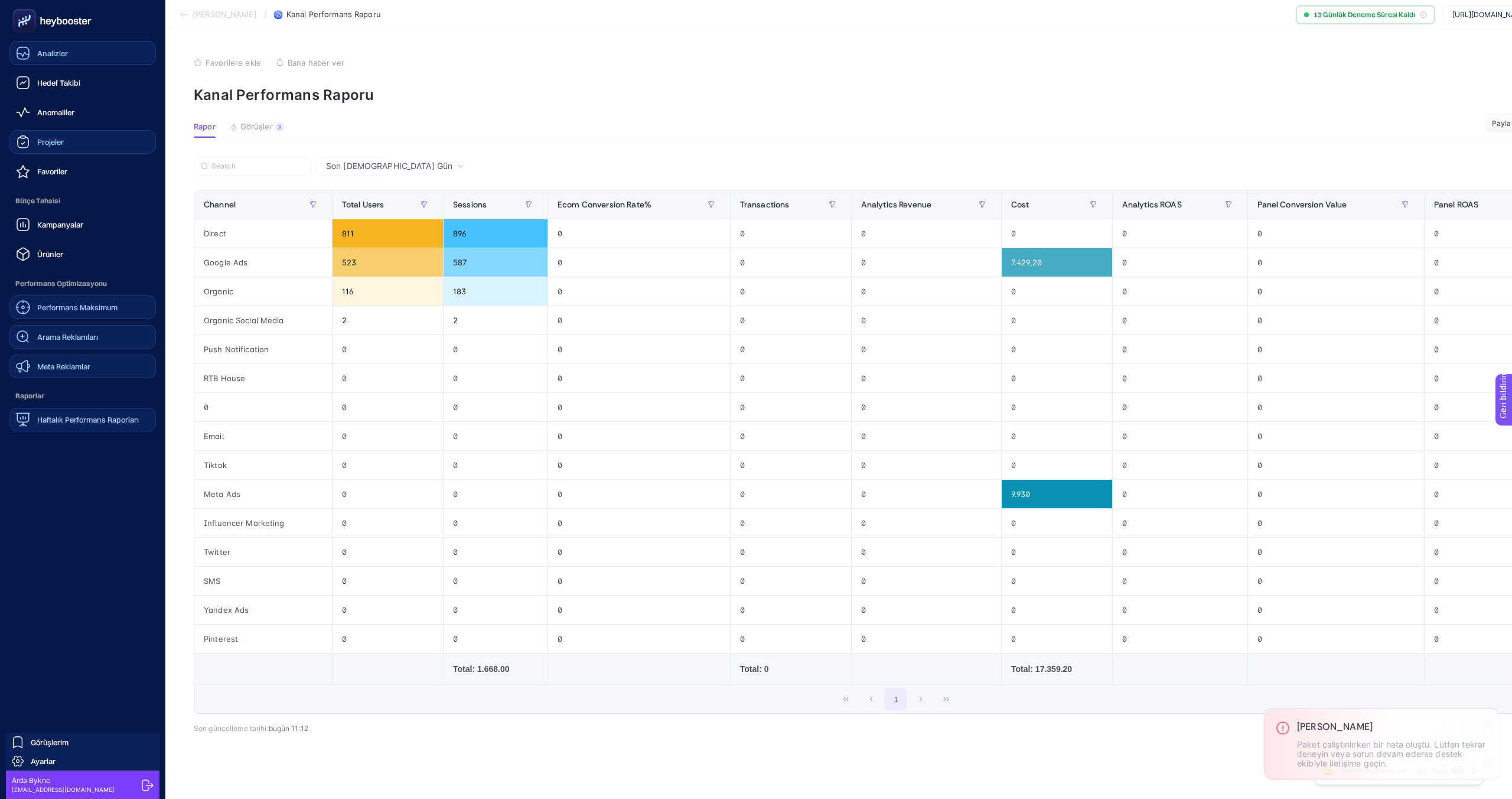
click at [43, 56] on font "Analizler" at bounding box center [53, 53] width 31 height 10
